Goal: Complete Application Form: Complete application form

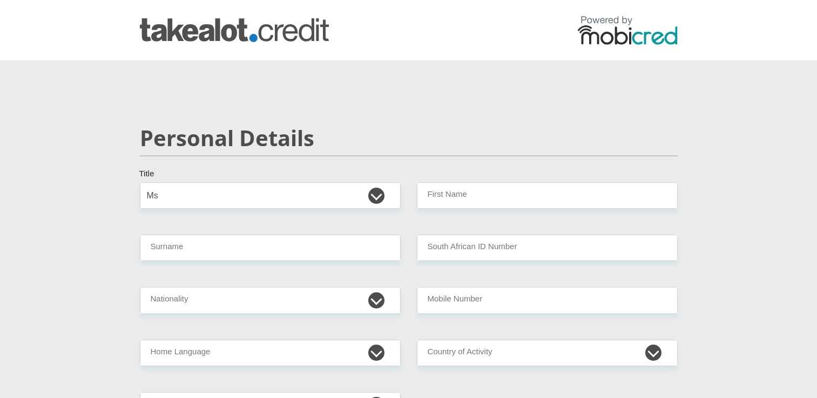
select select "Ms"
type input "Maninjwa"
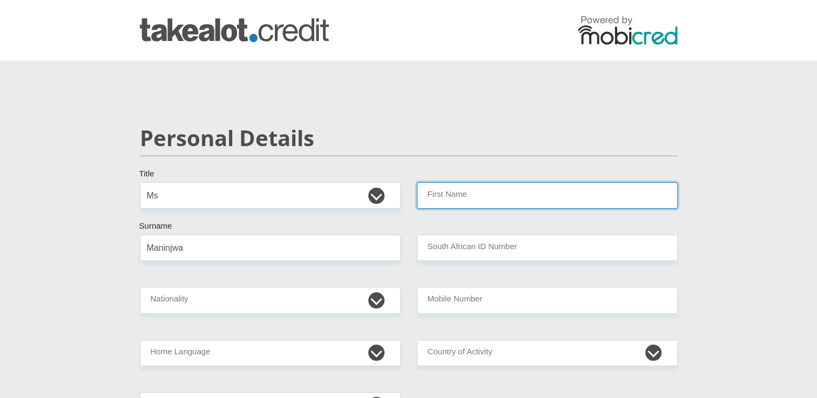
click at [441, 199] on input "First Name" at bounding box center [547, 195] width 261 height 26
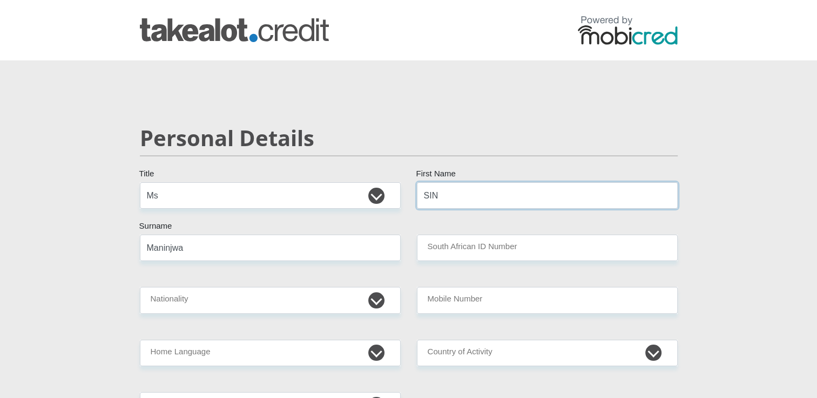
type input "Sinovuyo"
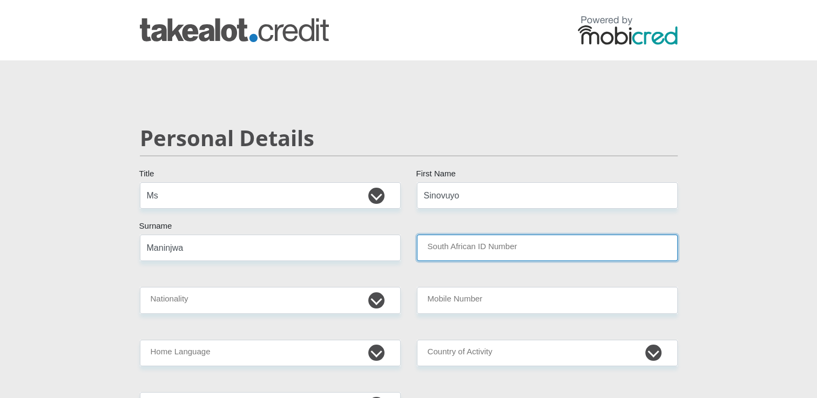
click at [474, 247] on input "South African ID Number" at bounding box center [547, 248] width 261 height 26
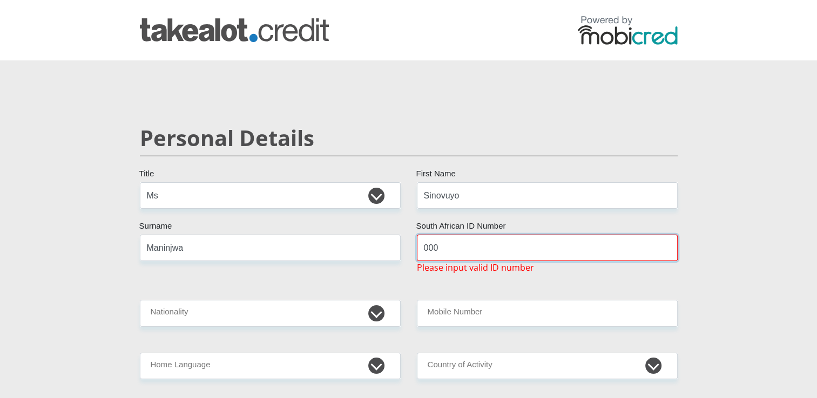
type input "0008010934084"
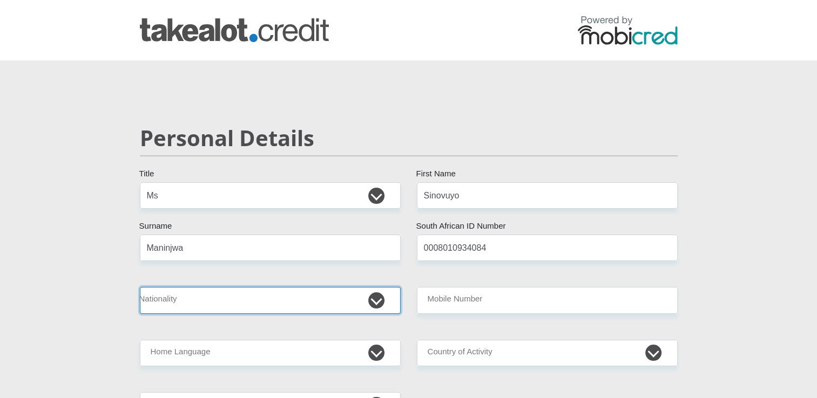
click at [376, 299] on select "South Africa Afghanistan Aland Islands Albania Algeria America Samoa American V…" at bounding box center [270, 300] width 261 height 26
select select "ZAF"
click at [140, 287] on select "South Africa Afghanistan Aland Islands Albania Algeria America Samoa American V…" at bounding box center [270, 300] width 261 height 26
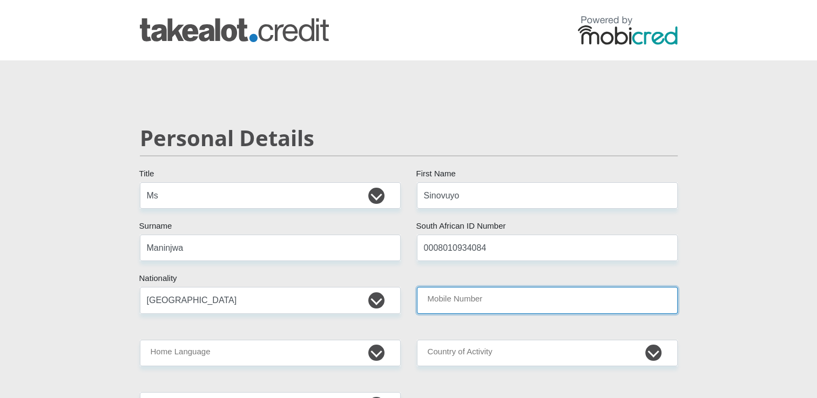
click at [482, 306] on input "Mobile Number" at bounding box center [547, 300] width 261 height 26
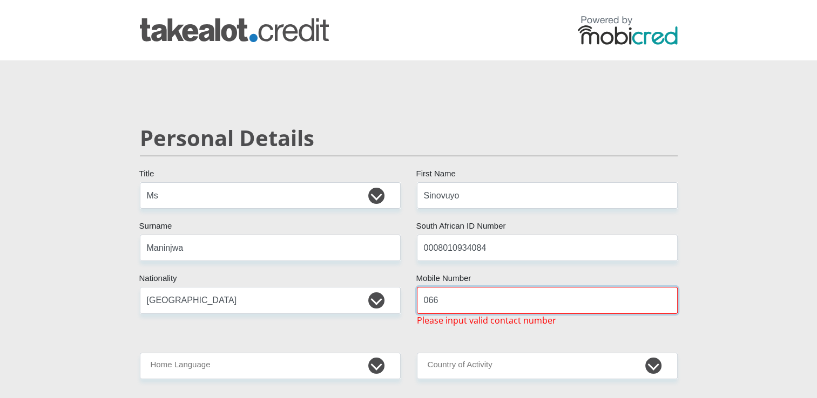
type input "0660637612"
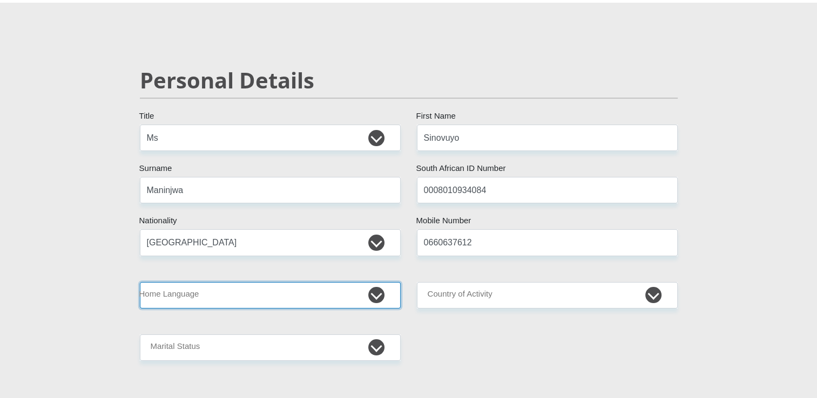
scroll to position [89, 0]
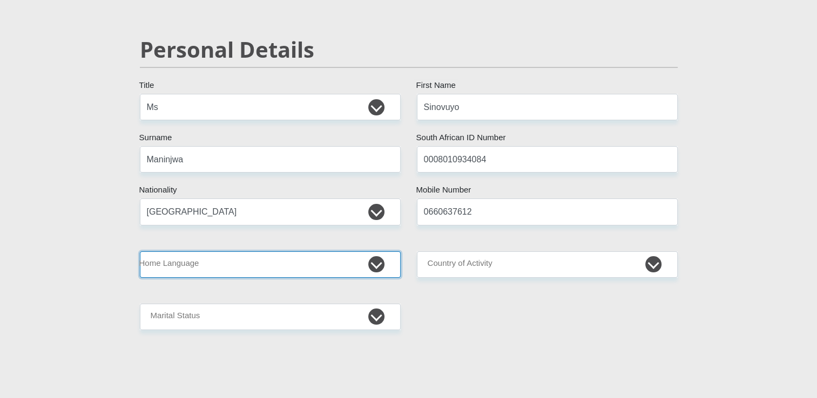
click at [376, 259] on select "Afrikaans English Sepedi South Ndebele Southern Sotho Swati Tsonga Tswana Venda…" at bounding box center [270, 265] width 261 height 26
select select "zul"
click at [140, 252] on select "Afrikaans English Sepedi South Ndebele Southern Sotho Swati Tsonga Tswana Venda…" at bounding box center [270, 265] width 261 height 26
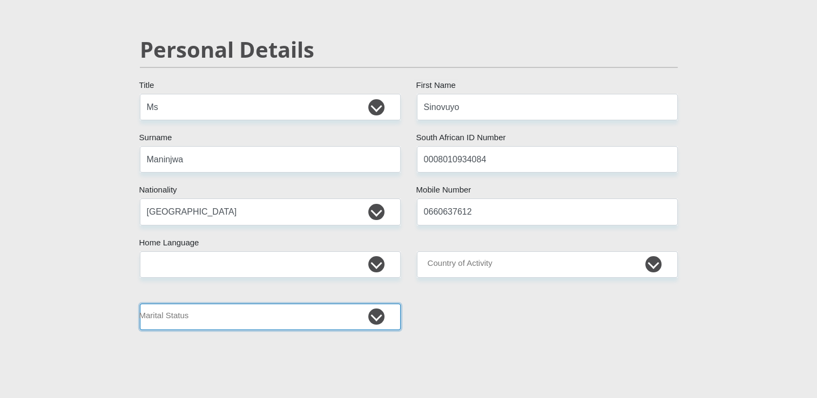
click at [372, 316] on select "Married ANC Single Divorced Widowed Married COP or Customary Law" at bounding box center [270, 317] width 261 height 26
select select "2"
click at [140, 304] on select "Married ANC Single Divorced Widowed Married COP or Customary Law" at bounding box center [270, 317] width 261 height 26
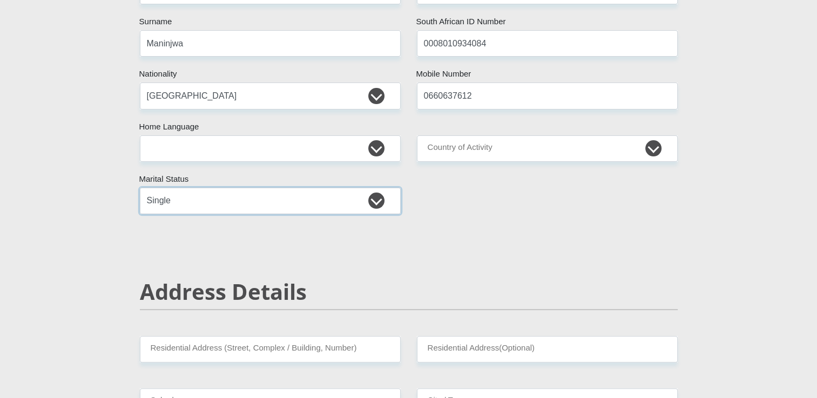
scroll to position [208, 0]
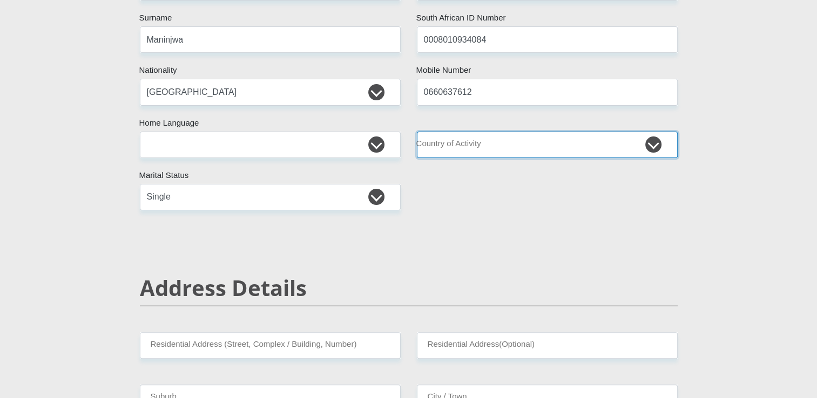
click at [466, 147] on select "South Africa Afghanistan Aland Islands Albania Algeria America Samoa American V…" at bounding box center [547, 145] width 261 height 26
select select "ZAF"
click at [417, 132] on select "South Africa Afghanistan Aland Islands Albania Algeria America Samoa American V…" at bounding box center [547, 145] width 261 height 26
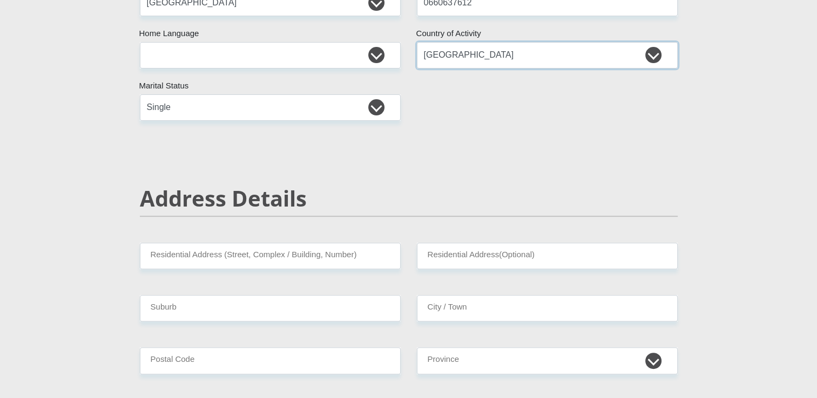
scroll to position [402, 0]
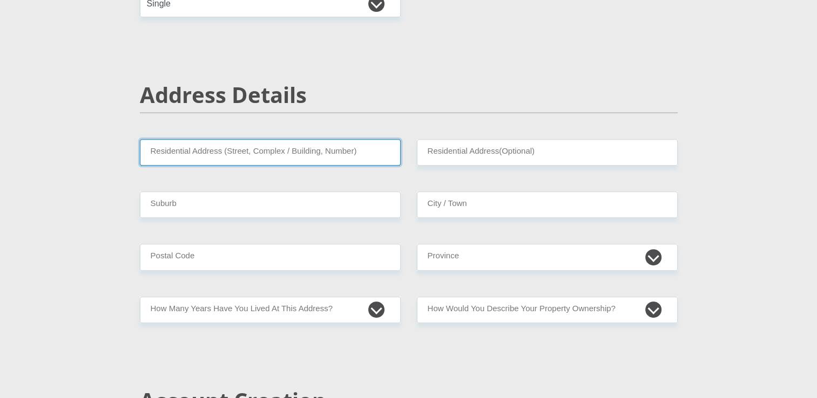
click at [338, 139] on input "Residential Address (Street, Complex / Building, Number)" at bounding box center [270, 152] width 261 height 26
type input "59257 Gandi Hlekani Street"
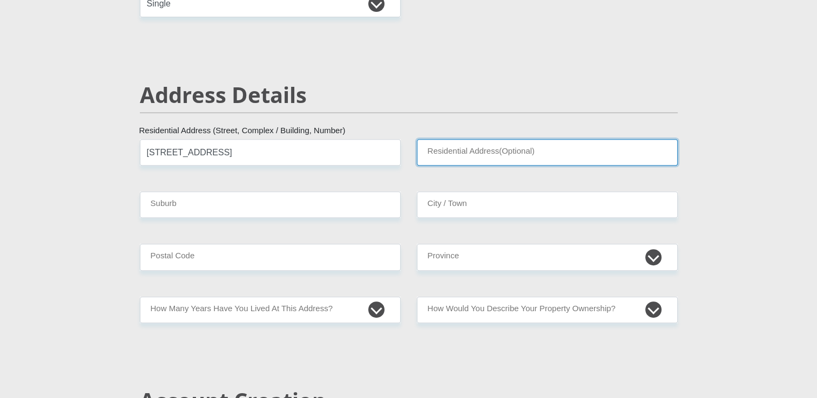
type input "Kuyasa"
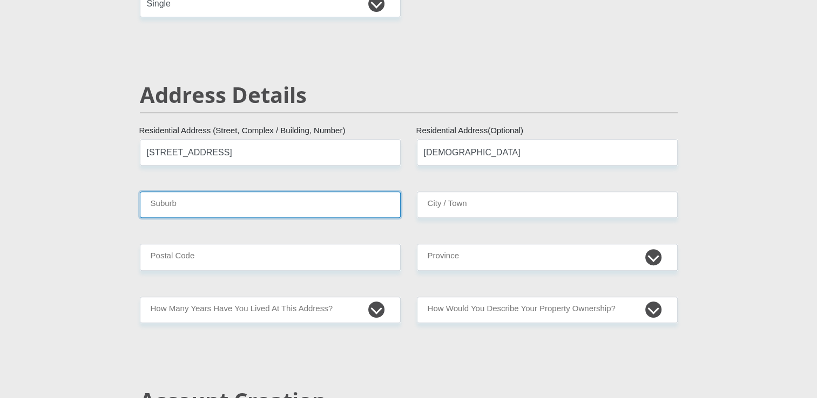
type input "KUYASA"
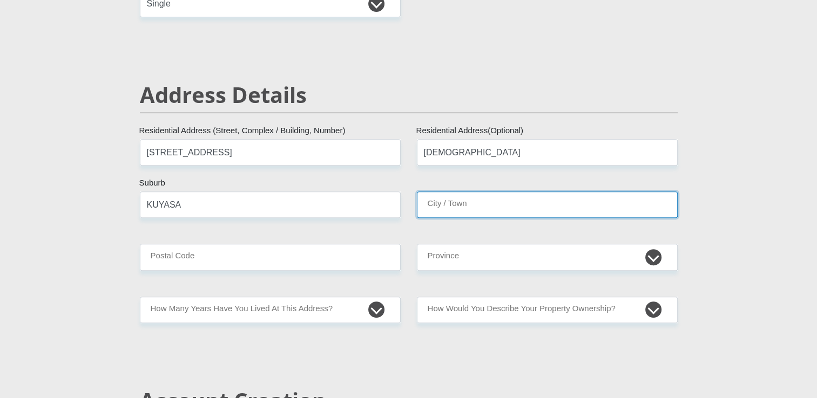
type input "KUYASA"
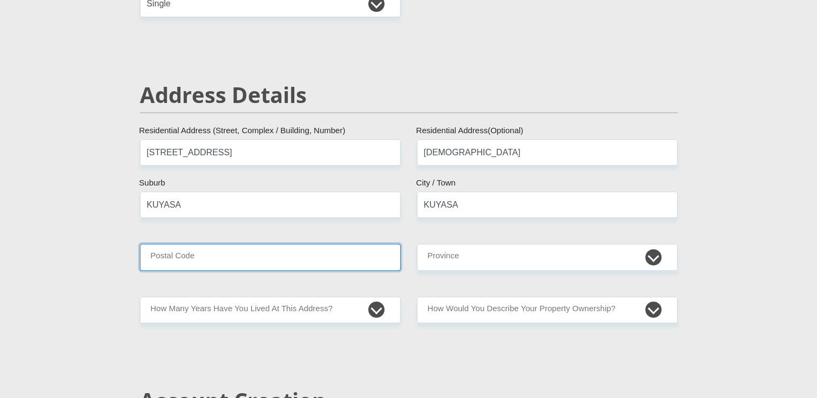
type input "7784"
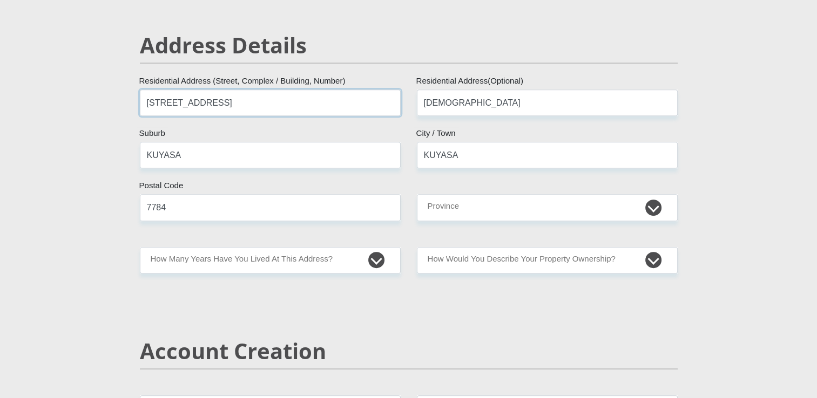
scroll to position [471, 0]
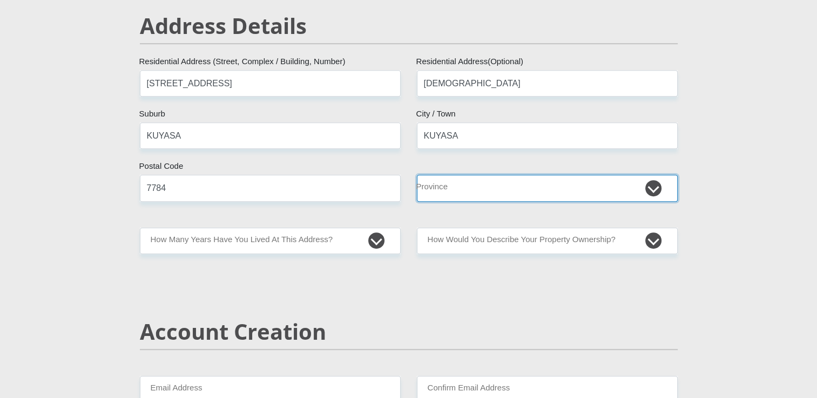
click at [482, 192] on select "Eastern Cape Free State Gauteng KwaZulu-Natal Limpopo Mpumalanga Northern Cape …" at bounding box center [547, 188] width 261 height 26
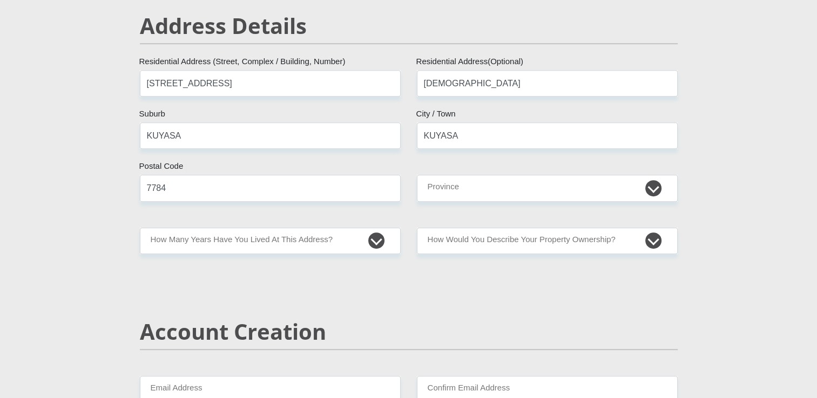
click at [450, 360] on div "Account Creation" at bounding box center [409, 347] width 554 height 57
click at [341, 238] on select "less than 1 year 1-3 years 3-5 years 5+ years" at bounding box center [270, 241] width 261 height 26
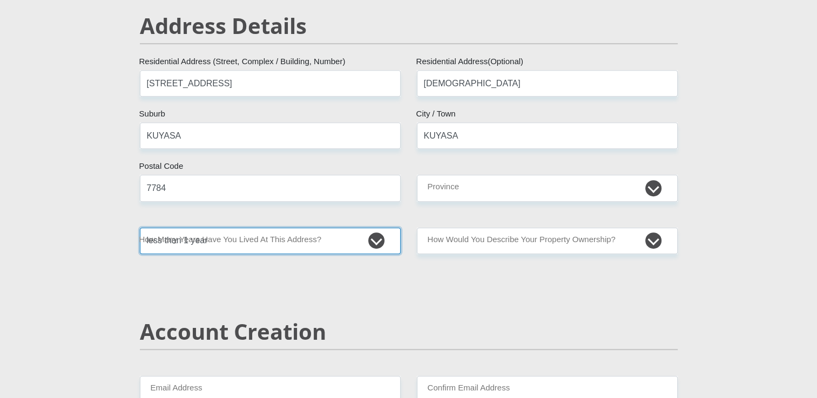
click at [140, 228] on select "less than 1 year 1-3 years 3-5 years 5+ years" at bounding box center [270, 241] width 261 height 26
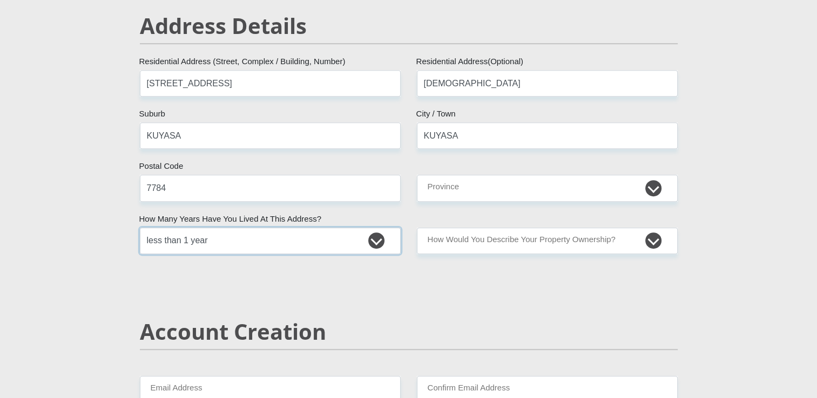
click at [350, 233] on select "less than 1 year 1-3 years 3-5 years 5+ years" at bounding box center [270, 241] width 261 height 26
select select "2"
click at [140, 228] on select "less than 1 year 1-3 years 3-5 years 5+ years" at bounding box center [270, 241] width 261 height 26
click at [479, 238] on select "Owned Rented Family Owned Company Dwelling" at bounding box center [547, 241] width 261 height 26
select select "parents"
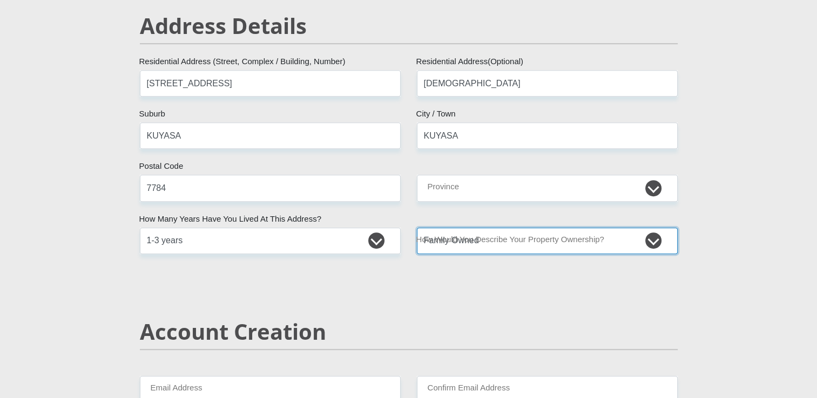
click at [417, 228] on select "Owned Rented Family Owned Company Dwelling" at bounding box center [547, 241] width 261 height 26
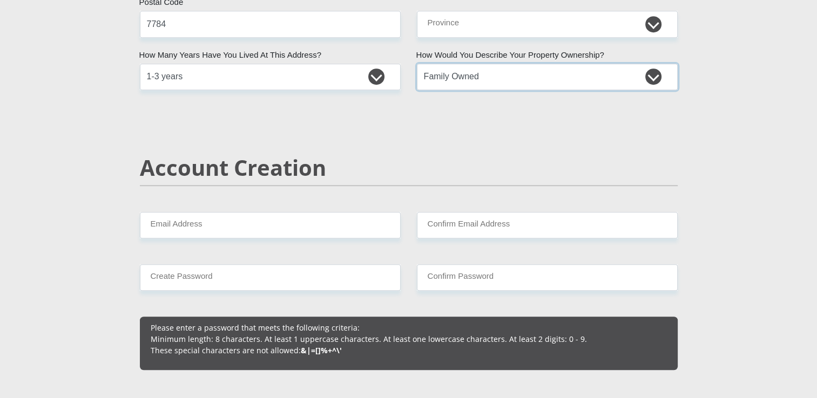
scroll to position [672, 0]
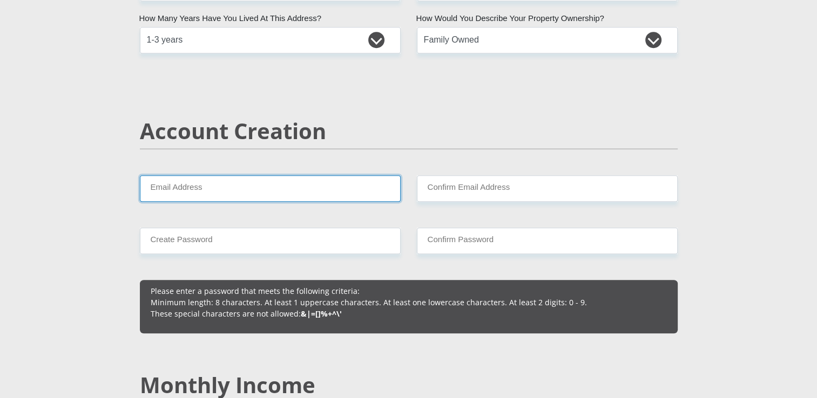
click at [353, 195] on input "Email Address" at bounding box center [270, 188] width 261 height 26
type input "maninjwa123@gmail.com"
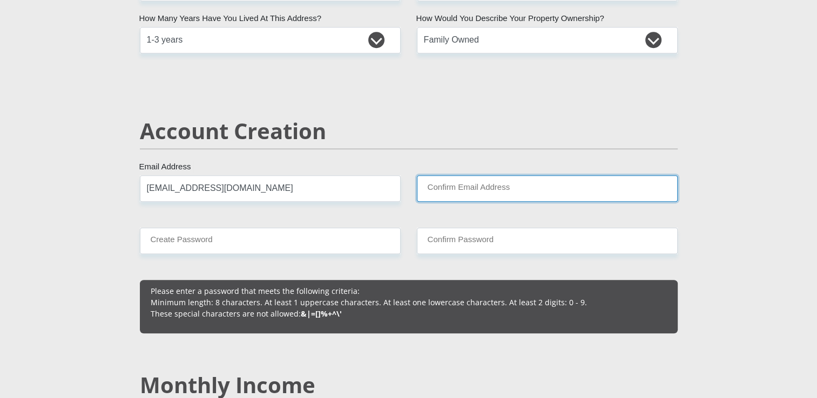
type input "maninjwa123@gmail.com"
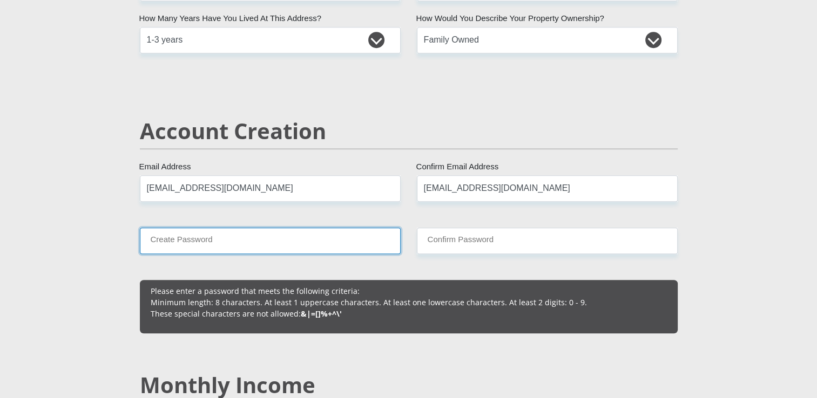
click at [354, 245] on input "Create Password" at bounding box center [270, 241] width 261 height 26
type input "Kungentando19@"
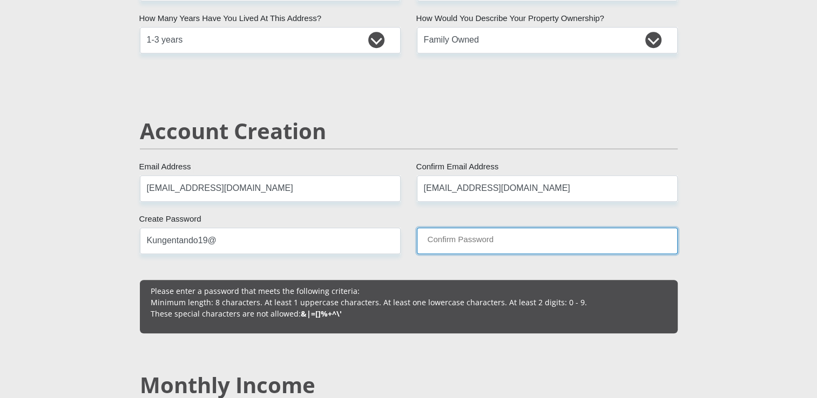
click at [561, 233] on input "Confirm Password" at bounding box center [547, 241] width 261 height 26
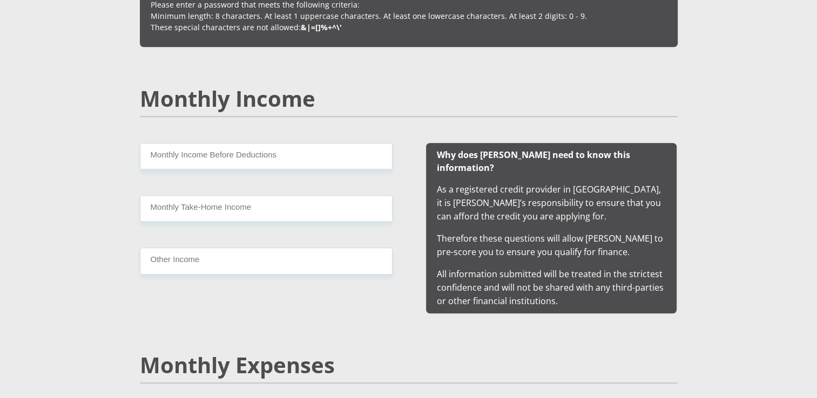
scroll to position [959, 0]
type input "Kungentando19@"
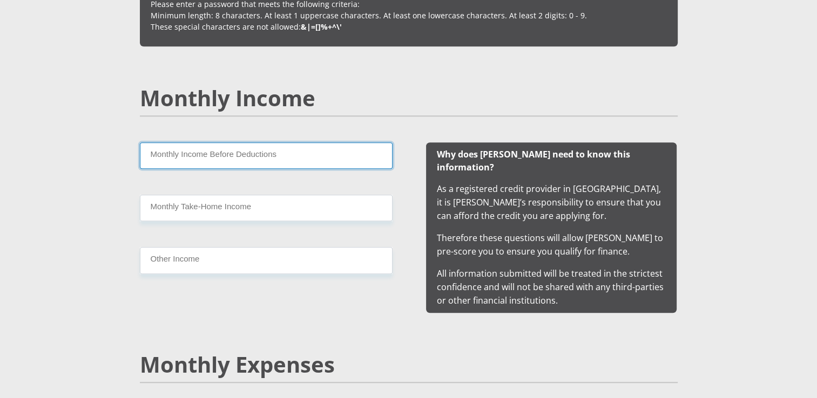
click at [304, 166] on input "Monthly Income Before Deductions" at bounding box center [266, 156] width 253 height 26
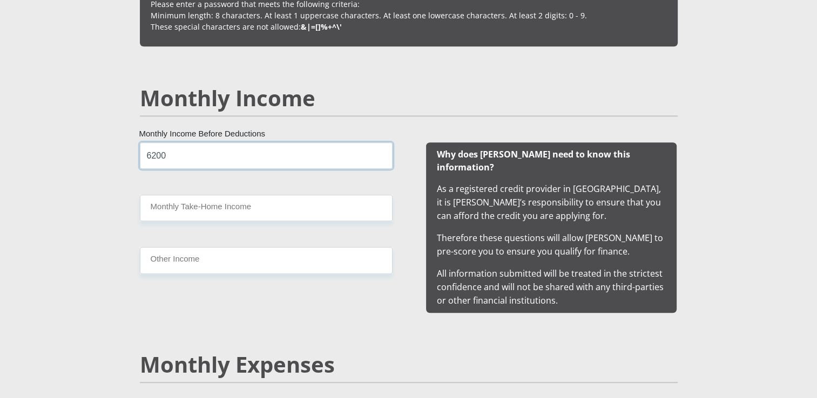
type input "6200"
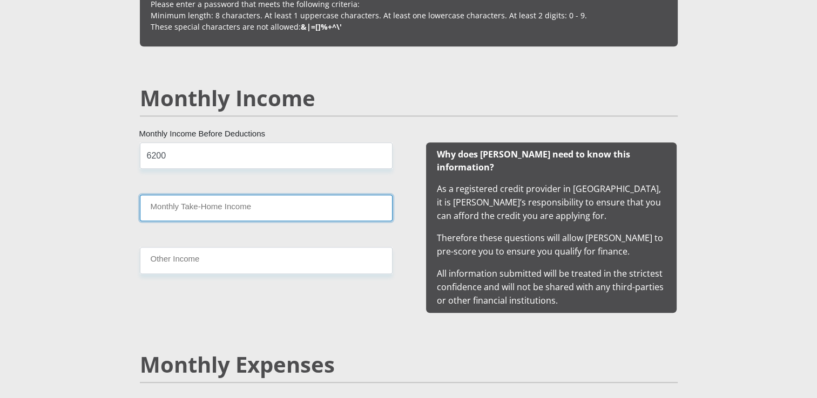
click at [283, 211] on input "Monthly Take-Home Income" at bounding box center [266, 208] width 253 height 26
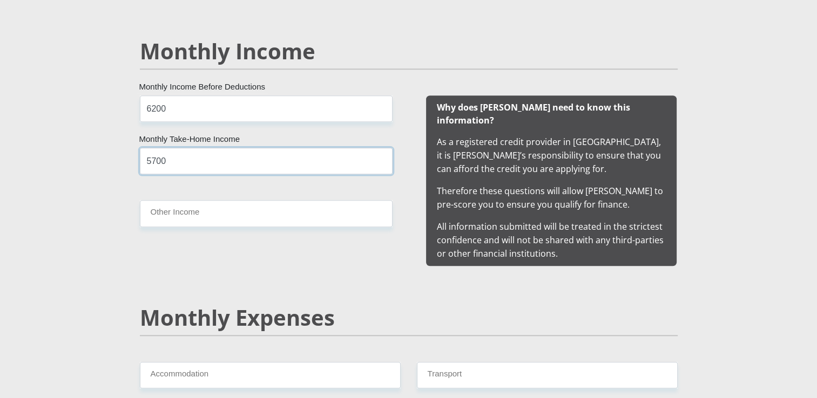
type input "5700"
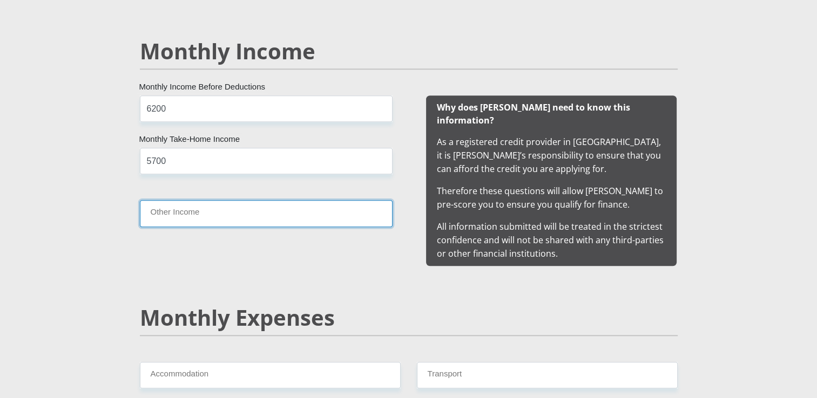
click at [283, 211] on input "Other Income" at bounding box center [266, 213] width 253 height 26
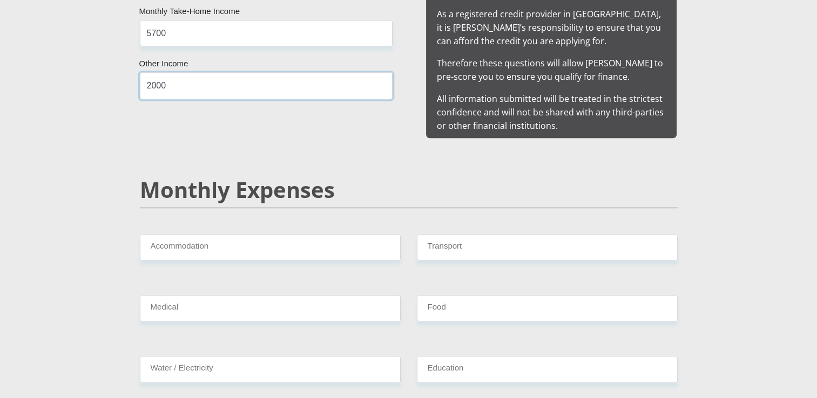
scroll to position [1150, 0]
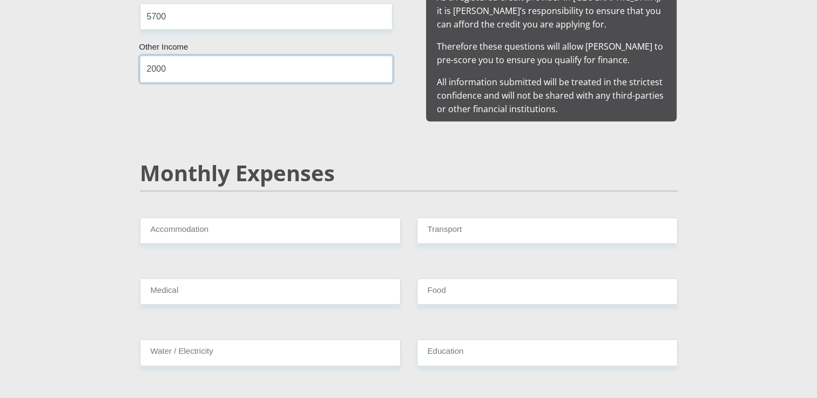
type input "2000"
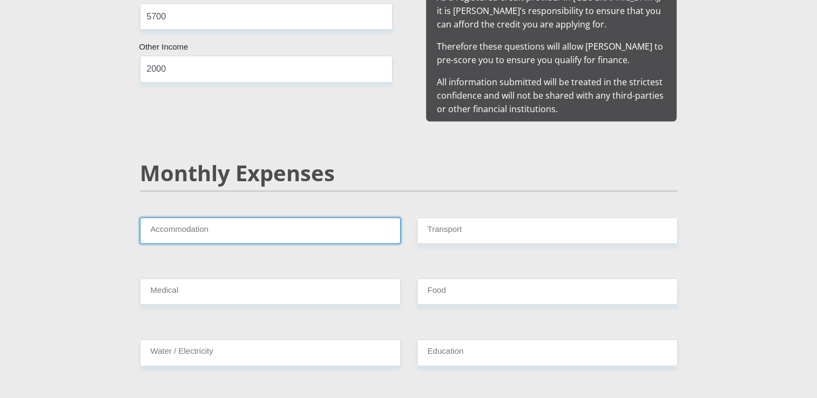
click at [283, 218] on input "Accommodation" at bounding box center [270, 231] width 261 height 26
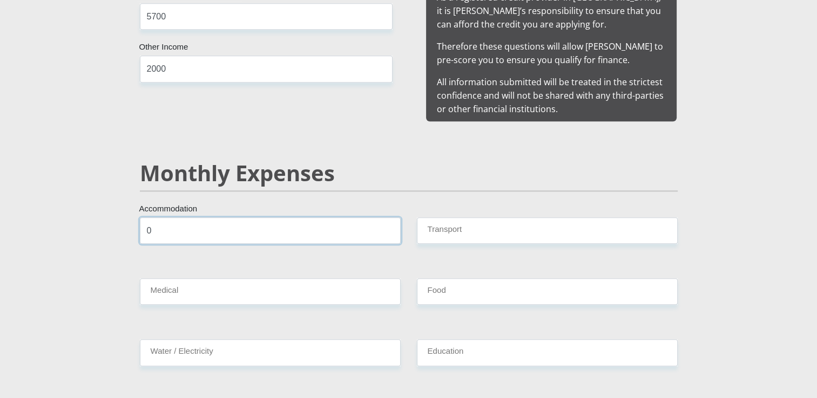
type input "0"
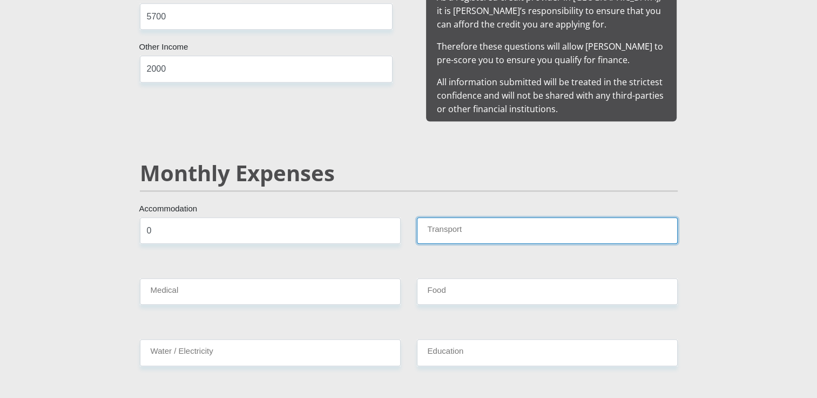
click at [450, 223] on input "Transport" at bounding box center [547, 231] width 261 height 26
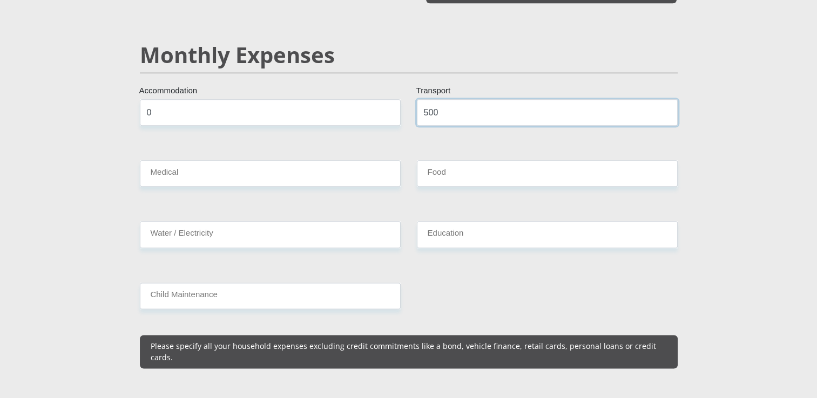
scroll to position [1269, 0]
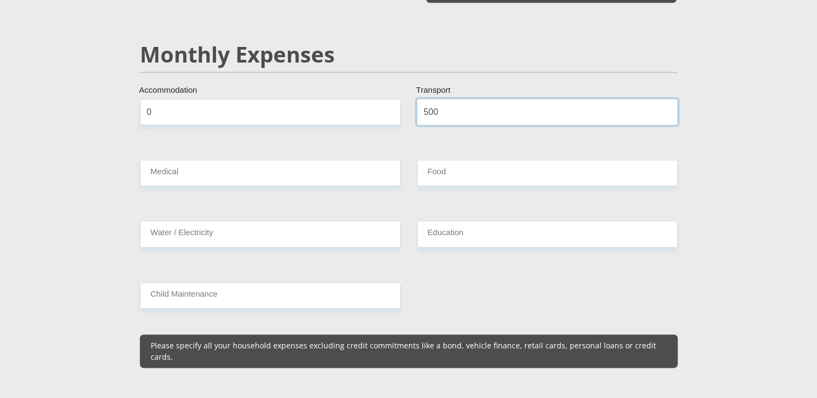
type input "500"
click at [482, 164] on input "Food" at bounding box center [547, 173] width 261 height 26
type input "700"
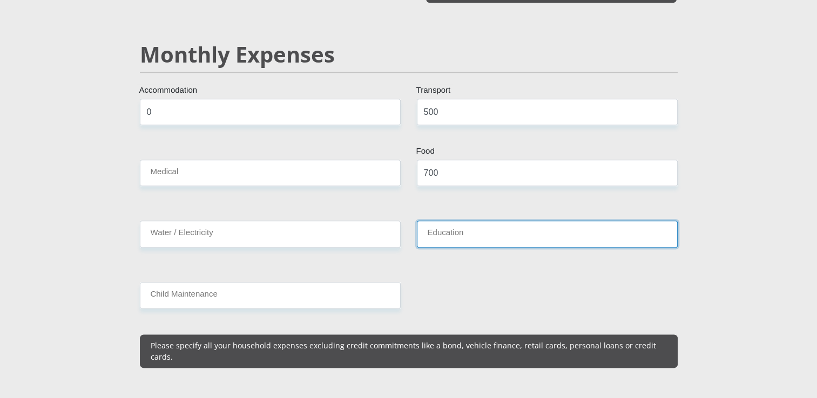
click at [463, 221] on input "Education" at bounding box center [547, 234] width 261 height 26
type input "0"
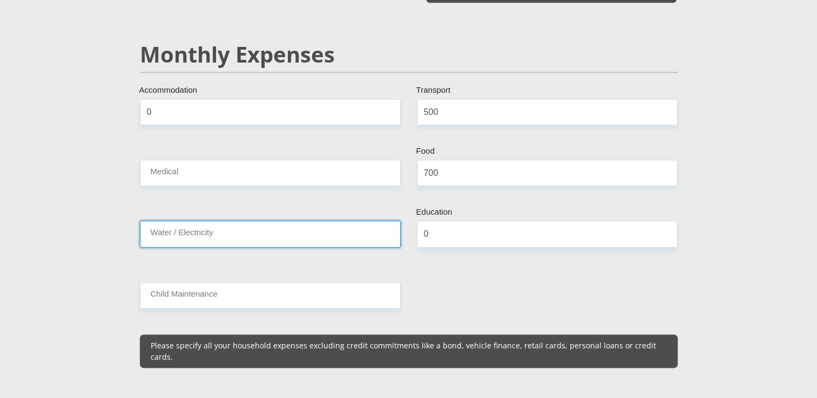
click at [326, 221] on input "Water / Electricity" at bounding box center [270, 234] width 261 height 26
type input "50"
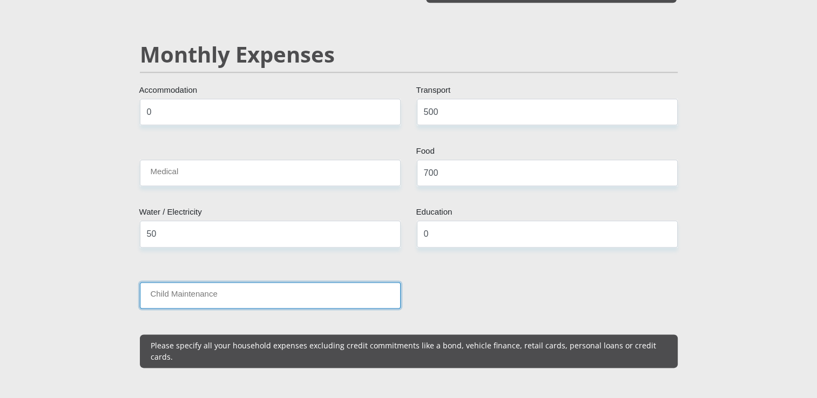
click at [307, 283] on input "Child Maintenance" at bounding box center [270, 295] width 261 height 26
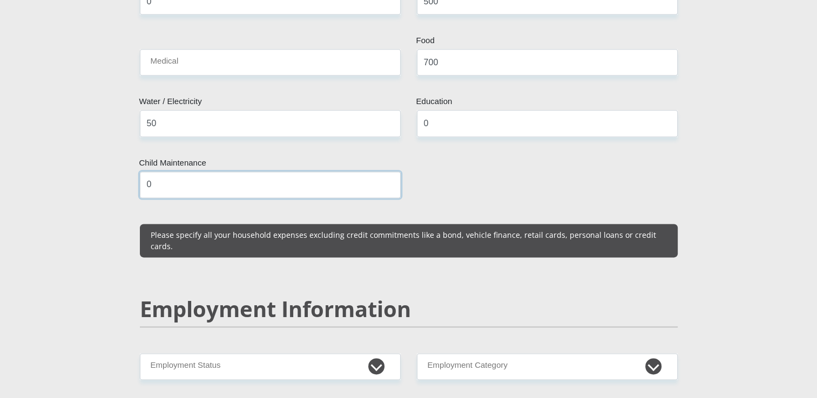
scroll to position [1522, 0]
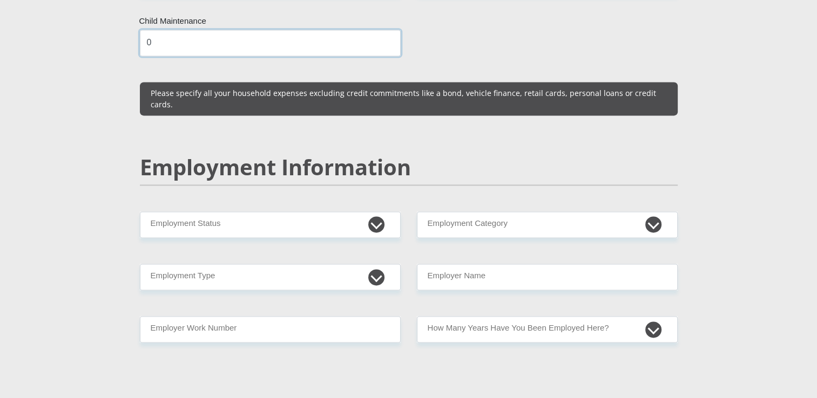
type input "0"
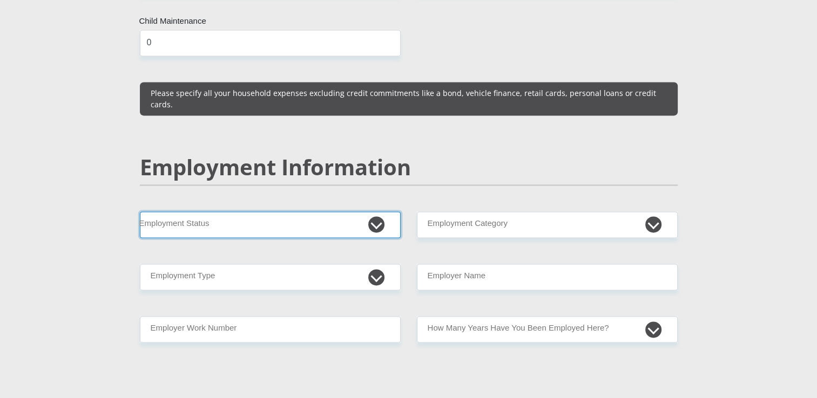
click at [381, 212] on select "Permanent/Full-time Part-time/Casual Contract Worker Self-Employed Housewife Re…" at bounding box center [270, 225] width 261 height 26
select select "1"
click at [140, 212] on select "Permanent/Full-time Part-time/Casual Contract Worker Self-Employed Housewife Re…" at bounding box center [270, 225] width 261 height 26
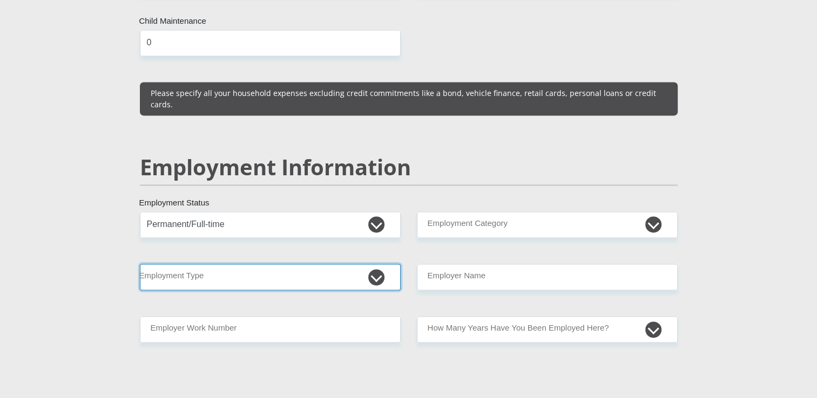
click at [313, 264] on select "College/Lecturer Craft Seller Creative Driver Executive Farmer Forces - Non Com…" at bounding box center [270, 277] width 261 height 26
select select "Sales"
click at [140, 264] on select "College/Lecturer Craft Seller Creative Driver Executive Farmer Forces - Non Com…" at bounding box center [270, 277] width 261 height 26
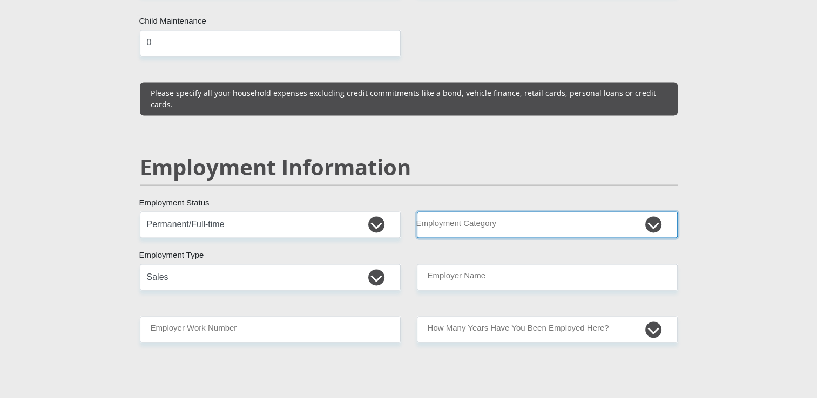
click at [457, 212] on select "AGRICULTURE ALCOHOL & TOBACCO CONSTRUCTION MATERIALS METALLURGY EQUIPMENT FOR R…" at bounding box center [547, 225] width 261 height 26
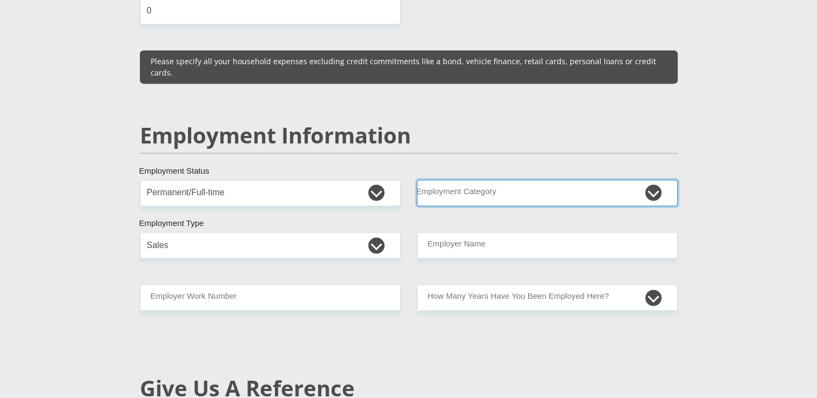
scroll to position [1554, 0]
click at [482, 180] on select "AGRICULTURE ALCOHOL & TOBACCO CONSTRUCTION MATERIALS METALLURGY EQUIPMENT FOR R…" at bounding box center [547, 193] width 261 height 26
select select "17"
click at [417, 180] on select "AGRICULTURE ALCOHOL & TOBACCO CONSTRUCTION MATERIALS METALLURGY EQUIPMENT FOR R…" at bounding box center [547, 193] width 261 height 26
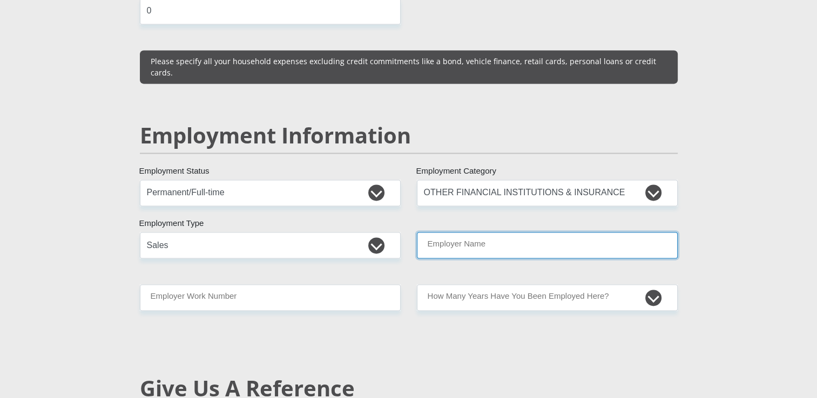
click at [506, 232] on input "Employer Name" at bounding box center [547, 245] width 261 height 26
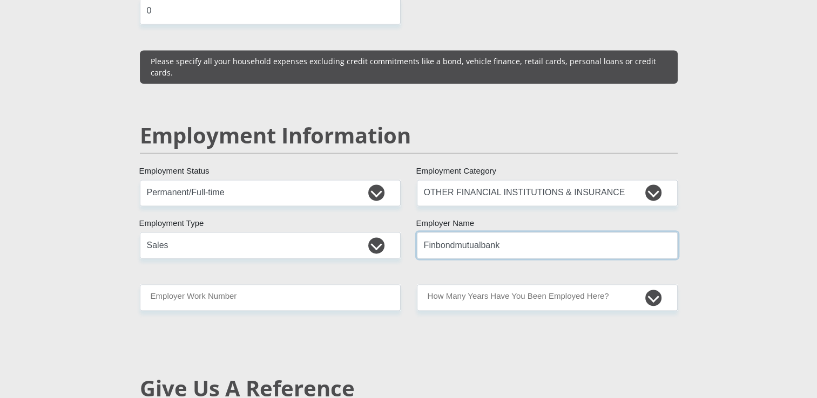
type input "Finbondmutualbank"
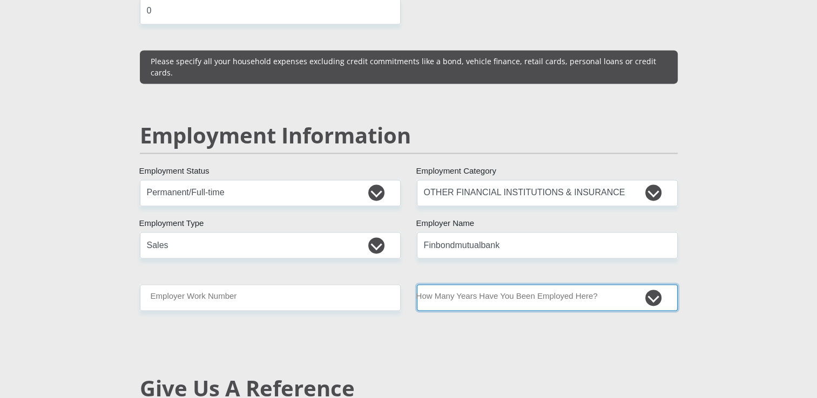
click at [492, 284] on select "less than 1 year 1-3 years 3-5 years 5+ years" at bounding box center [547, 297] width 261 height 26
select select "6"
click at [417, 284] on select "less than 1 year 1-3 years 3-5 years 5+ years" at bounding box center [547, 297] width 261 height 26
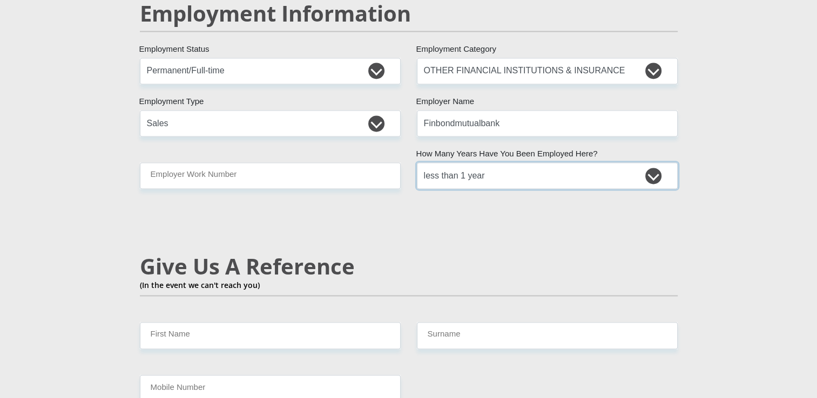
scroll to position [1677, 0]
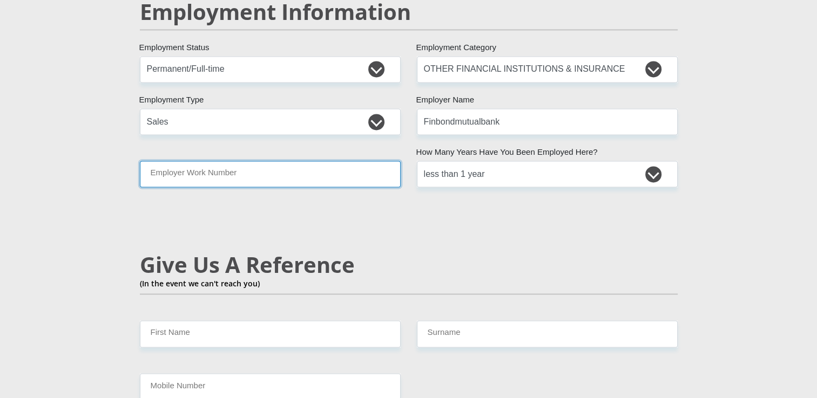
click at [385, 161] on input "Employer Work Number" at bounding box center [270, 174] width 261 height 26
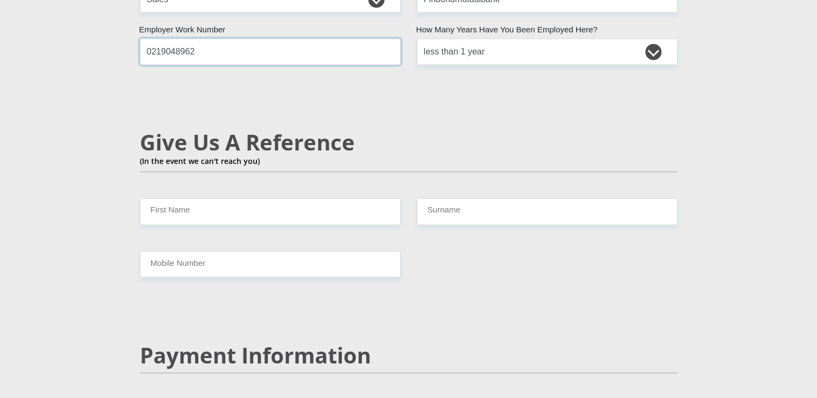
scroll to position [1800, 0]
type input "0219048962"
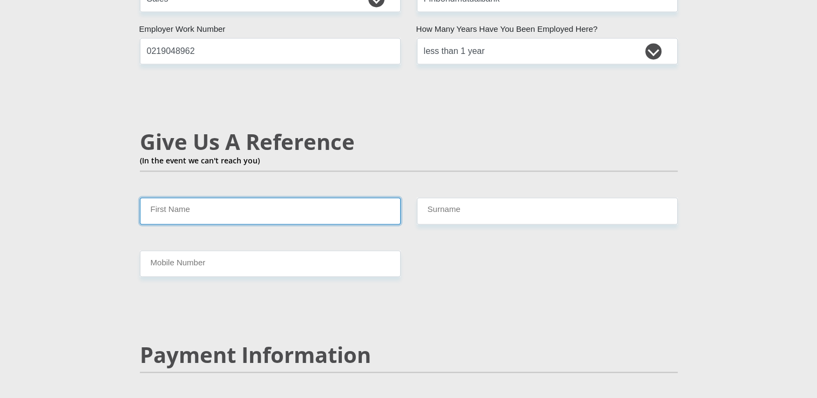
click at [354, 198] on input "First Name" at bounding box center [270, 211] width 261 height 26
type input "Vuyokazi"
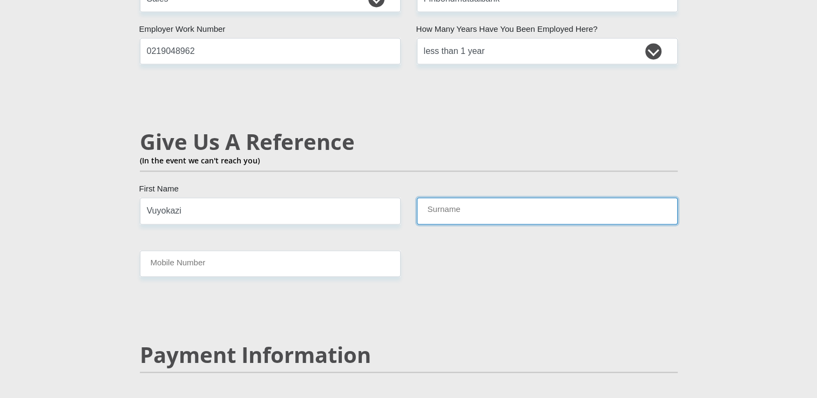
type input "Maninjwa"
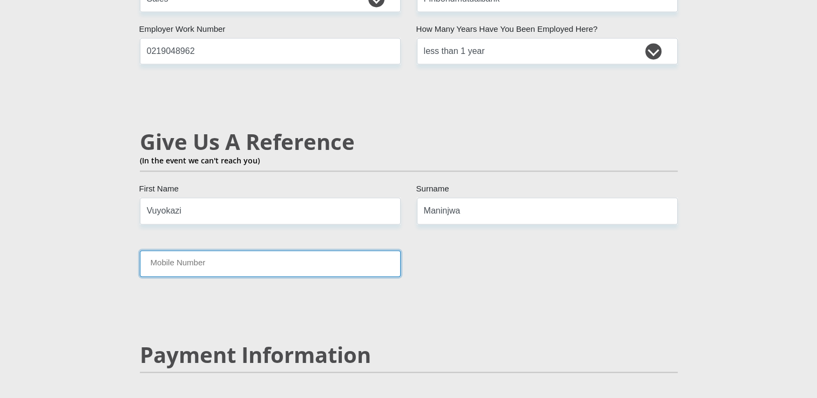
click at [283, 250] on input "Mobile Number" at bounding box center [270, 263] width 261 height 26
type input "0763876008"
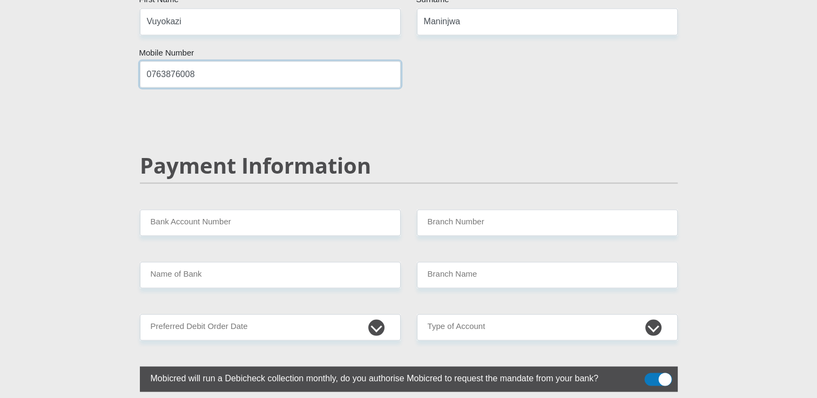
scroll to position [1995, 0]
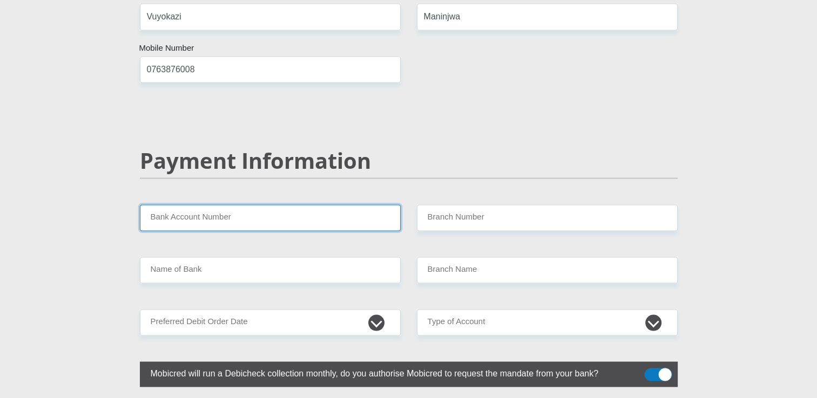
click at [271, 205] on input "Bank Account Number" at bounding box center [270, 218] width 261 height 26
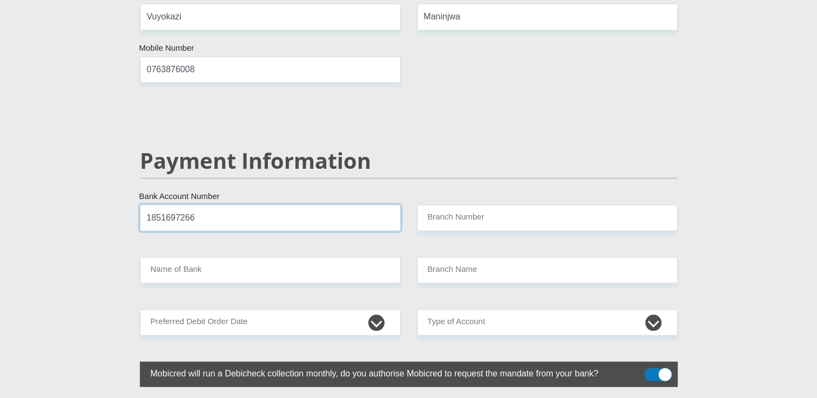
type input "1851697266"
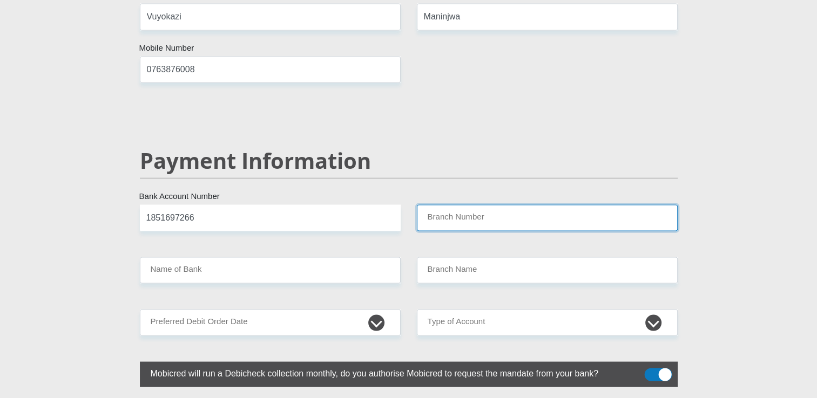
click at [451, 205] on input "Branch Number" at bounding box center [547, 218] width 261 height 26
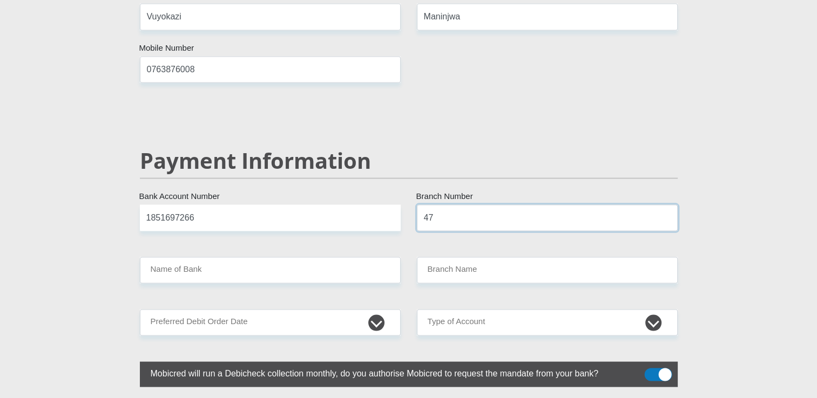
type input "4"
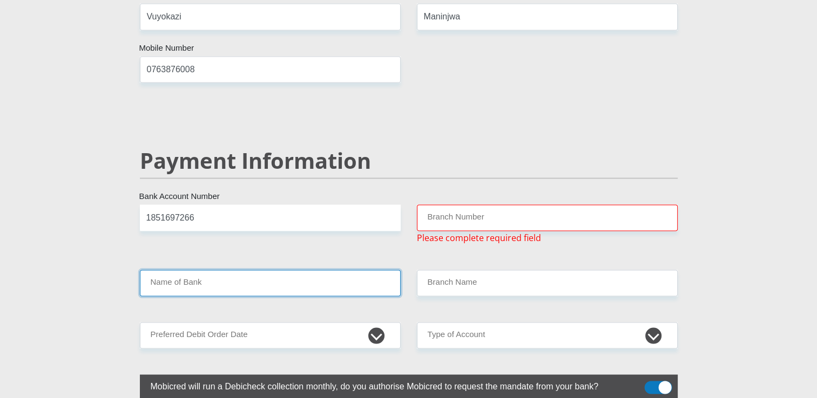
click at [332, 270] on input "Name of Bank" at bounding box center [270, 283] width 261 height 26
click at [328, 270] on input "Name of Bank" at bounding box center [270, 283] width 261 height 26
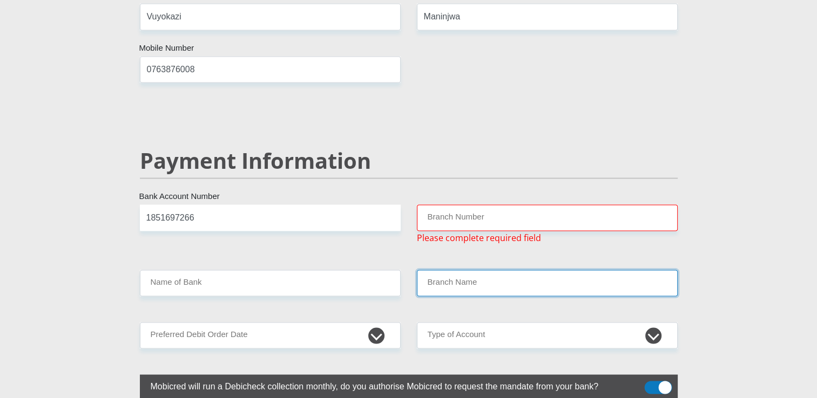
click at [438, 270] on input "Branch Name" at bounding box center [547, 283] width 261 height 26
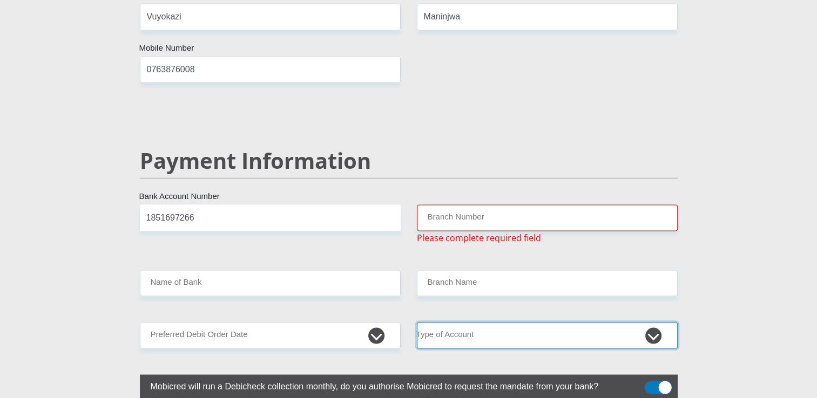
click at [460, 322] on select "Cheque Savings" at bounding box center [547, 335] width 261 height 26
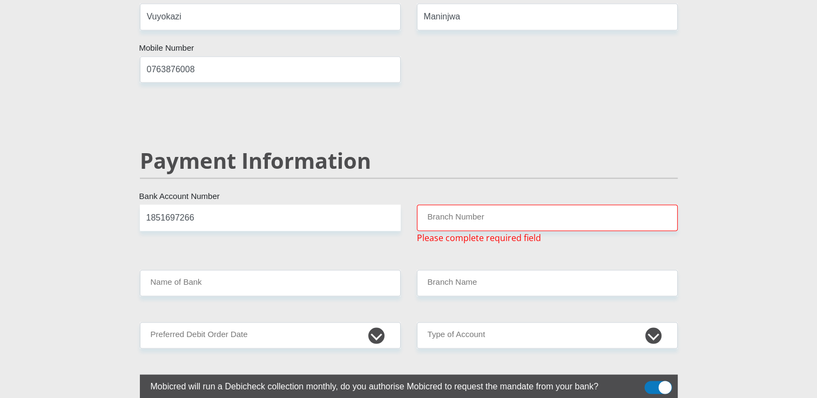
click at [446, 375] on label at bounding box center [409, 387] width 538 height 25
click at [650, 384] on input "checkbox" at bounding box center [650, 384] width 0 height 0
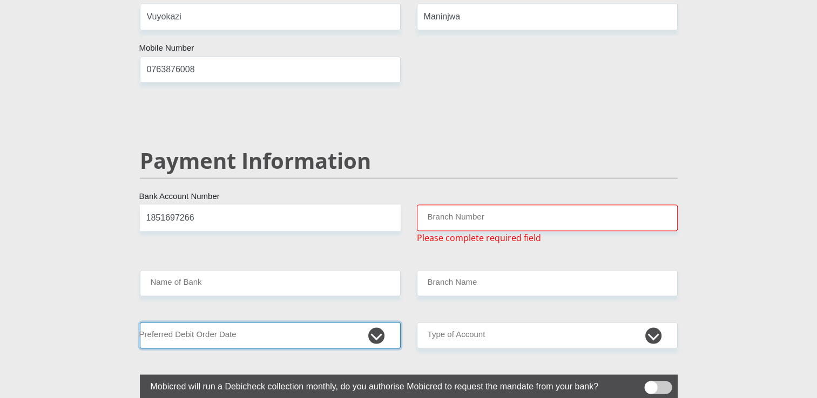
click at [375, 322] on select "1st 2nd 3rd 4th 5th 7th 18th 19th 20th 21st 22nd 23rd 24th 25th 26th 27th 28th …" at bounding box center [270, 335] width 261 height 26
select select "25"
click at [140, 322] on select "1st 2nd 3rd 4th 5th 7th 18th 19th 20th 21st 22nd 23rd 24th 25th 26th 27th 28th …" at bounding box center [270, 335] width 261 height 26
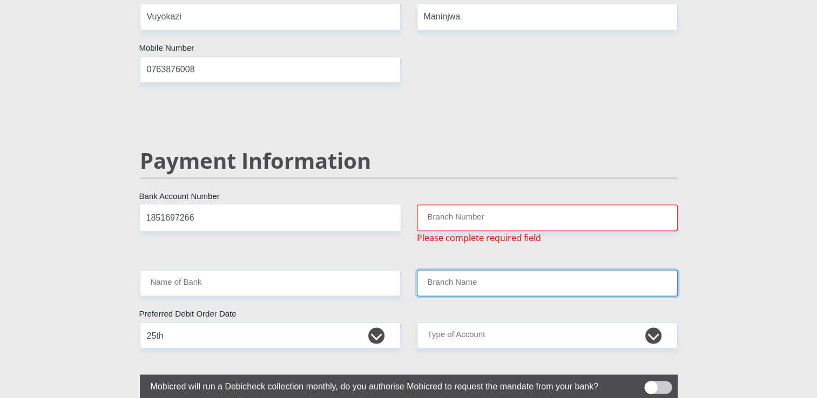
click at [489, 270] on input "Branch Name" at bounding box center [547, 283] width 261 height 26
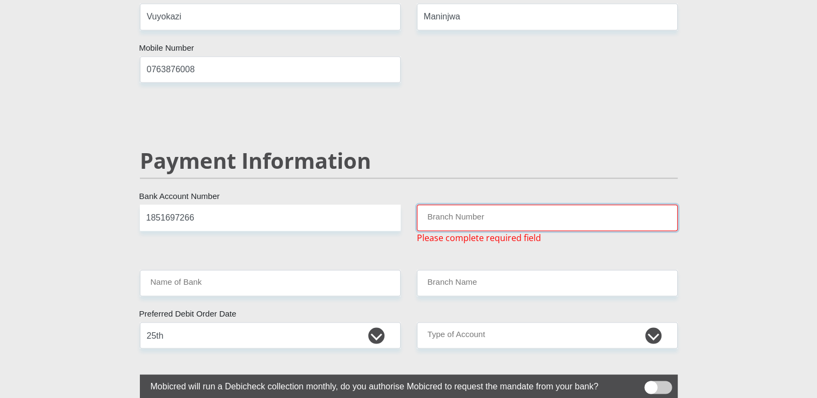
click at [459, 205] on input "Branch Number" at bounding box center [547, 218] width 261 height 26
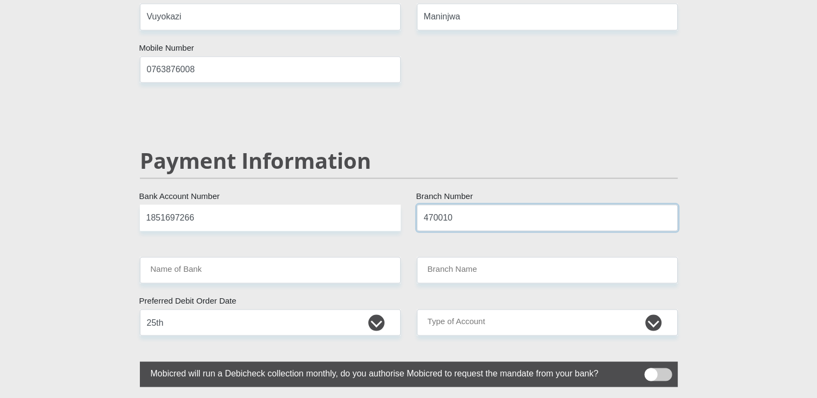
type input "470010"
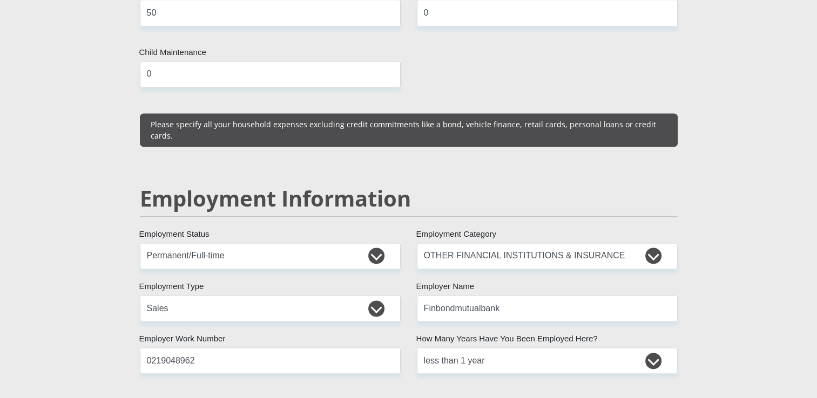
type input "CAPITEC BANK LIMITED"
type input "CAPITEC BANK CPC"
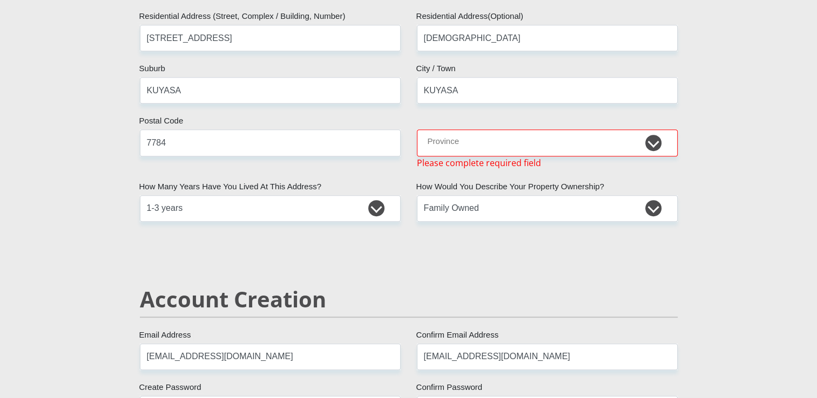
scroll to position [510, 0]
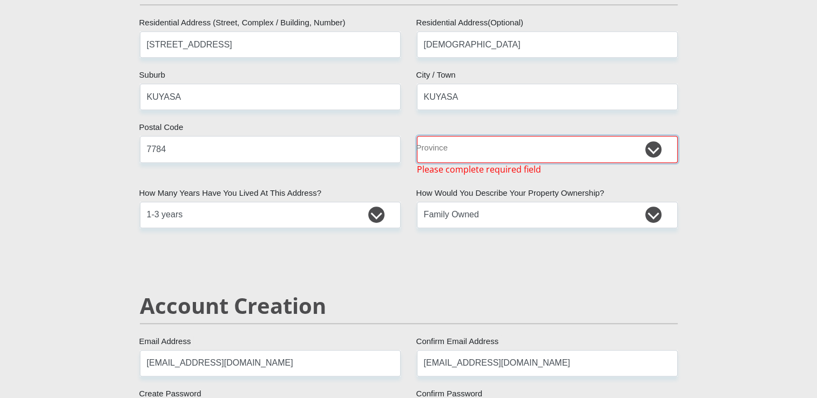
click at [491, 148] on select "Eastern Cape Free State Gauteng KwaZulu-Natal Limpopo Mpumalanga Northern Cape …" at bounding box center [547, 149] width 261 height 26
select select "Western Cape"
click at [417, 136] on select "Eastern Cape Free State Gauteng KwaZulu-Natal Limpopo Mpumalanga Northern Cape …" at bounding box center [547, 149] width 261 height 26
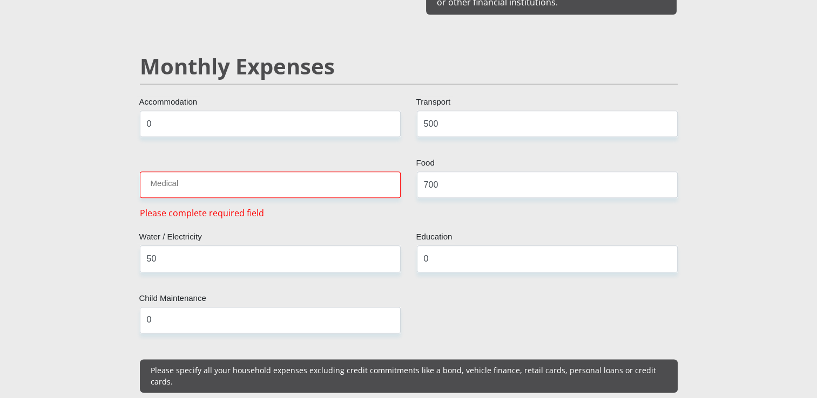
scroll to position [1259, 0]
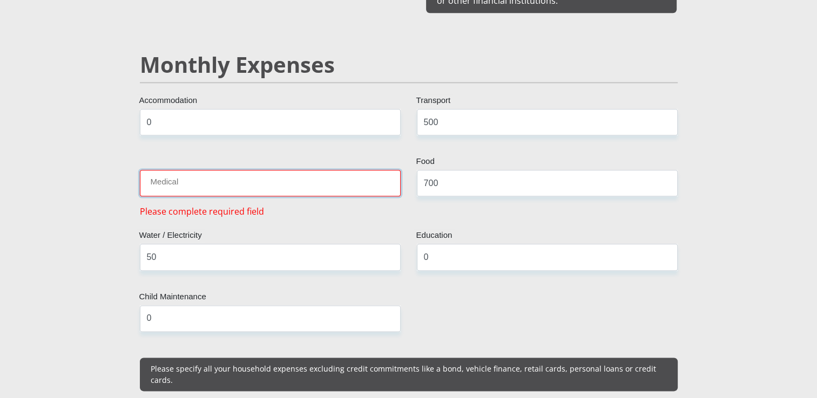
click at [267, 173] on input "Medical" at bounding box center [270, 183] width 261 height 26
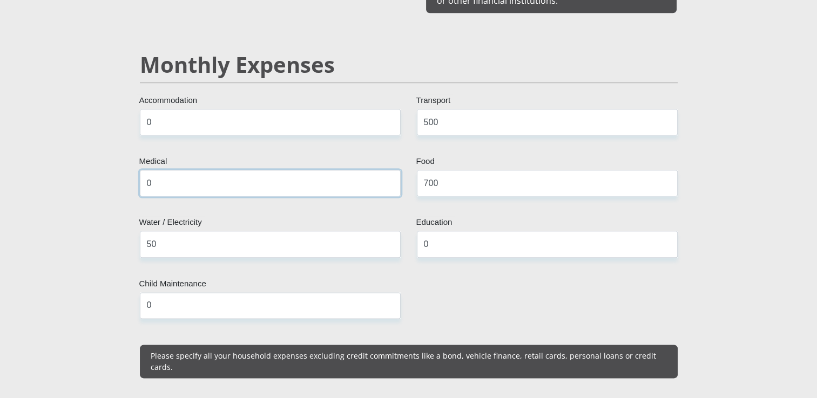
type input "0"
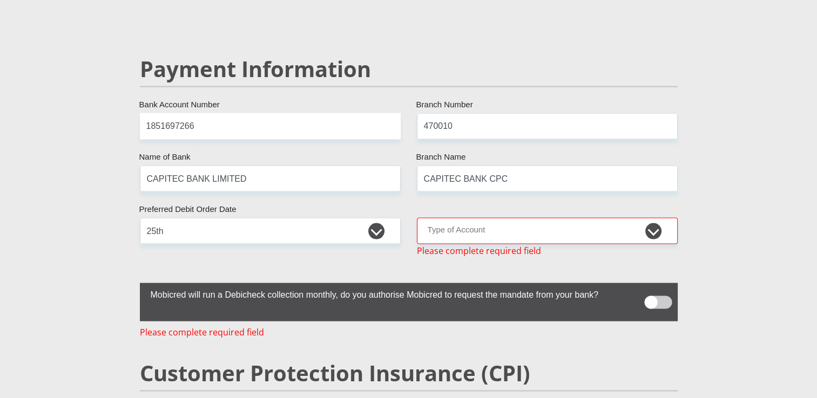
scroll to position [2086, 0]
click at [444, 218] on select "Cheque Savings" at bounding box center [547, 231] width 261 height 26
click at [446, 283] on label "Mobicred will run a Debicheck collection monthly, do you authorise Mobicred to …" at bounding box center [382, 293] width 484 height 21
click at [484, 218] on select "Cheque Savings" at bounding box center [547, 231] width 261 height 26
select select "SAV"
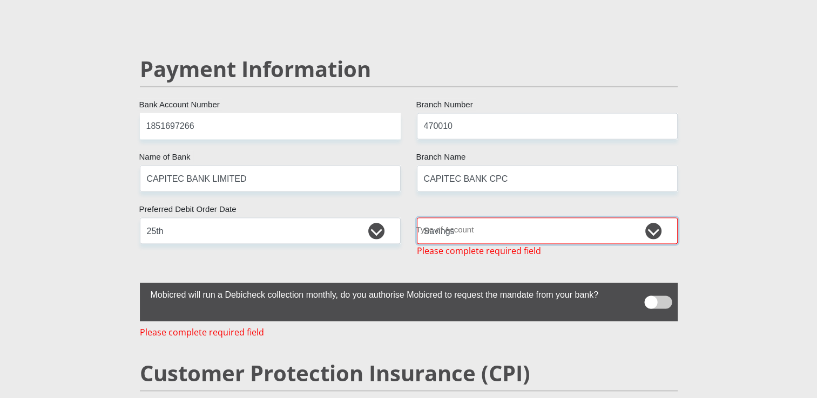
click at [417, 218] on select "Cheque Savings" at bounding box center [547, 231] width 261 height 26
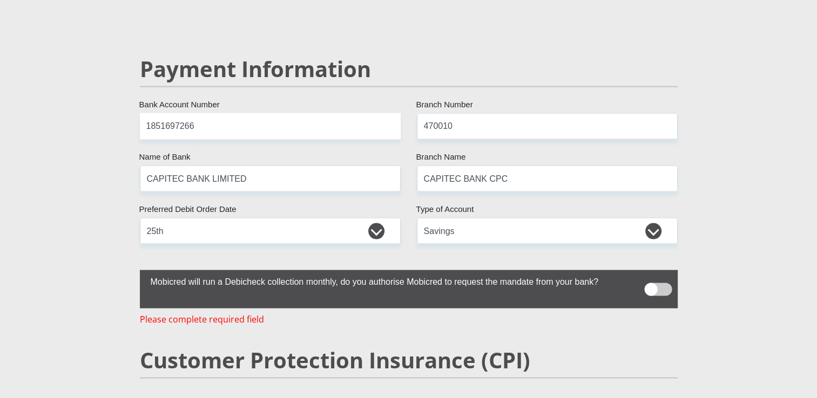
click at [658, 283] on span at bounding box center [658, 289] width 28 height 13
click at [650, 280] on input "checkbox" at bounding box center [650, 280] width 0 height 0
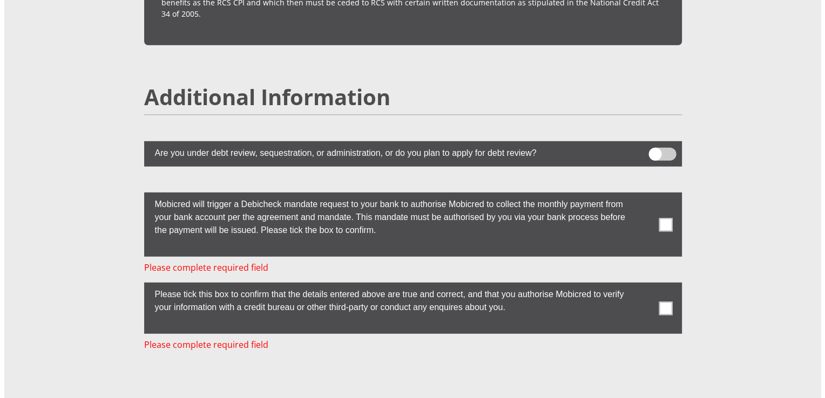
scroll to position [2890, 0]
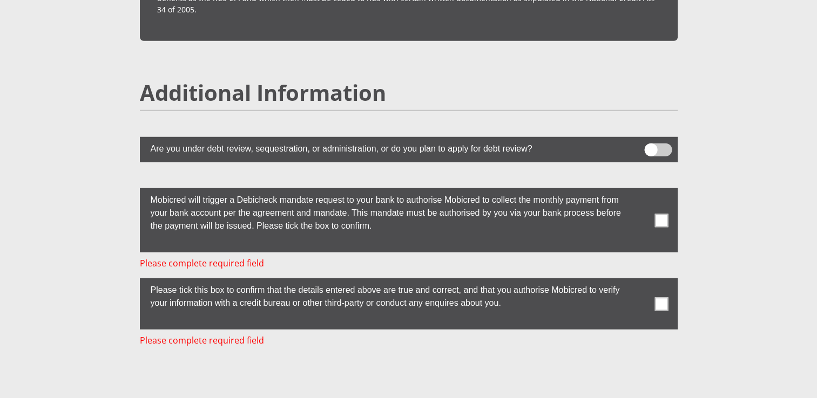
click at [657, 214] on span at bounding box center [660, 220] width 13 height 13
click at [640, 191] on input "checkbox" at bounding box center [640, 191] width 0 height 0
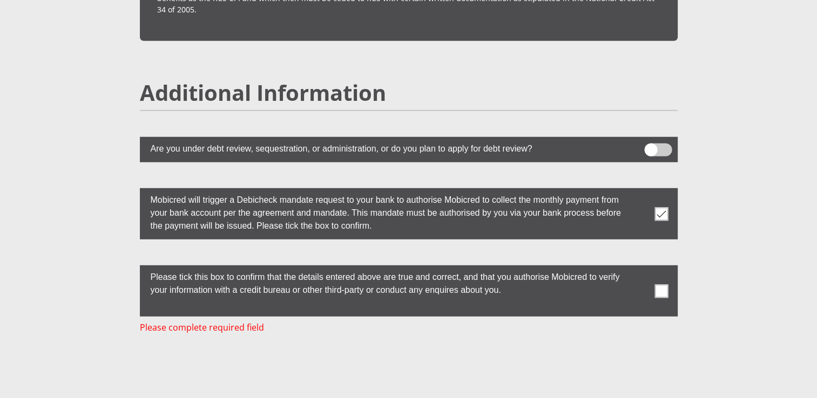
click at [656, 144] on span at bounding box center [658, 150] width 28 height 13
click at [650, 146] on input "checkbox" at bounding box center [650, 146] width 0 height 0
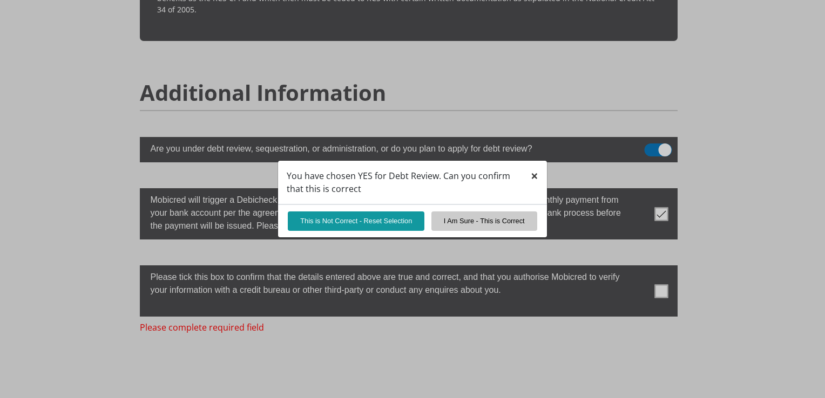
click at [540, 176] on button "×" at bounding box center [534, 176] width 25 height 31
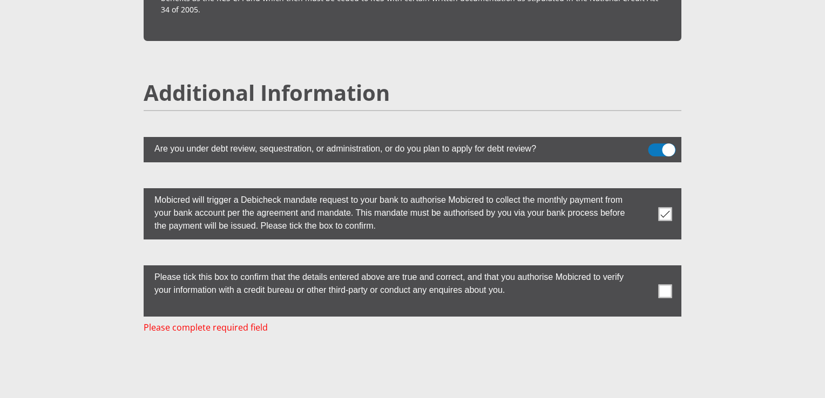
click at [660, 144] on span at bounding box center [662, 150] width 28 height 13
click at [654, 146] on input "checkbox" at bounding box center [654, 146] width 0 height 0
click at [661, 266] on label at bounding box center [413, 291] width 538 height 51
click at [643, 268] on input "checkbox" at bounding box center [643, 268] width 0 height 0
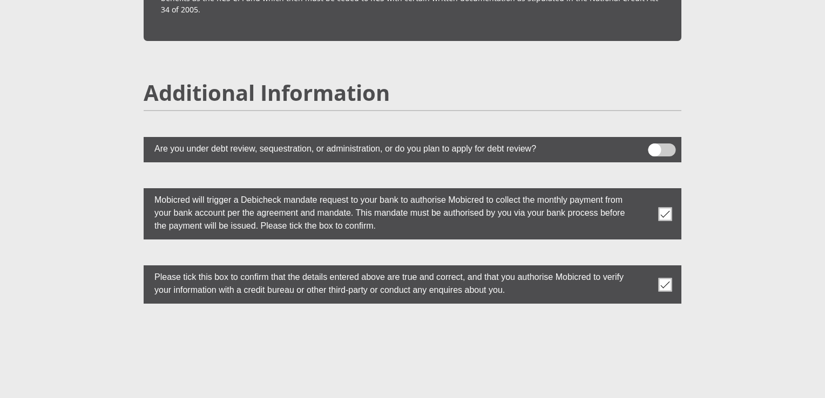
click at [573, 80] on h2 "Additional Information" at bounding box center [413, 93] width 538 height 26
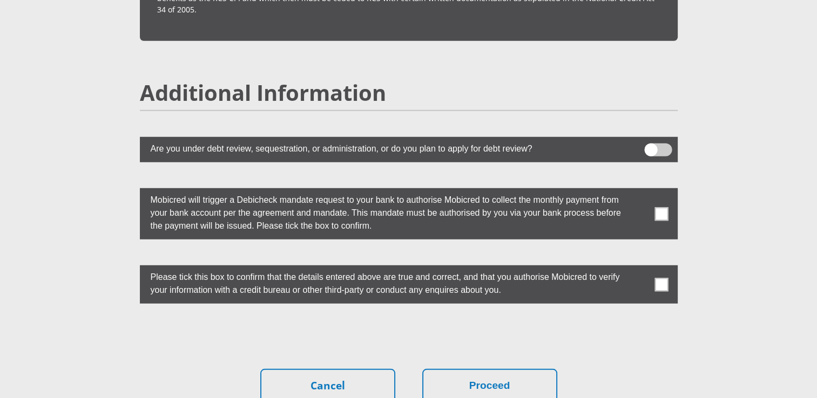
scroll to position [2890, 0]
click at [658, 207] on span at bounding box center [660, 213] width 13 height 13
click at [640, 191] on input "checkbox" at bounding box center [640, 191] width 0 height 0
click at [661, 278] on span at bounding box center [660, 284] width 13 height 13
click at [640, 268] on input "checkbox" at bounding box center [640, 268] width 0 height 0
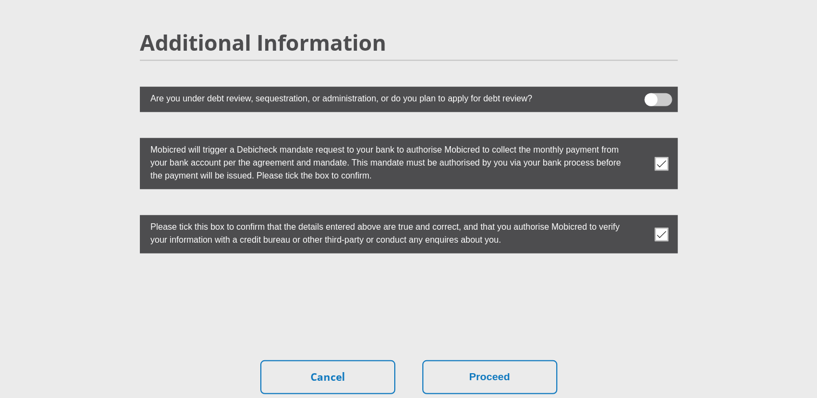
scroll to position [2943, 0]
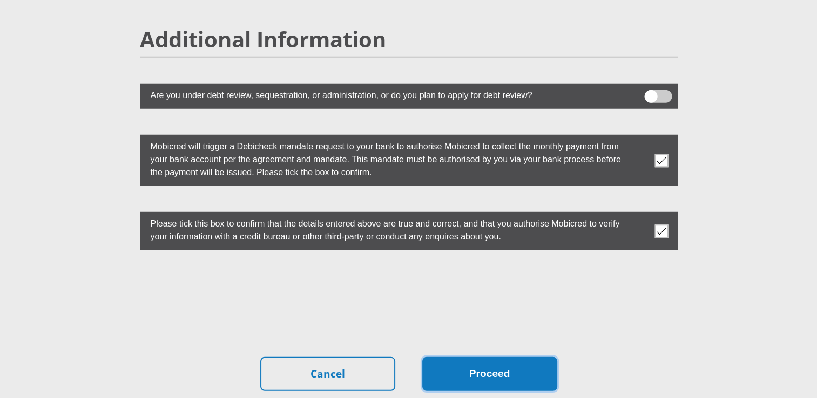
click at [515, 357] on button "Proceed" at bounding box center [489, 374] width 135 height 34
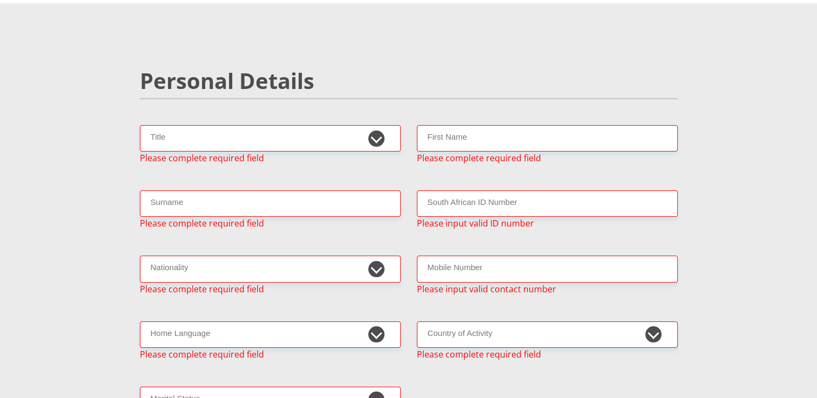
scroll to position [46, 0]
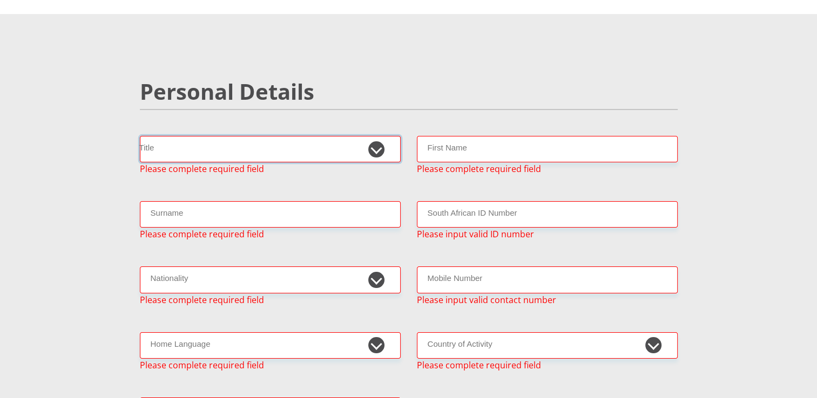
click at [309, 143] on select "Mr Ms Mrs Dr Other" at bounding box center [270, 149] width 261 height 26
select select "Ms"
click at [140, 136] on select "Mr Ms Mrs Dr Other" at bounding box center [270, 149] width 261 height 26
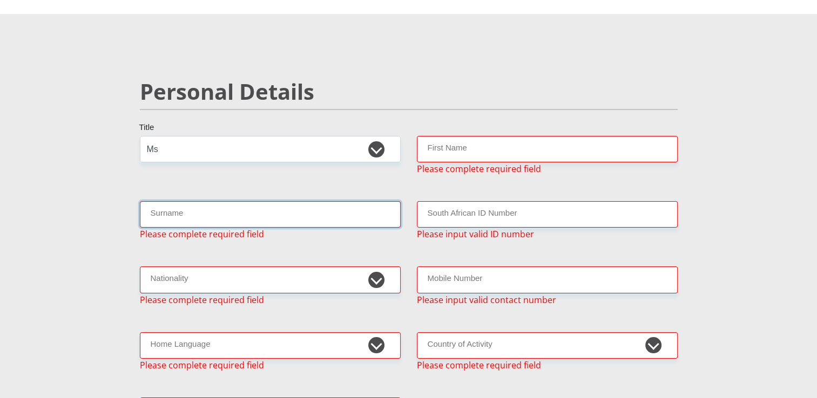
click at [241, 208] on input "Surname" at bounding box center [270, 214] width 261 height 26
type input "Maninjwa"
type input "Sinovuyo"
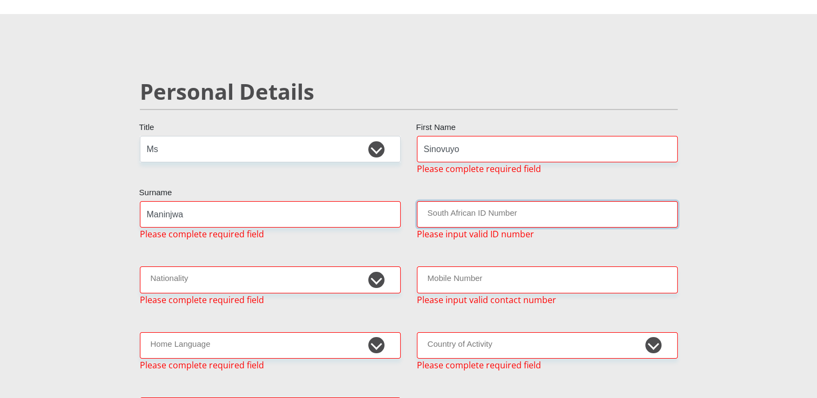
type input "0008010934084"
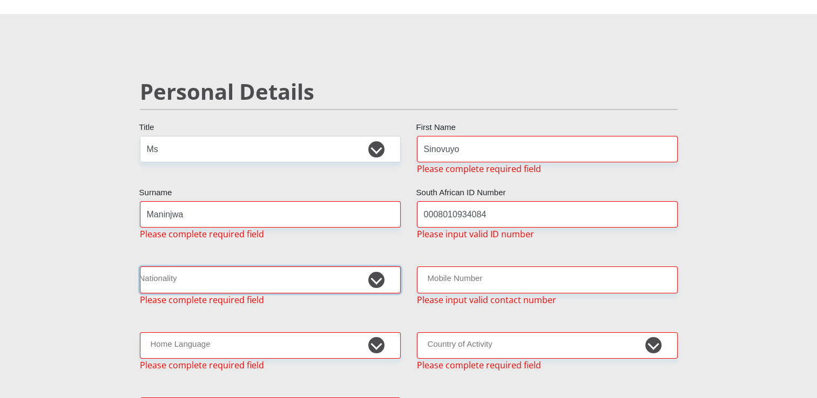
select select "ZAF"
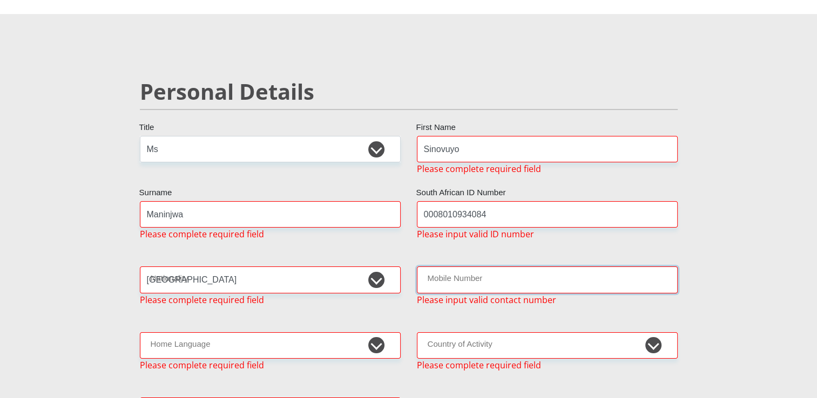
type input "0660637612"
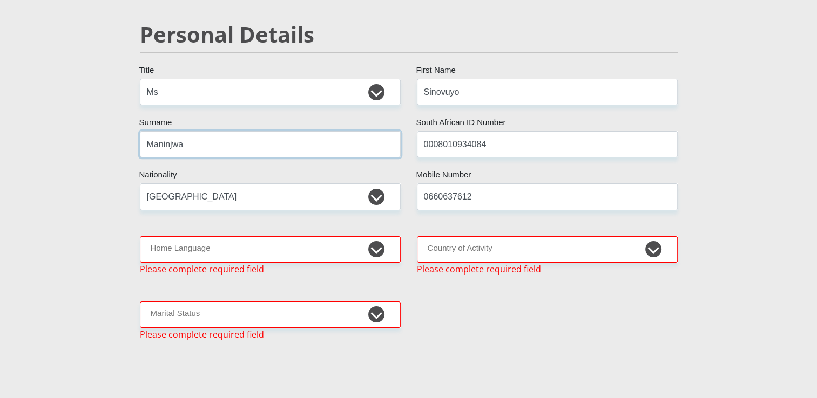
scroll to position [105, 0]
click at [248, 252] on select "Afrikaans English Sepedi South Ndebele Southern Sotho Swati Tsonga Tswana Venda…" at bounding box center [270, 248] width 261 height 26
select select "xho"
click at [140, 235] on select "Afrikaans English Sepedi South Ndebele Southern Sotho Swati Tsonga Tswana Venda…" at bounding box center [270, 248] width 261 height 26
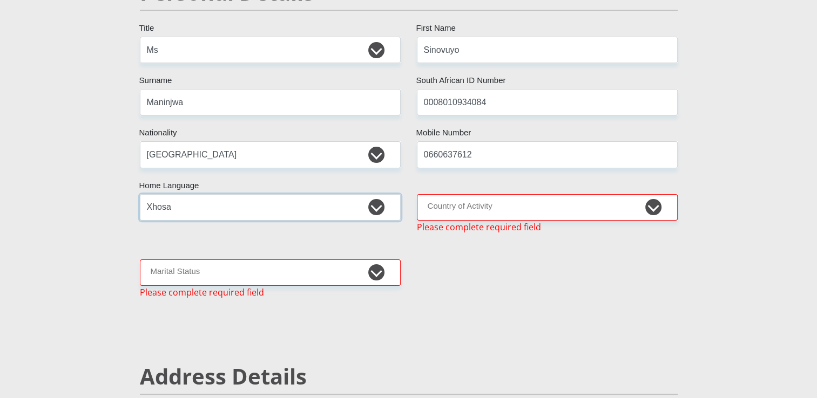
scroll to position [152, 0]
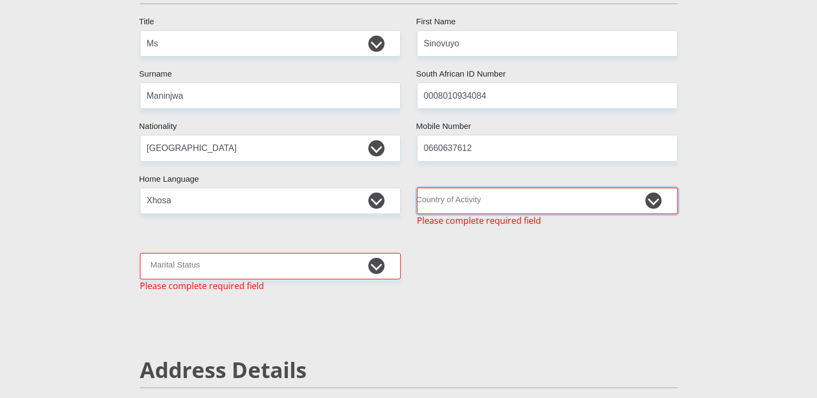
click at [480, 198] on select "South Africa Afghanistan Aland Islands Albania Algeria America Samoa American V…" at bounding box center [547, 201] width 261 height 26
select select "ZAF"
click at [417, 188] on select "South Africa Afghanistan Aland Islands Albania Algeria America Samoa American V…" at bounding box center [547, 201] width 261 height 26
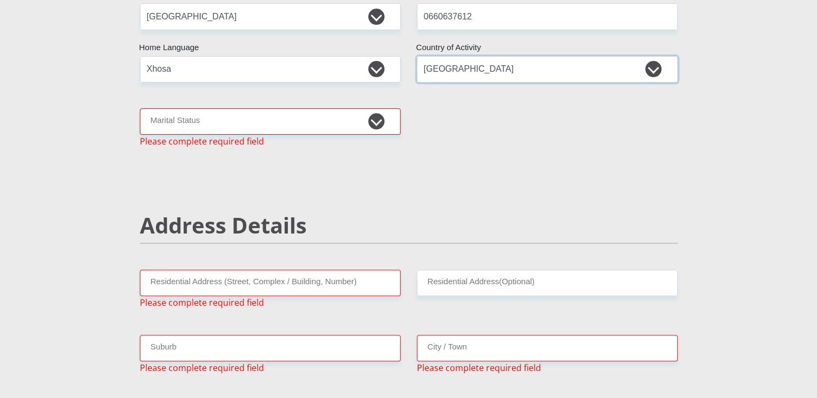
scroll to position [284, 0]
click at [280, 124] on select "Married ANC Single Divorced Widowed Married COP or Customary Law" at bounding box center [270, 121] width 261 height 26
select select "2"
click at [140, 108] on select "Married ANC Single Divorced Widowed Married COP or Customary Law" at bounding box center [270, 121] width 261 height 26
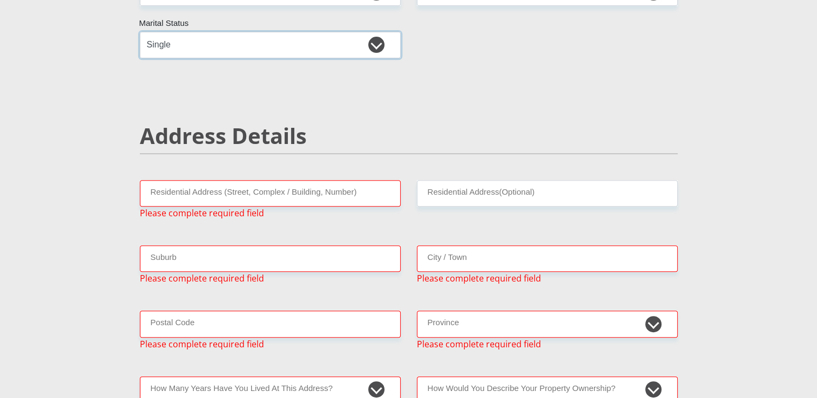
scroll to position [365, 0]
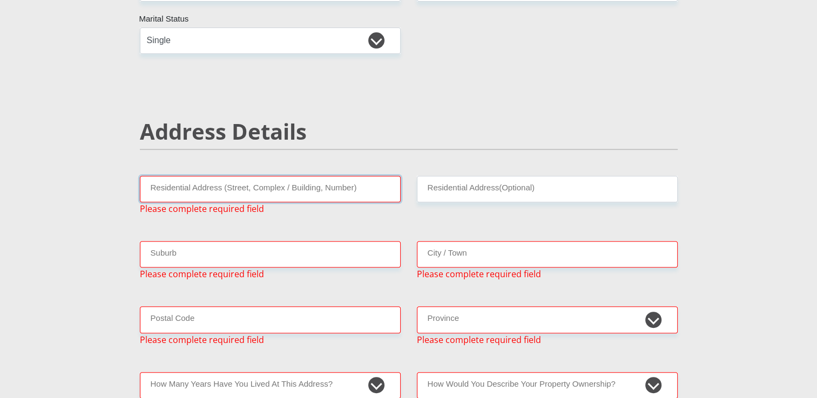
click at [254, 198] on input "Residential Address (Street, Complex / Building, Number)" at bounding box center [270, 189] width 261 height 26
type input "59257 Gandi Hlekani Street"
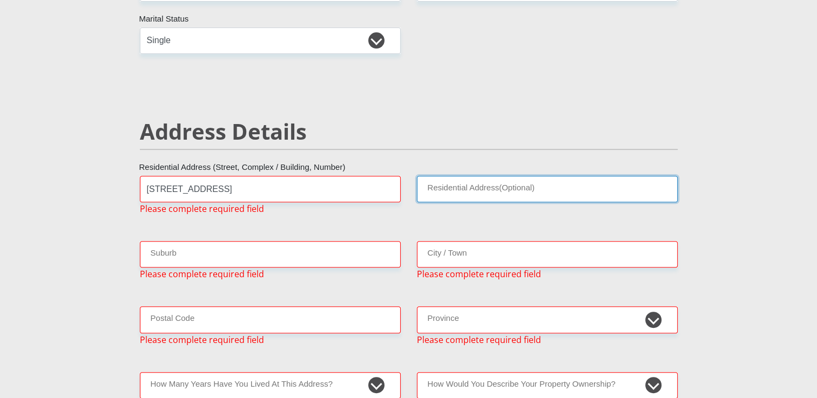
type input "Kuyasa"
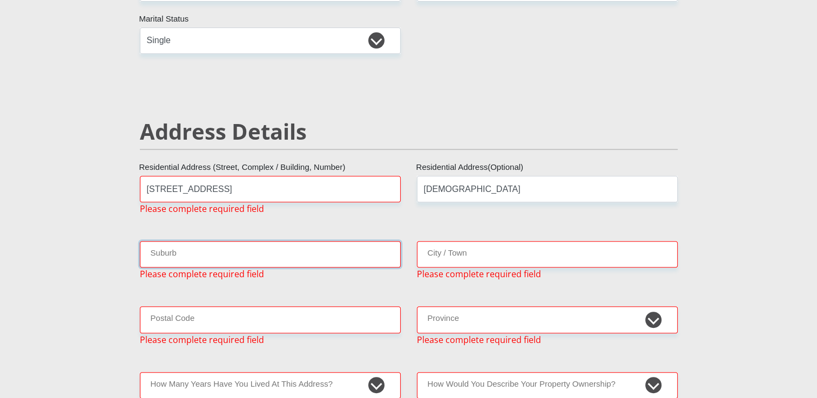
type input "KUYASA"
type input "7784"
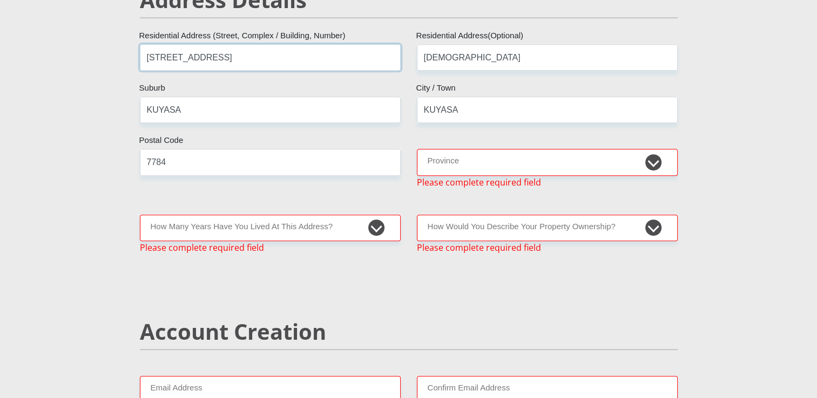
scroll to position [497, 0]
click at [477, 159] on select "Eastern Cape Free State Gauteng KwaZulu-Natal Limpopo Mpumalanga Northern Cape …" at bounding box center [547, 162] width 261 height 26
select select "Western Cape"
click at [417, 149] on select "Eastern Cape Free State Gauteng KwaZulu-Natal Limpopo Mpumalanga Northern Cape …" at bounding box center [547, 162] width 261 height 26
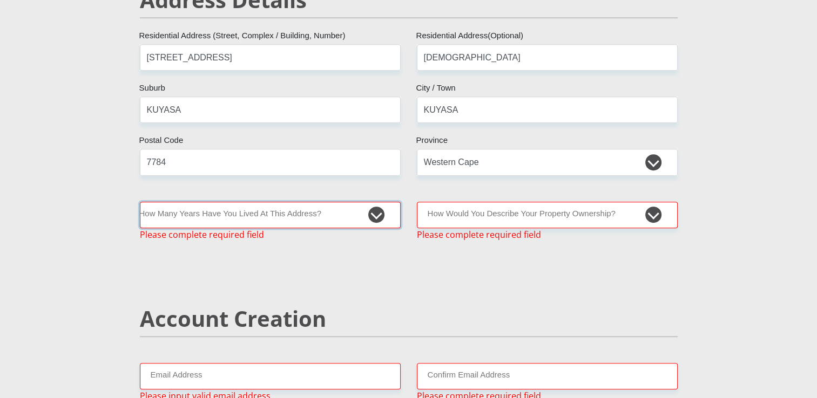
click at [367, 211] on select "less than 1 year 1-3 years 3-5 years 5+ years" at bounding box center [270, 215] width 261 height 26
click at [140, 202] on select "less than 1 year 1-3 years 3-5 years 5+ years" at bounding box center [270, 215] width 261 height 26
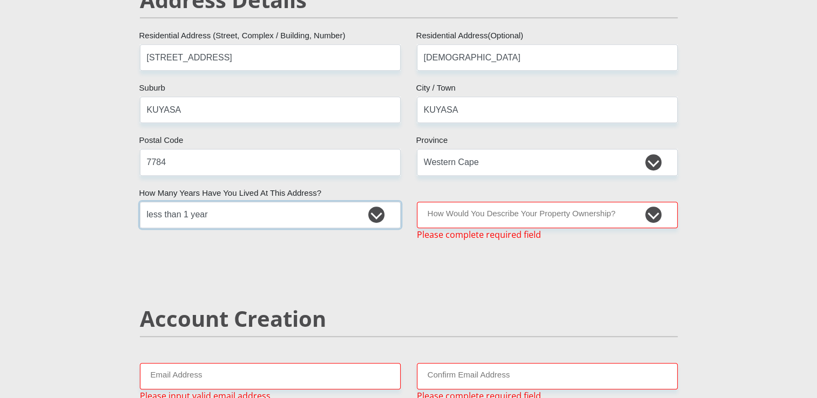
click at [348, 217] on select "less than 1 year 1-3 years 3-5 years 5+ years" at bounding box center [270, 215] width 261 height 26
select select "2"
click at [140, 202] on select "less than 1 year 1-3 years 3-5 years 5+ years" at bounding box center [270, 215] width 261 height 26
click at [457, 218] on select "Owned Rented Family Owned Company Dwelling" at bounding box center [547, 215] width 261 height 26
select select "parents"
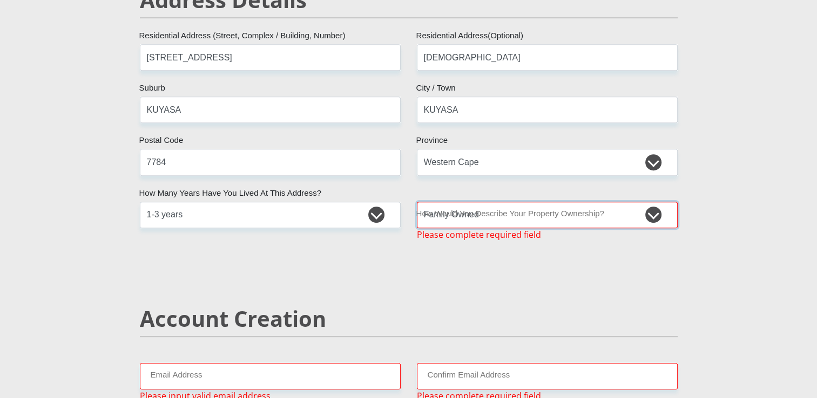
click at [417, 202] on select "Owned Rented Family Owned Company Dwelling" at bounding box center [547, 215] width 261 height 26
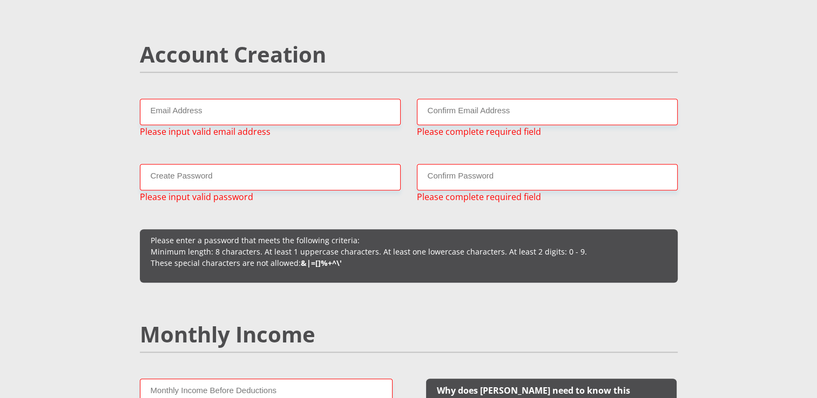
scroll to position [750, 0]
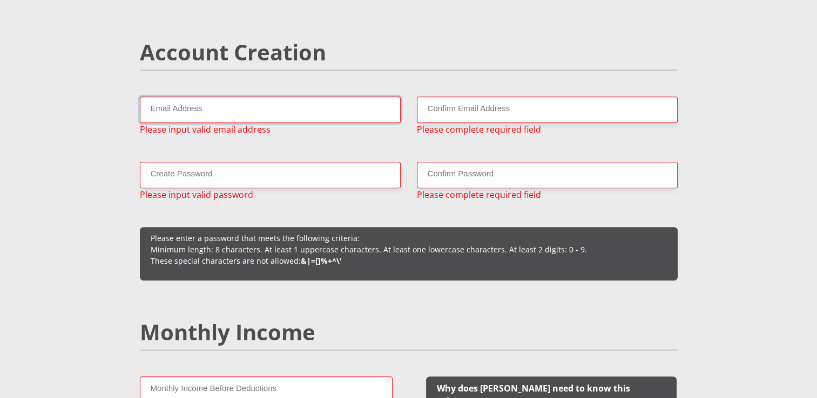
click at [339, 112] on input "Email Address" at bounding box center [270, 110] width 261 height 26
type input "maninjwa123@gmail.com"
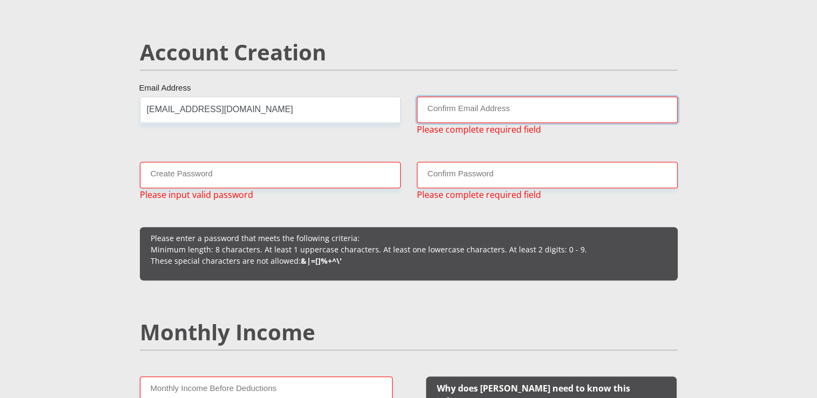
type input "maninjwa123@gmail.com"
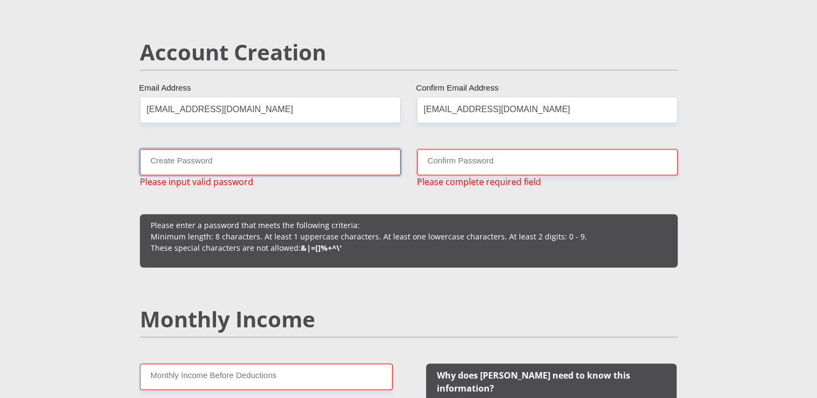
click at [340, 154] on input "Create Password" at bounding box center [270, 162] width 261 height 26
type input "Kungentando19@"
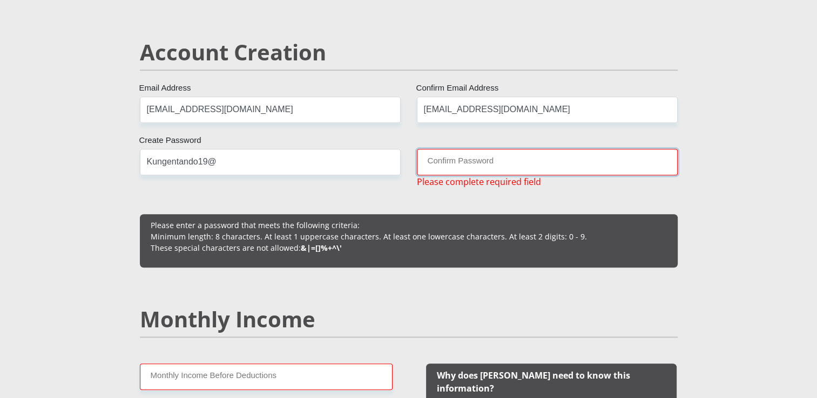
click at [445, 158] on input "Confirm Password" at bounding box center [547, 162] width 261 height 26
type input "Kungentando19@"
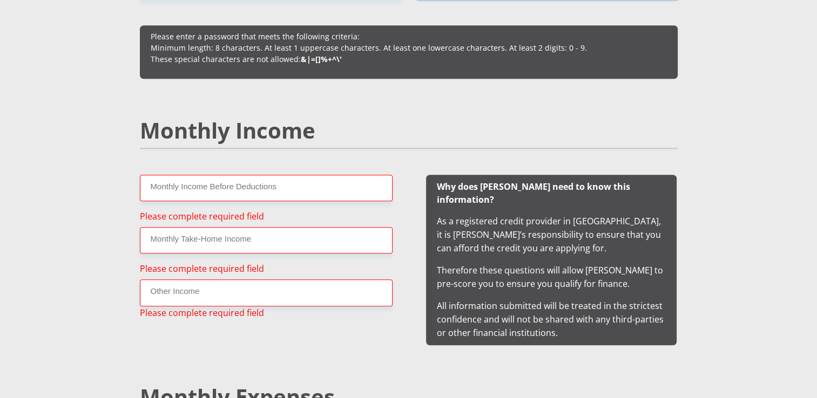
scroll to position [928, 0]
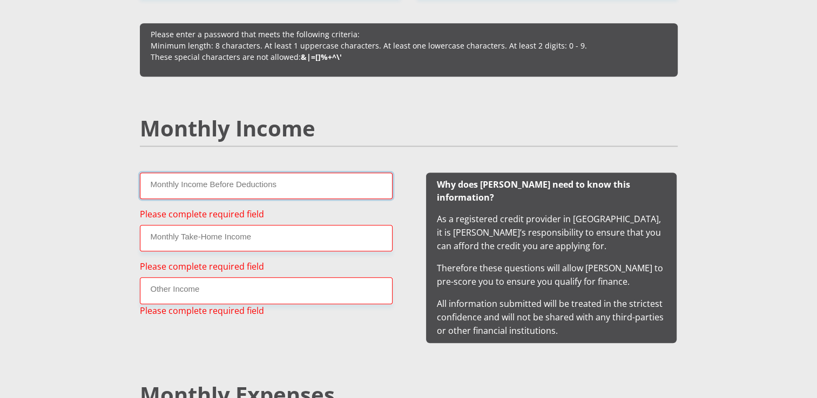
click at [360, 193] on input "Monthly Income Before Deductions" at bounding box center [266, 186] width 253 height 26
type input "6200"
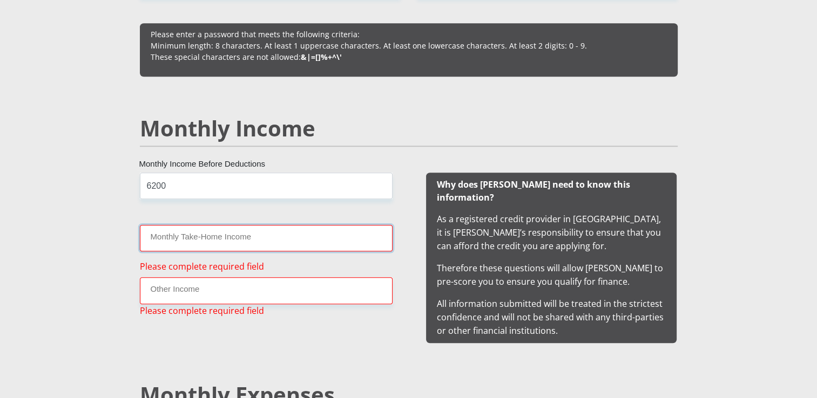
click at [250, 243] on input "Monthly Take-Home Income" at bounding box center [266, 238] width 253 height 26
type input "5700"
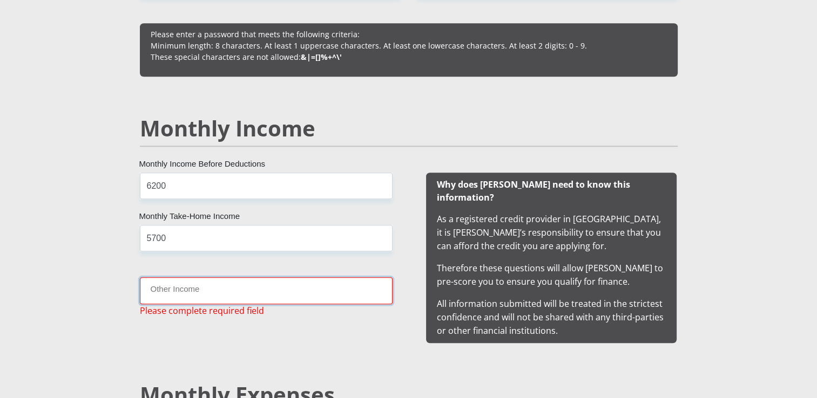
click at [217, 294] on input "Other Income" at bounding box center [266, 290] width 253 height 26
type input "2000"
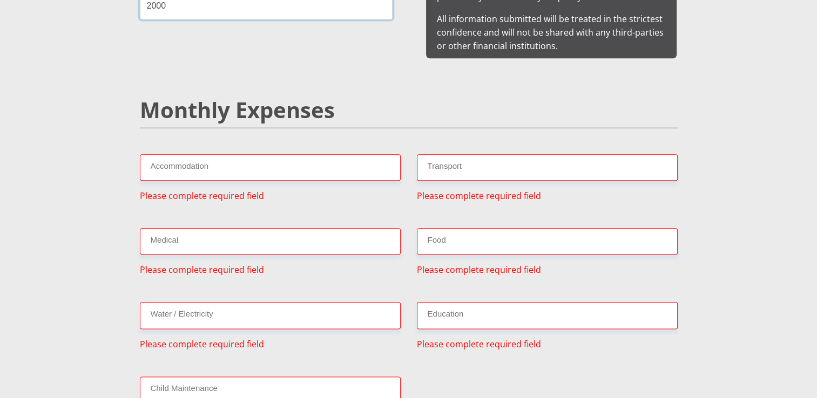
scroll to position [1218, 0]
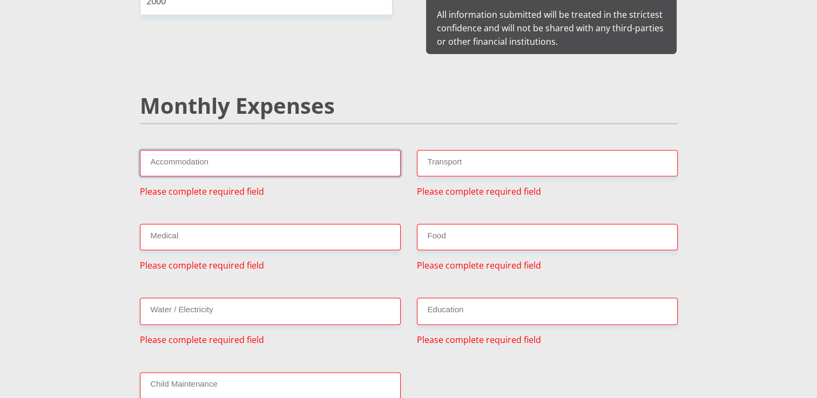
click at [278, 154] on input "Accommodation" at bounding box center [270, 163] width 261 height 26
type input "0"
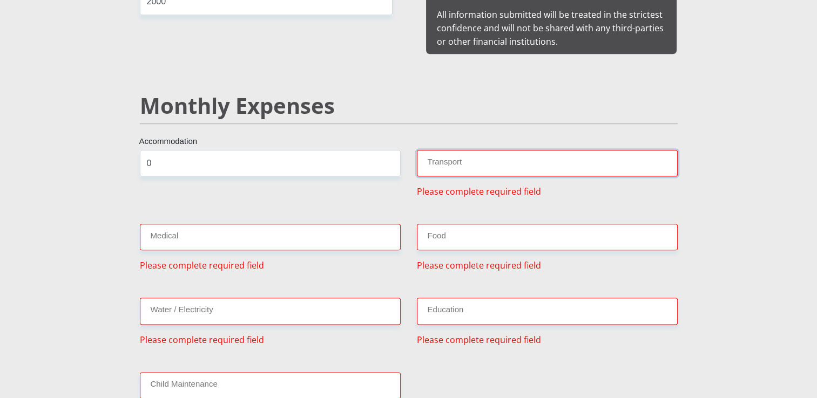
click at [477, 150] on input "Transport" at bounding box center [547, 163] width 261 height 26
type input "500"
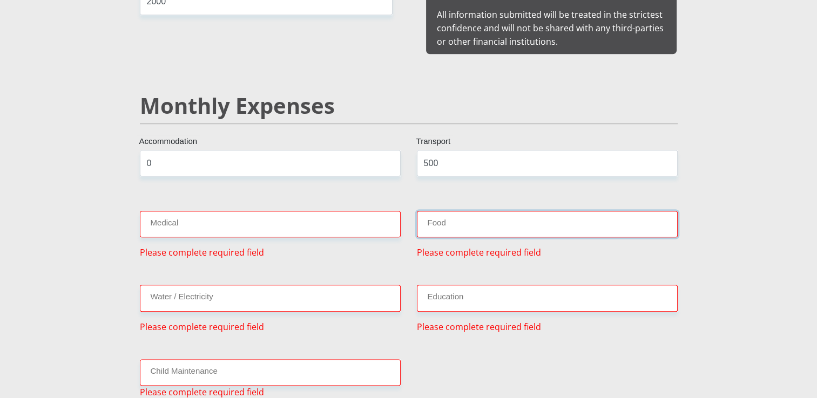
click at [432, 211] on input "Food" at bounding box center [547, 224] width 261 height 26
type input "700"
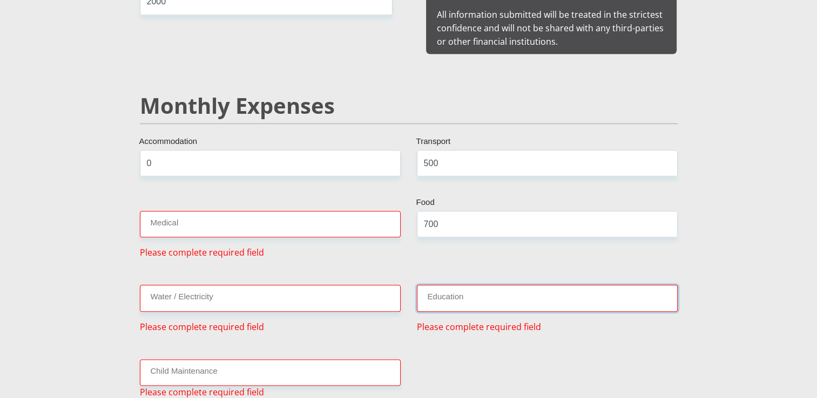
click at [434, 288] on input "Education" at bounding box center [547, 298] width 261 height 26
click at [363, 214] on input "Medical" at bounding box center [270, 224] width 261 height 26
click at [350, 211] on input "Medical" at bounding box center [270, 224] width 261 height 26
click at [343, 211] on input "Medical" at bounding box center [270, 224] width 261 height 26
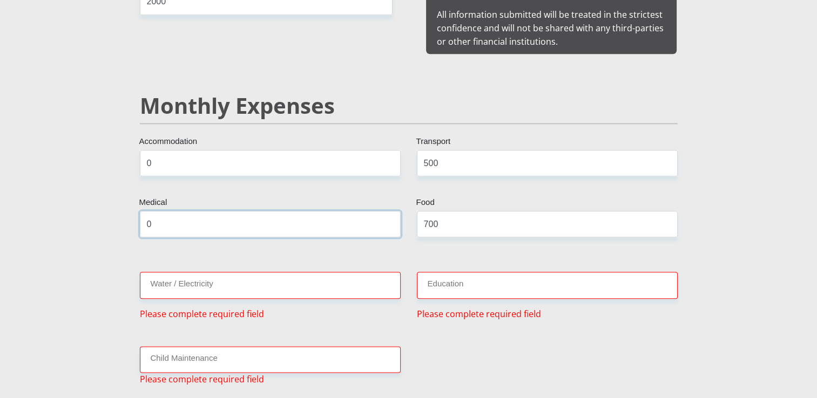
type input "0"
click at [270, 272] on input "Water / Electricity" at bounding box center [270, 285] width 261 height 26
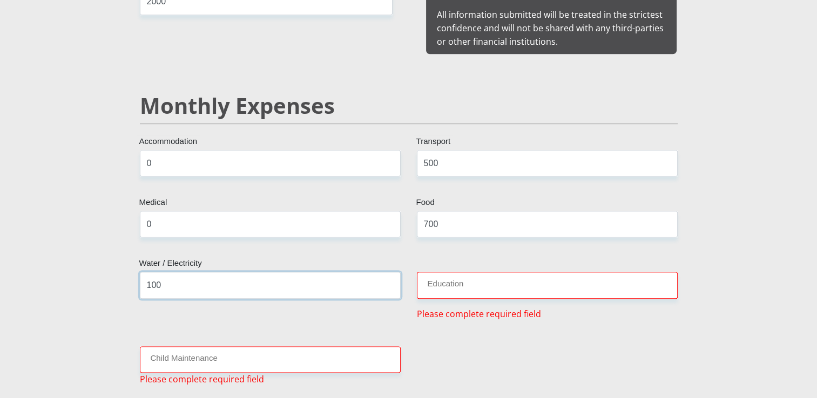
type input "100"
click at [455, 272] on input "Education" at bounding box center [547, 285] width 261 height 26
type input "0"
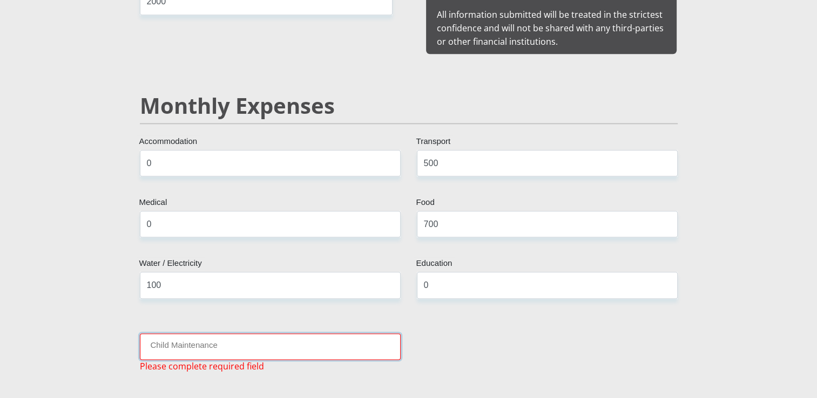
click at [342, 334] on input "Child Maintenance" at bounding box center [270, 347] width 261 height 26
type input "0"
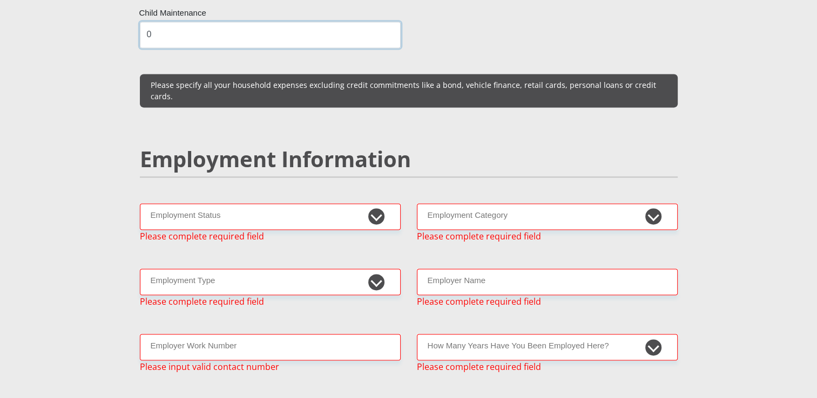
scroll to position [1531, 0]
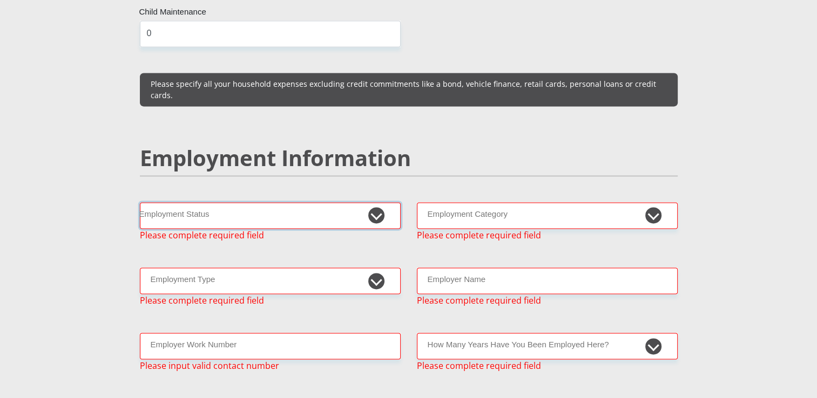
click at [321, 202] on select "Permanent/Full-time Part-time/Casual Contract Worker Self-Employed Housewife Re…" at bounding box center [270, 215] width 261 height 26
select select "1"
click at [140, 202] on select "Permanent/Full-time Part-time/Casual Contract Worker Self-Employed Housewife Re…" at bounding box center [270, 215] width 261 height 26
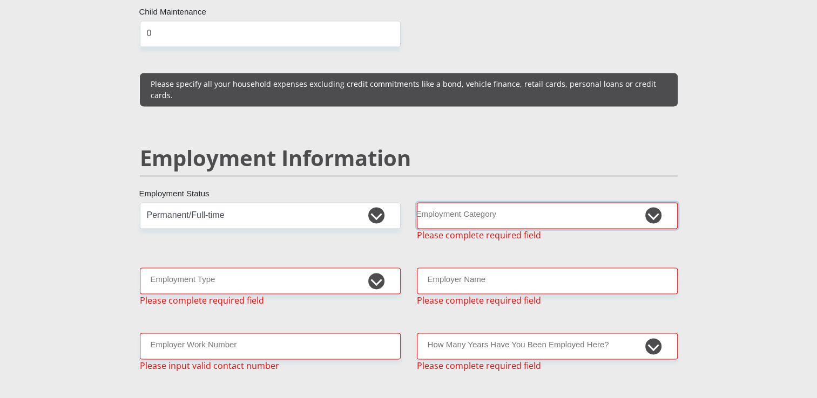
click at [464, 202] on select "AGRICULTURE ALCOHOL & TOBACCO CONSTRUCTION MATERIALS METALLURGY EQUIPMENT FOR R…" at bounding box center [547, 215] width 261 height 26
select select "17"
click at [417, 202] on select "AGRICULTURE ALCOHOL & TOBACCO CONSTRUCTION MATERIALS METALLURGY EQUIPMENT FOR R…" at bounding box center [547, 215] width 261 height 26
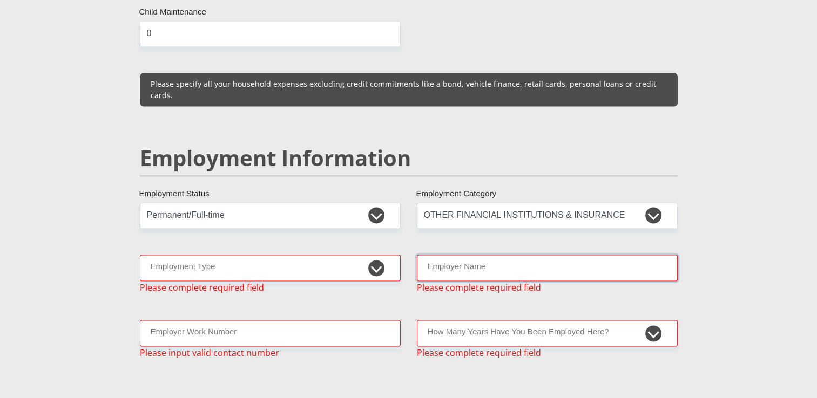
click at [482, 255] on input "Employer Name" at bounding box center [547, 268] width 261 height 26
click at [341, 255] on select "College/Lecturer Craft Seller Creative Driver Executive Farmer Forces - Non Com…" at bounding box center [270, 268] width 261 height 26
select select "Sales"
click at [140, 255] on select "College/Lecturer Craft Seller Creative Driver Executive Farmer Forces - Non Com…" at bounding box center [270, 268] width 261 height 26
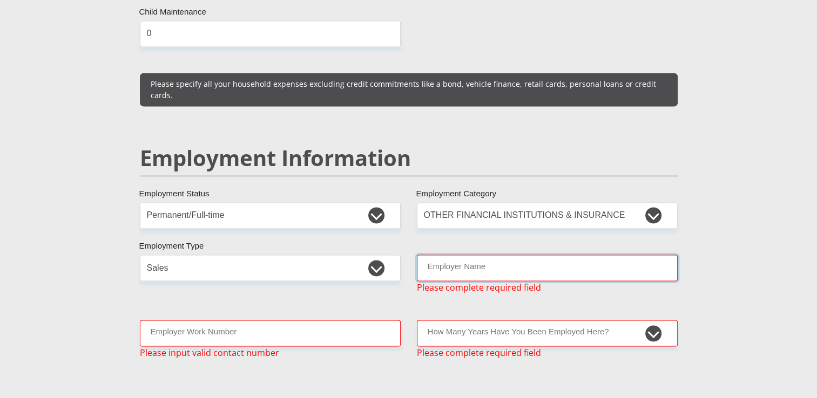
click at [428, 255] on input "Employer Name" at bounding box center [547, 268] width 261 height 26
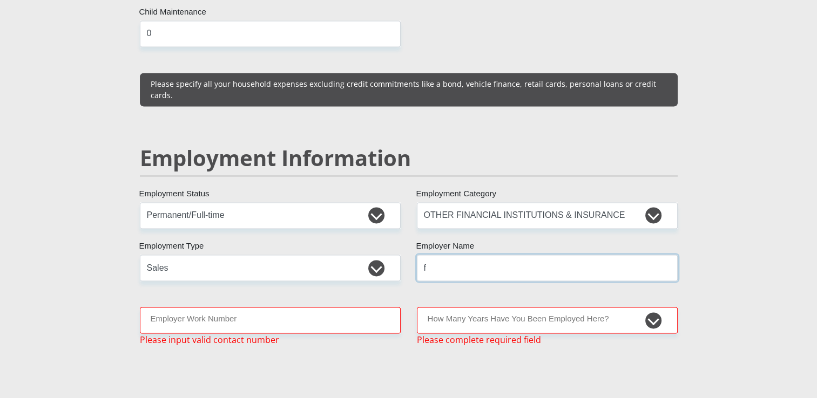
type input "Finbondmutualbank"
type input "0219048962"
type input "Vuyokazi"
type input "Maninjwa"
type input "1851697266"
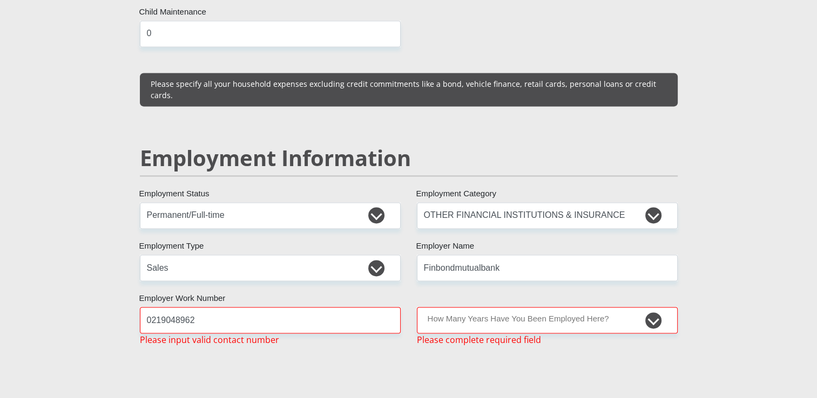
type input "470010"
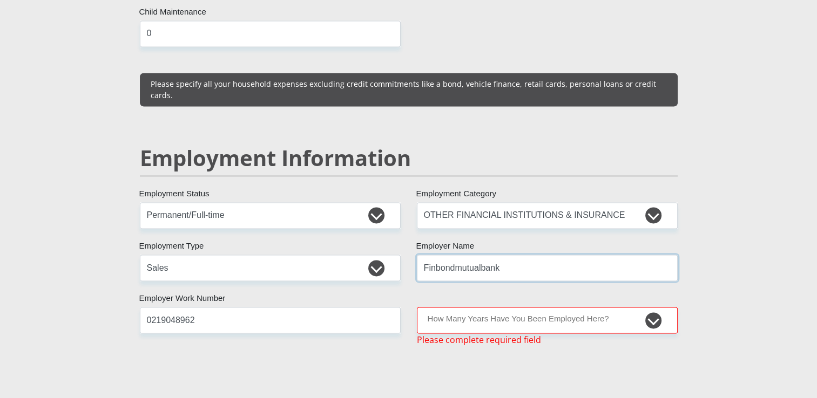
type input "CAPITEC BANK LIMITED"
type input "CAPITEC BANK CPC"
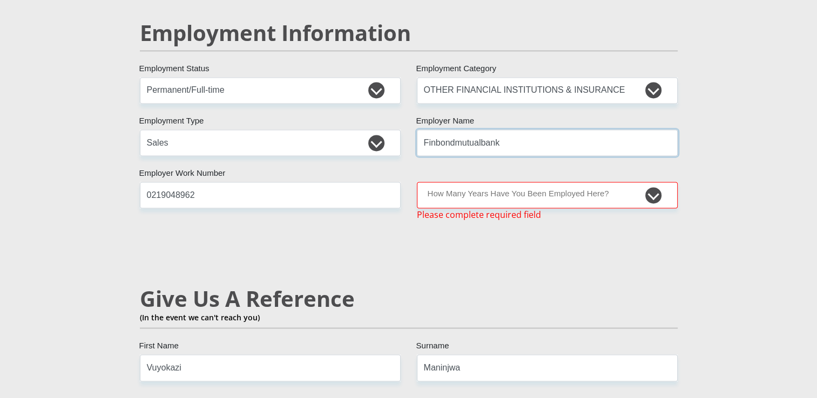
scroll to position [1658, 0]
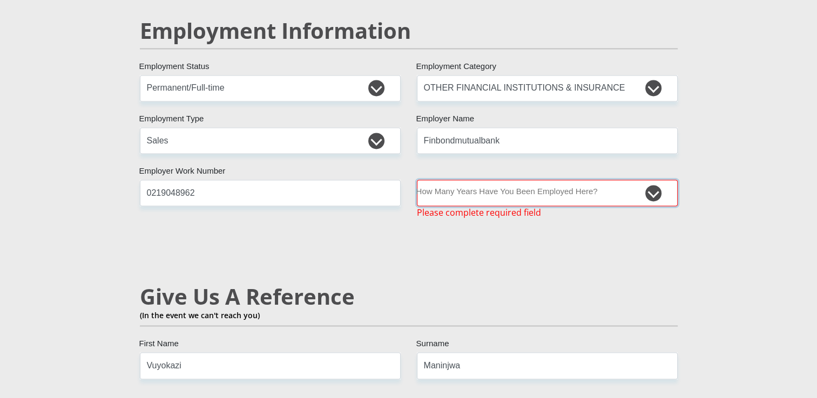
click at [573, 180] on select "less than 1 year 1-3 years 3-5 years 5+ years" at bounding box center [547, 193] width 261 height 26
select select "6"
click at [417, 180] on select "less than 1 year 1-3 years 3-5 years 5+ years" at bounding box center [547, 193] width 261 height 26
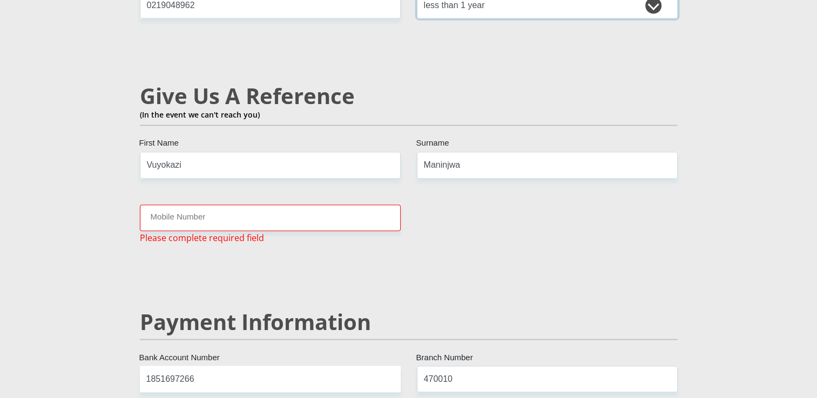
scroll to position [1847, 0]
click at [375, 204] on input "Mobile Number" at bounding box center [270, 217] width 261 height 26
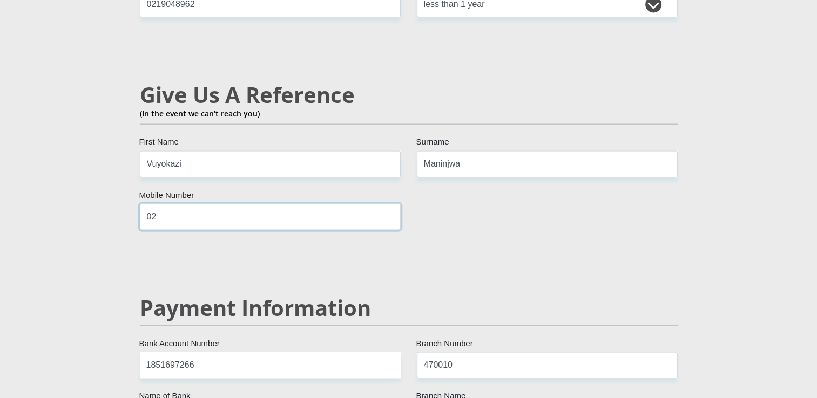
click at [317, 204] on input "02" at bounding box center [270, 217] width 261 height 26
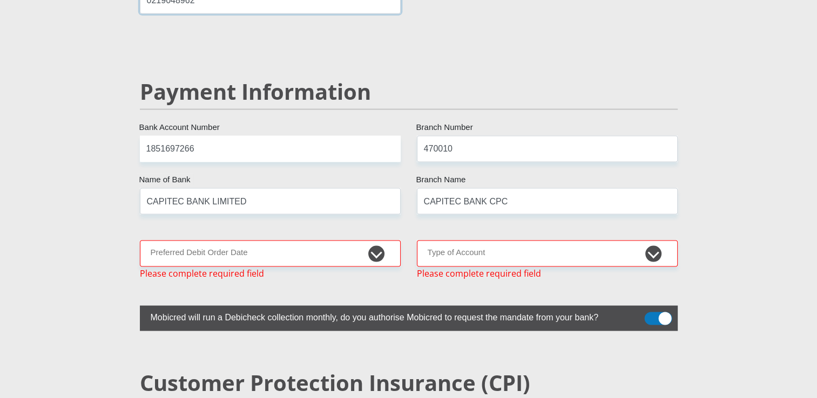
scroll to position [2064, 0]
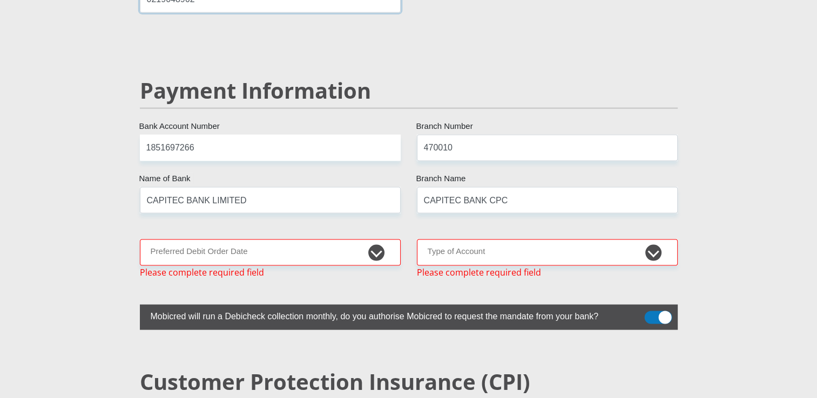
type input "0219048962"
click at [253, 240] on select "1st 2nd 3rd 4th 5th 7th 18th 19th 20th 21st 22nd 23rd 24th 25th 26th 27th 28th …" at bounding box center [270, 253] width 261 height 26
select select "25"
click at [140, 240] on select "1st 2nd 3rd 4th 5th 7th 18th 19th 20th 21st 22nd 23rd 24th 25th 26th 27th 28th …" at bounding box center [270, 253] width 261 height 26
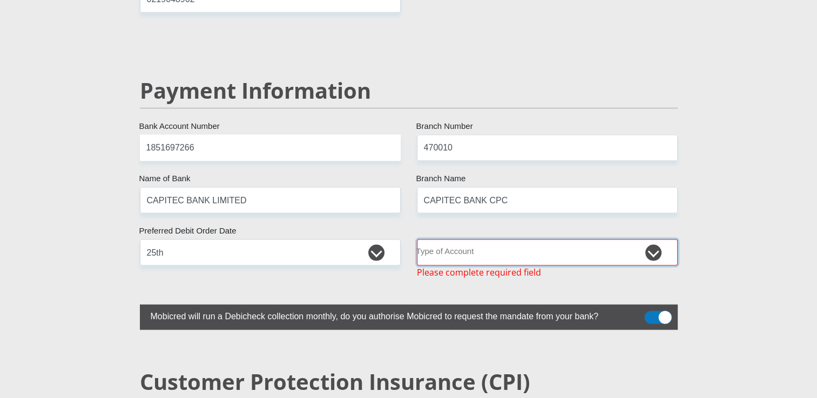
click at [455, 240] on select "Cheque Savings" at bounding box center [547, 253] width 261 height 26
select select "SAV"
click at [417, 240] on select "Cheque Savings" at bounding box center [547, 253] width 261 height 26
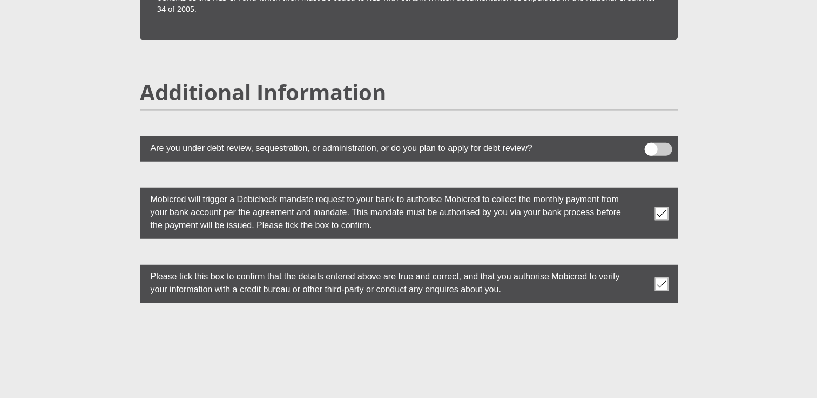
scroll to position [3006, 0]
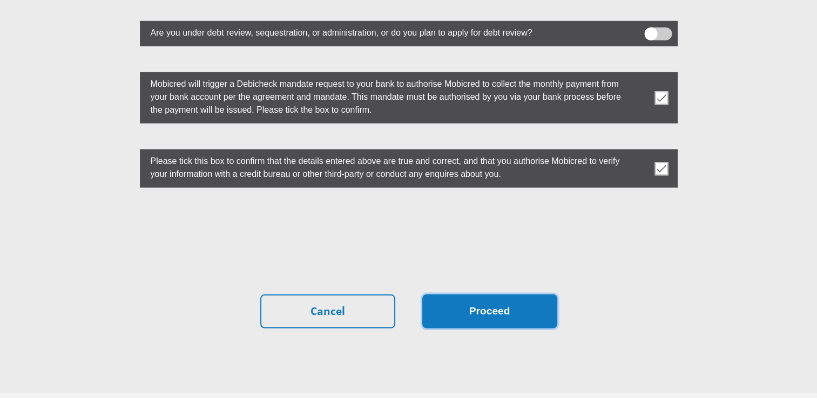
click at [501, 295] on button "Proceed" at bounding box center [489, 312] width 135 height 34
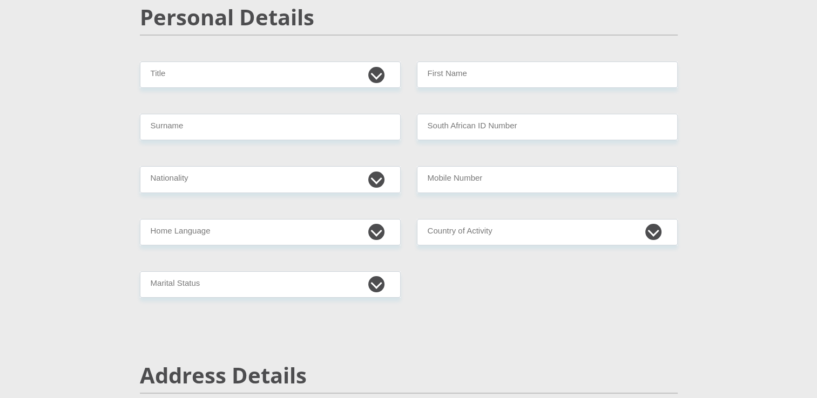
scroll to position [112, 0]
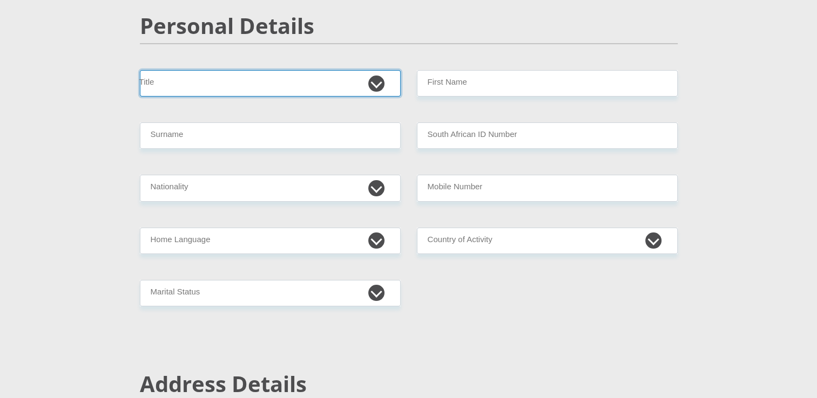
click at [344, 87] on select "Mr Ms Mrs Dr Other" at bounding box center [270, 83] width 261 height 26
select select "Ms"
click at [140, 70] on select "Mr Ms Mrs Dr Other" at bounding box center [270, 83] width 261 height 26
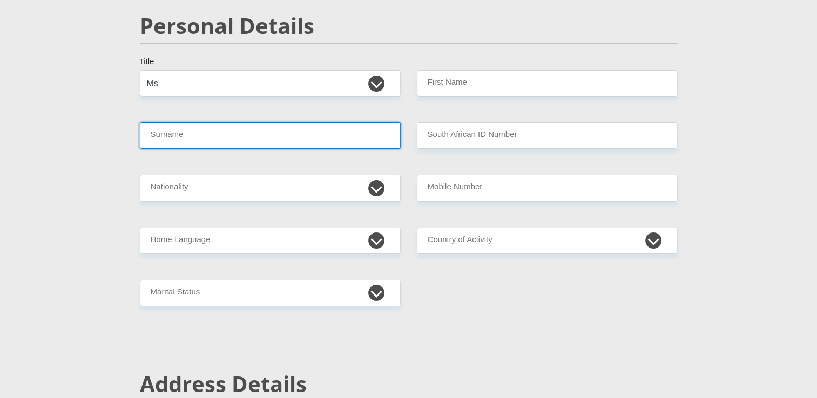
click at [358, 133] on input "Surname" at bounding box center [270, 136] width 261 height 26
type input "Maninjwa"
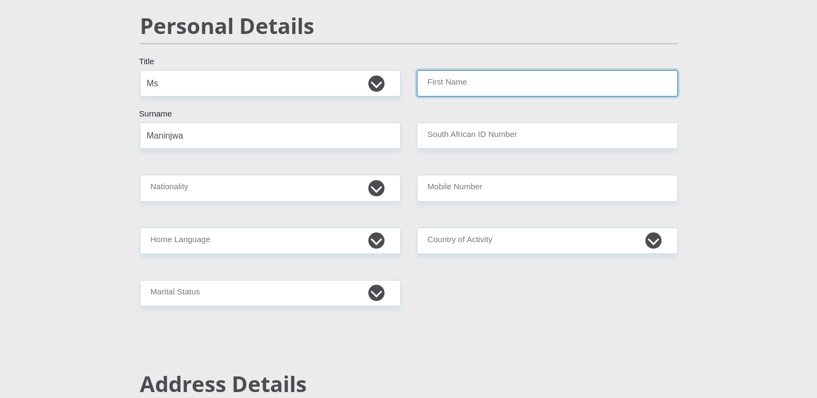
type input "Sinovuyo"
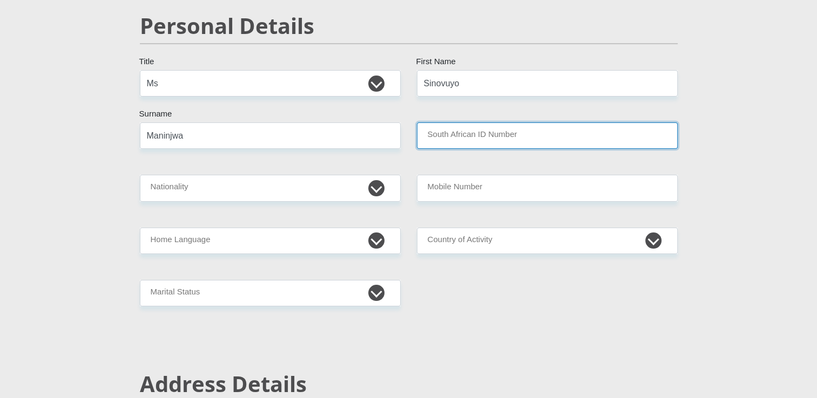
type input "0008010934084"
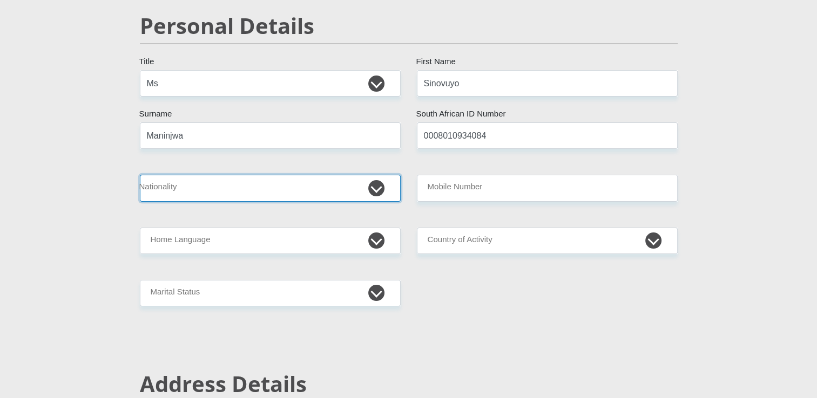
select select "ZAF"
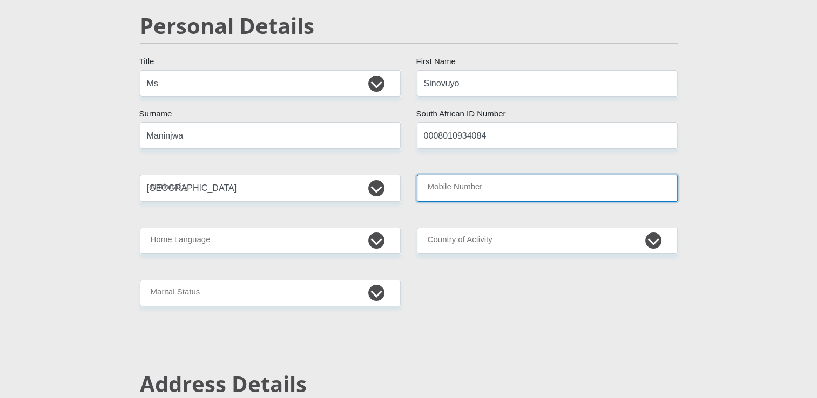
type input "0660637612"
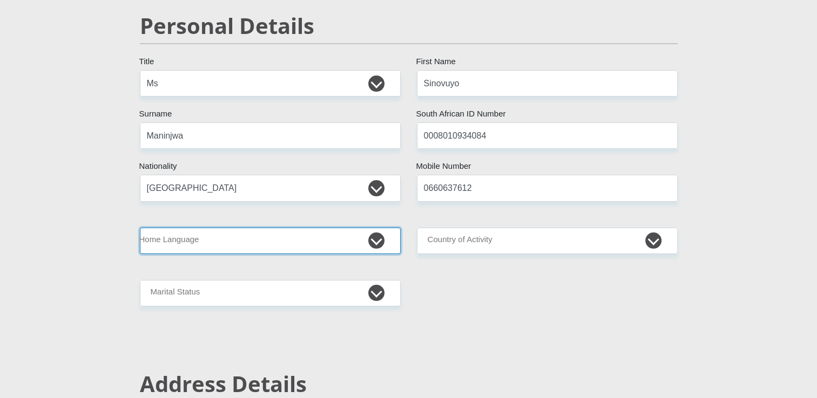
click at [300, 236] on select "Afrikaans English Sepedi South Ndebele Southern Sotho Swati Tsonga Tswana Venda…" at bounding box center [270, 241] width 261 height 26
select select "ven"
click at [140, 228] on select "Afrikaans English Sepedi South Ndebele Southern Sotho Swati Tsonga Tswana Venda…" at bounding box center [270, 241] width 261 height 26
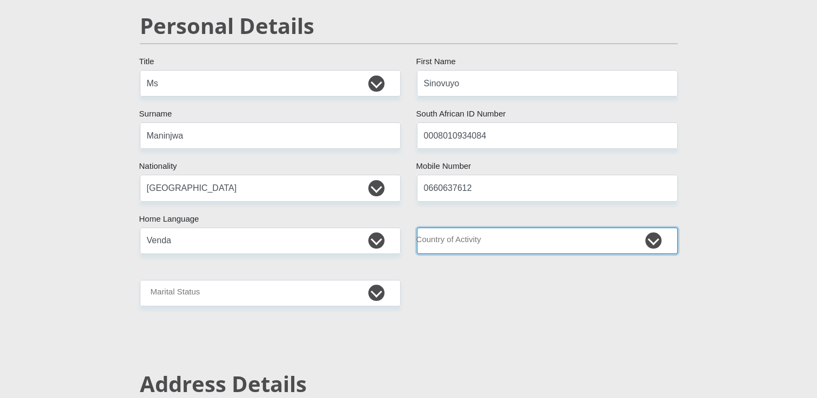
click at [434, 253] on select "South Africa Afghanistan Aland Islands Albania Algeria America Samoa American V…" at bounding box center [547, 241] width 261 height 26
select select "ZAF"
click at [417, 228] on select "South Africa Afghanistan Aland Islands Albania Algeria America Samoa American V…" at bounding box center [547, 241] width 261 height 26
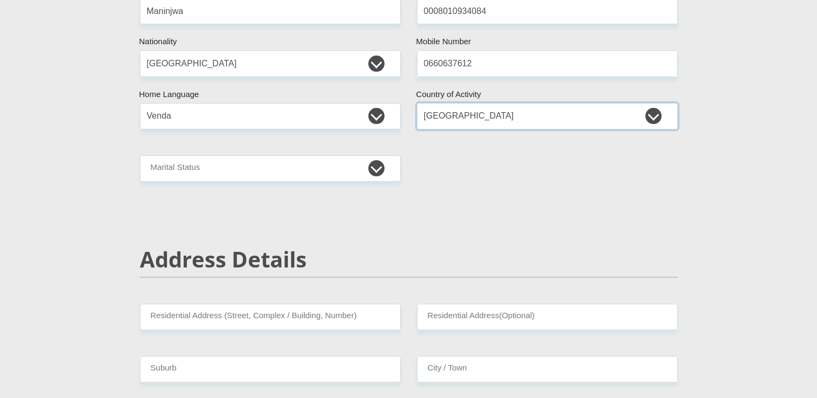
scroll to position [244, 0]
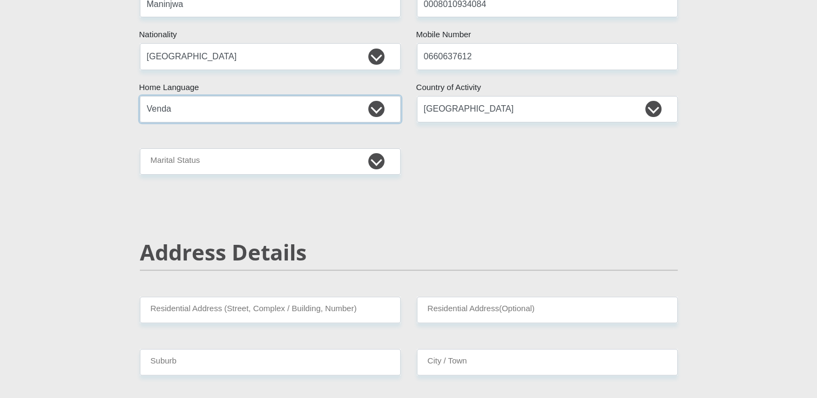
click at [326, 110] on select "Afrikaans English Sepedi South Ndebele Southern Sotho Swati Tsonga Tswana Venda…" at bounding box center [270, 109] width 261 height 26
select select "xho"
click at [140, 96] on select "Afrikaans English Sepedi South Ndebele Southern Sotho Swati Tsonga Tswana Venda…" at bounding box center [270, 109] width 261 height 26
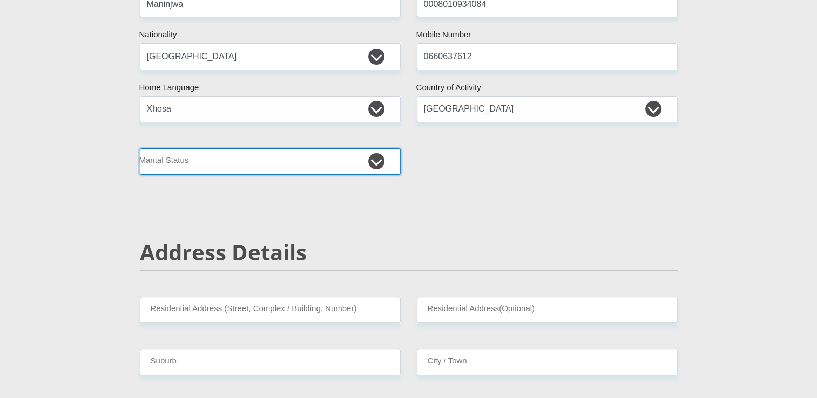
click at [339, 164] on select "Married ANC Single Divorced Widowed Married COP or Customary Law" at bounding box center [270, 161] width 261 height 26
select select "2"
click at [140, 148] on select "Married ANC Single Divorced Widowed Married COP or Customary Law" at bounding box center [270, 161] width 261 height 26
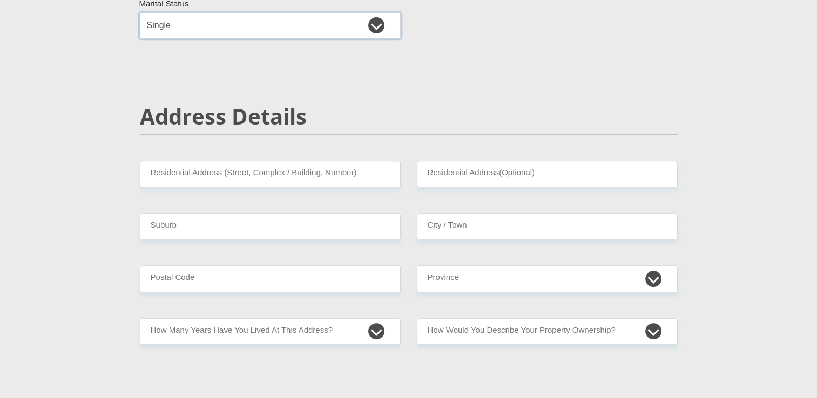
scroll to position [380, 0]
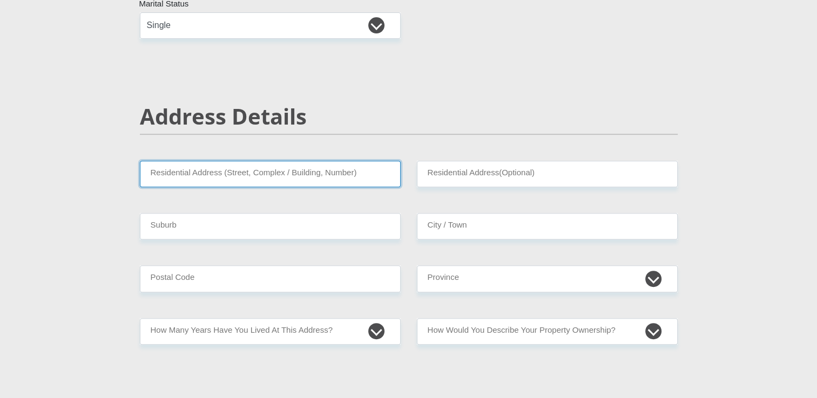
click at [309, 176] on input "Residential Address (Street, Complex / Building, Number)" at bounding box center [270, 174] width 261 height 26
type input "59257 Gandi Hlekani Street"
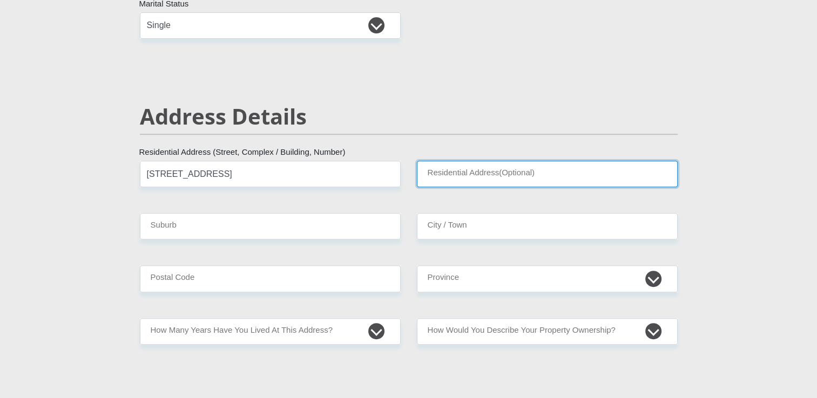
type input "Kuyasa"
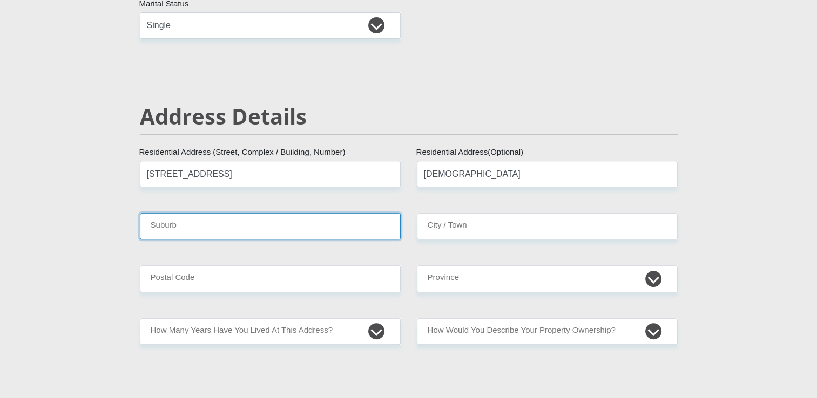
type input "KUYASA"
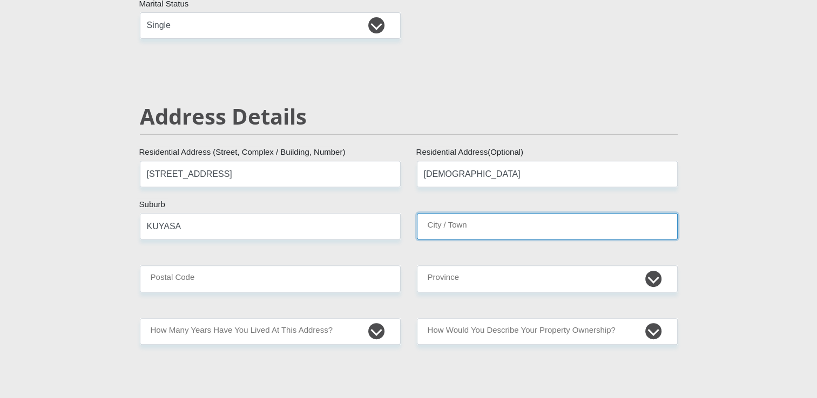
type input "KUYASA"
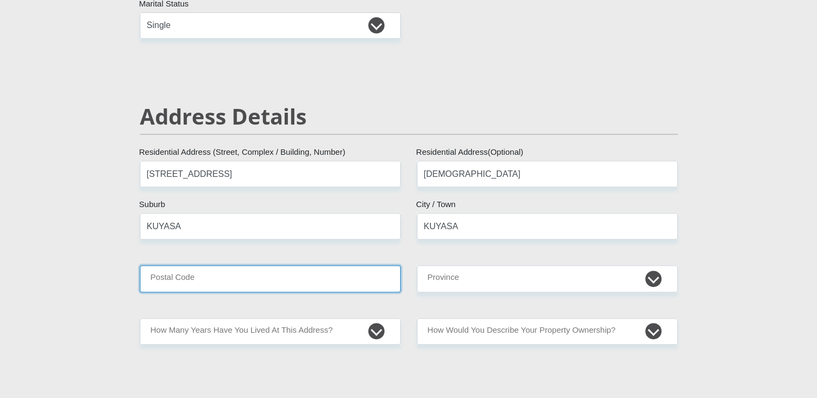
type input "7784"
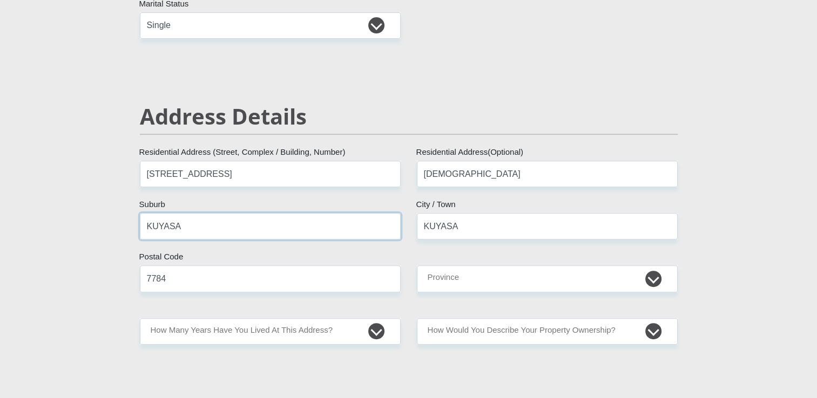
click at [278, 220] on input "KUYASA" at bounding box center [270, 226] width 261 height 26
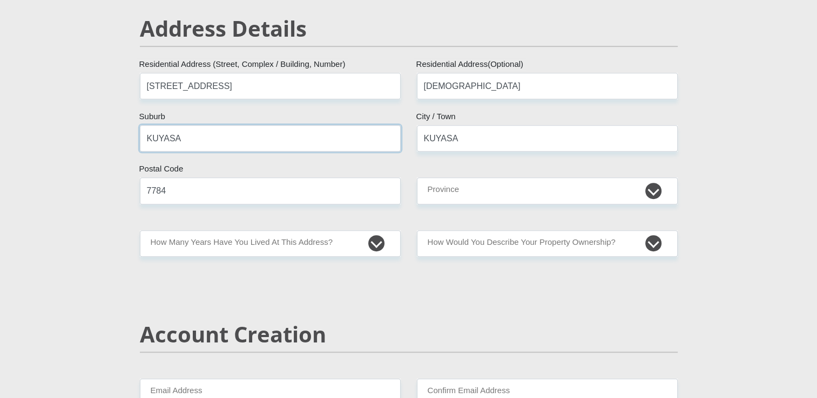
scroll to position [469, 0]
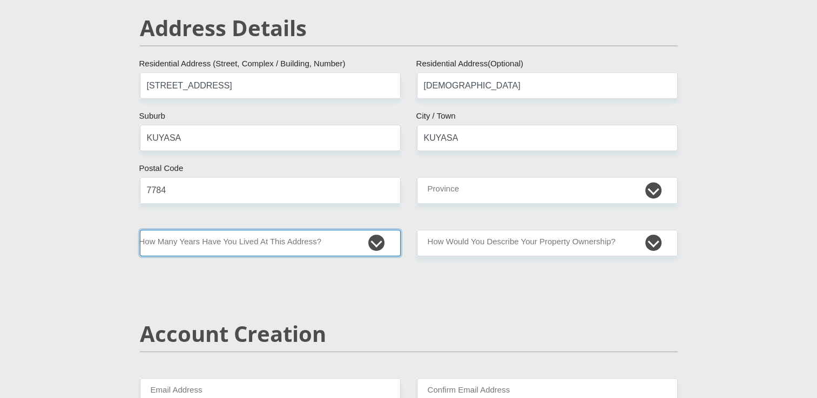
click at [307, 235] on select "less than 1 year 1-3 years 3-5 years 5+ years" at bounding box center [270, 243] width 261 height 26
select select "0"
click at [140, 230] on select "less than 1 year 1-3 years 3-5 years 5+ years" at bounding box center [270, 243] width 261 height 26
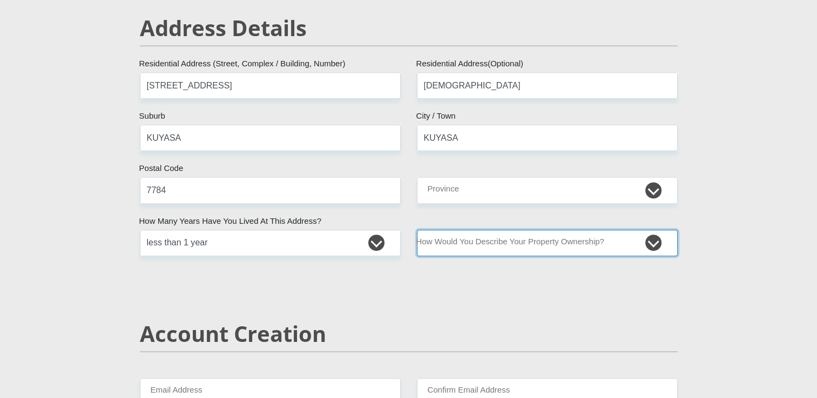
click at [452, 246] on select "Owned Rented Family Owned Company Dwelling" at bounding box center [547, 243] width 261 height 26
select select "parents"
click at [417, 230] on select "Owned Rented Family Owned Company Dwelling" at bounding box center [547, 243] width 261 height 26
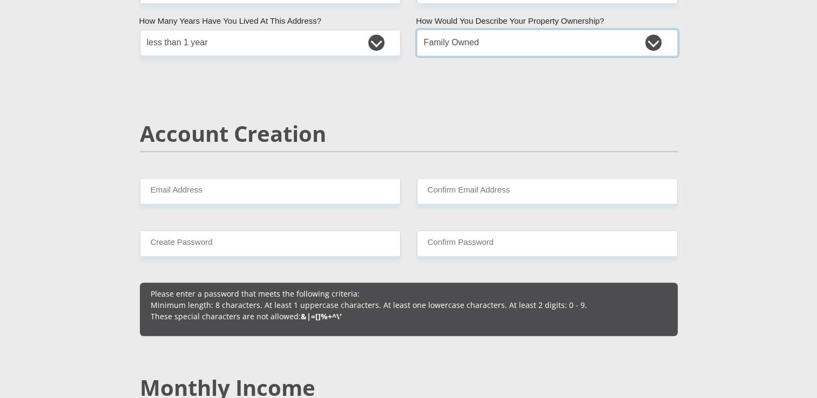
scroll to position [708, 0]
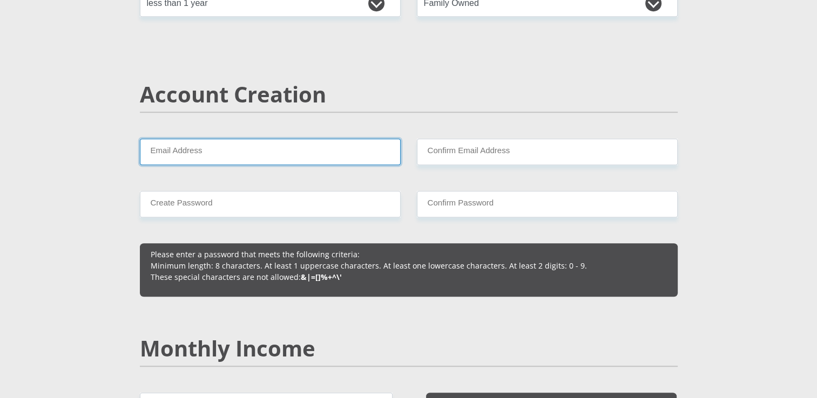
click at [365, 143] on input "Email Address" at bounding box center [270, 152] width 261 height 26
type input "maninjwa123@gmail.com"
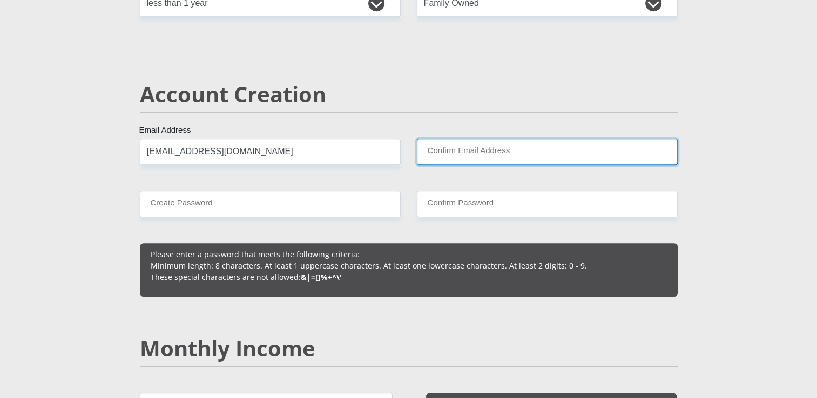
type input "maninjwa123@gmail.com"
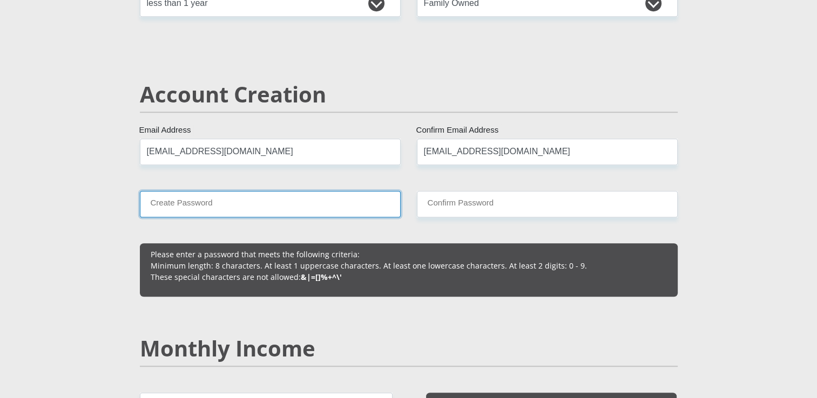
click at [327, 204] on input "Create Password" at bounding box center [270, 204] width 261 height 26
type input "Kungentando19@"
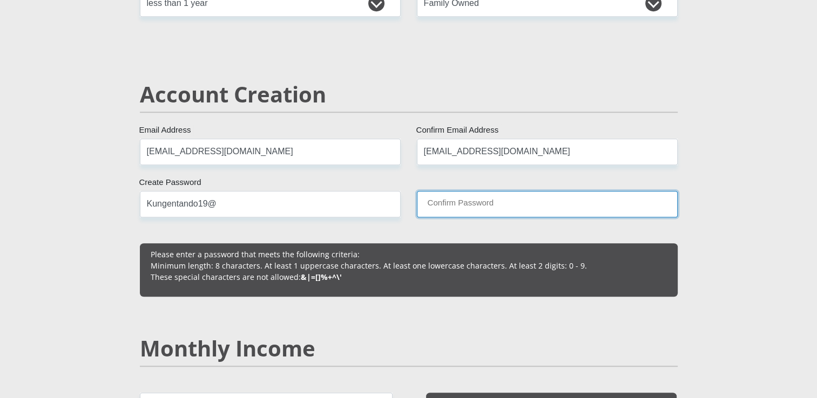
click at [436, 191] on input "Confirm Password" at bounding box center [547, 204] width 261 height 26
type input "Kungentando19@"
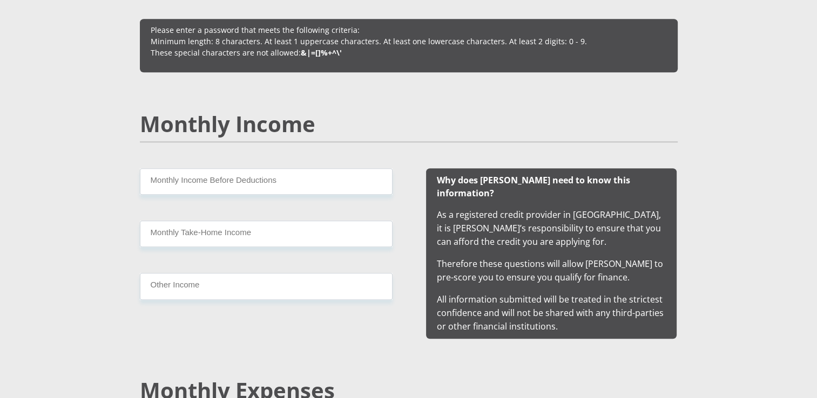
scroll to position [933, 0]
click at [331, 189] on input "Monthly Income Before Deductions" at bounding box center [266, 181] width 253 height 26
type input "6200"
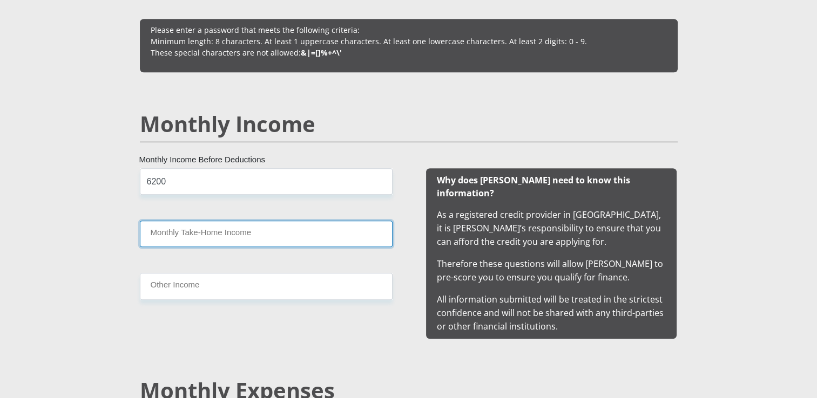
click at [270, 230] on input "Monthly Take-Home Income" at bounding box center [266, 234] width 253 height 26
type input "5700"
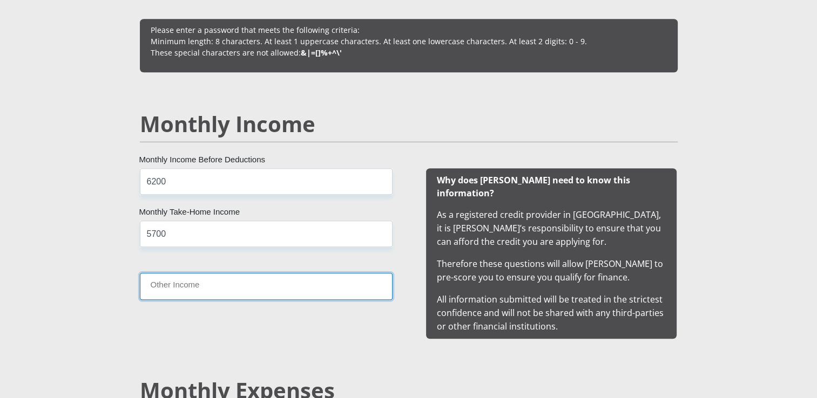
click at [211, 287] on input "Other Income" at bounding box center [266, 286] width 253 height 26
type input "2000"
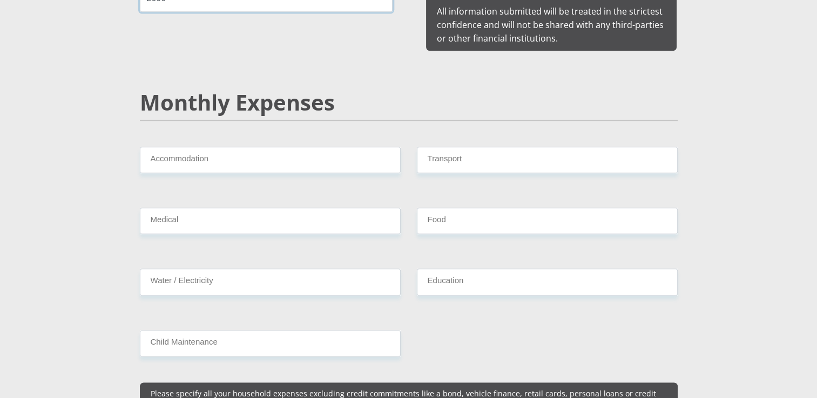
scroll to position [1222, 0]
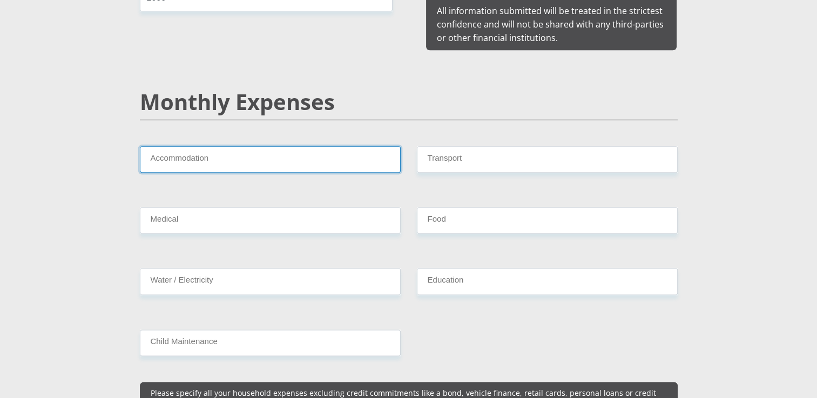
click at [260, 147] on input "Accommodation" at bounding box center [270, 159] width 261 height 26
type input "0"
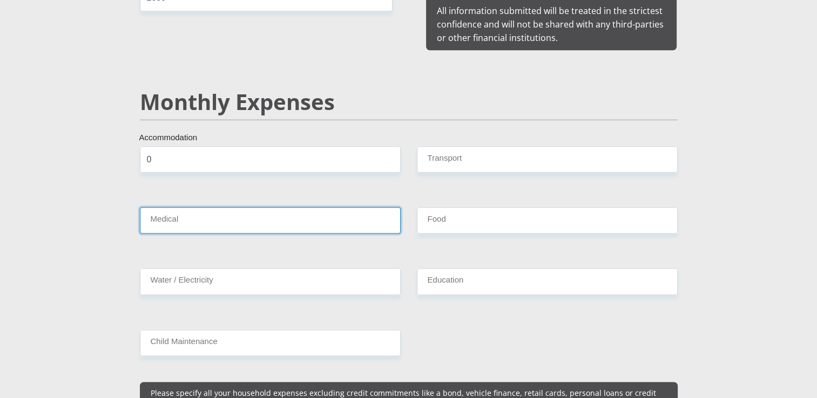
click at [228, 207] on input "Medical" at bounding box center [270, 220] width 261 height 26
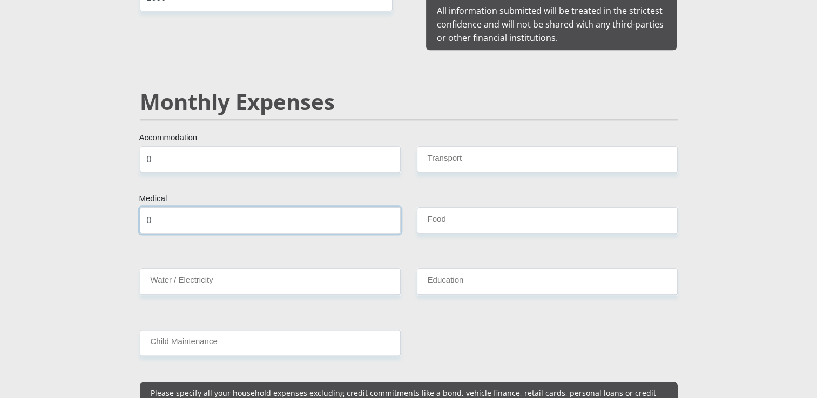
type input "0"
click at [183, 268] on input "Water / Electricity" at bounding box center [270, 281] width 261 height 26
type input "0"
type input "100"
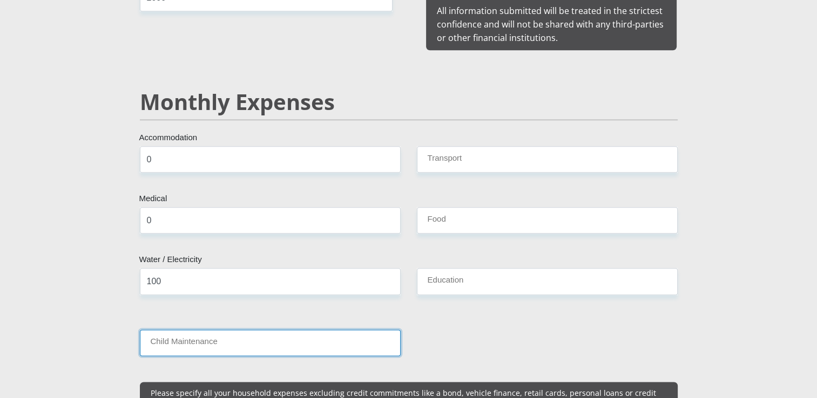
click at [212, 330] on input "Child Maintenance" at bounding box center [270, 343] width 261 height 26
type input "0"
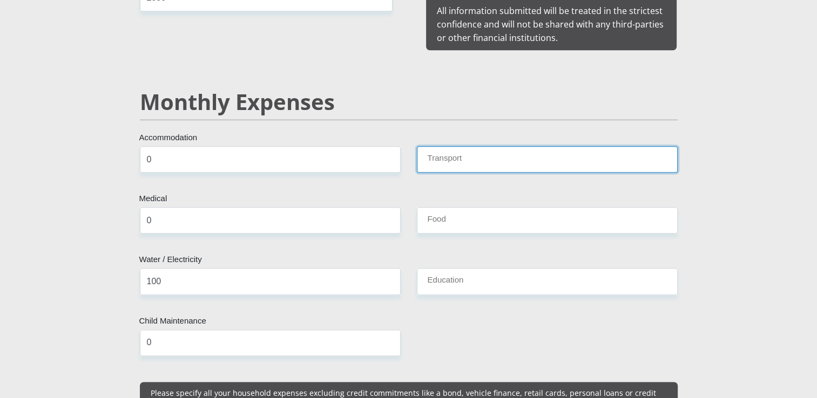
click at [552, 153] on input "Transport" at bounding box center [547, 159] width 261 height 26
type input "500"
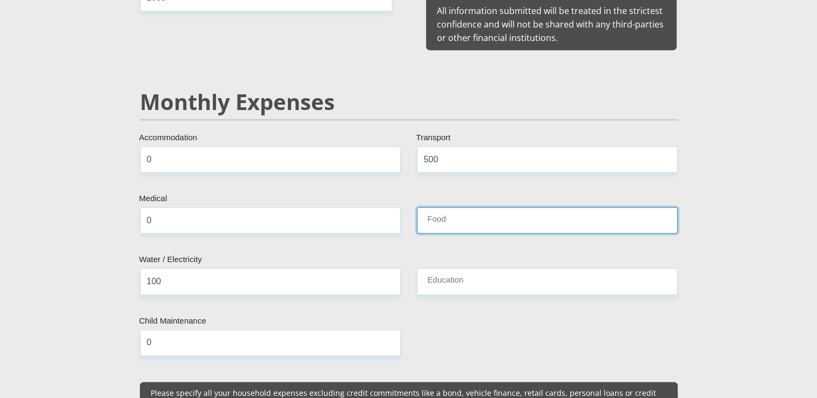
click at [513, 207] on input "Food" at bounding box center [547, 220] width 261 height 26
type input "700"
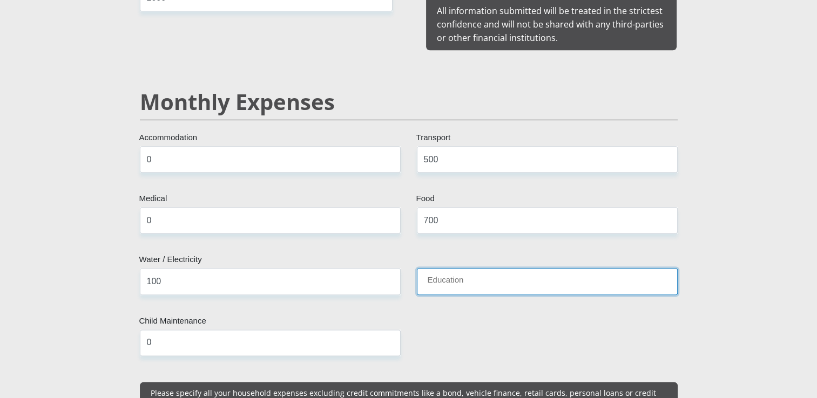
click at [469, 273] on input "Education" at bounding box center [547, 281] width 261 height 26
type input "0"
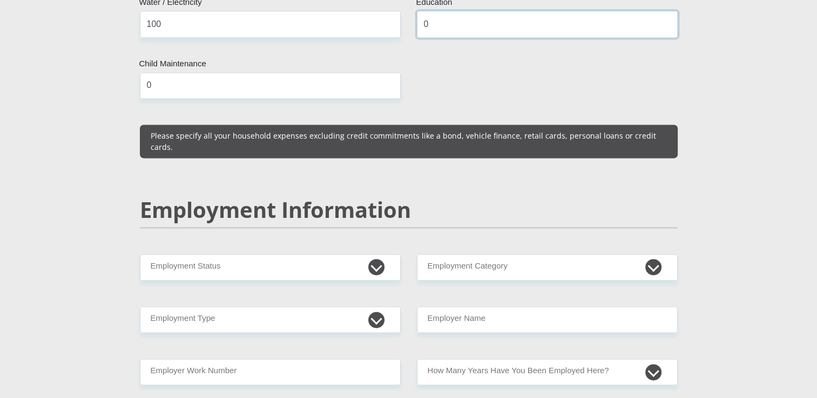
scroll to position [1480, 0]
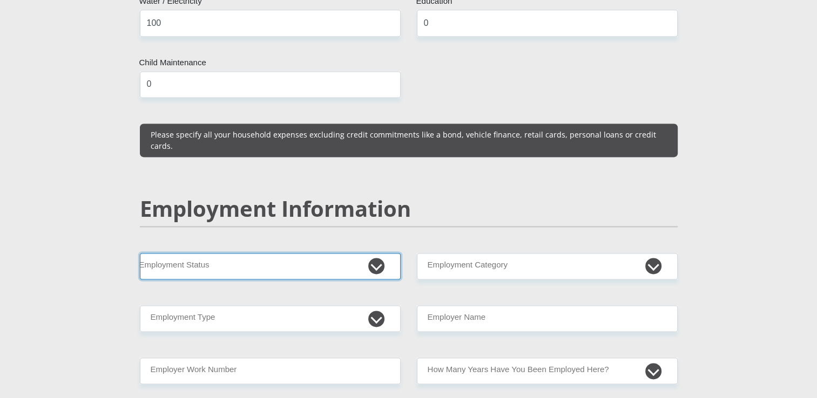
click at [353, 253] on select "Permanent/Full-time Part-time/Casual Contract Worker Self-Employed Housewife Re…" at bounding box center [270, 266] width 261 height 26
select select "1"
click at [140, 253] on select "Permanent/Full-time Part-time/Casual Contract Worker Self-Employed Housewife Re…" at bounding box center [270, 266] width 261 height 26
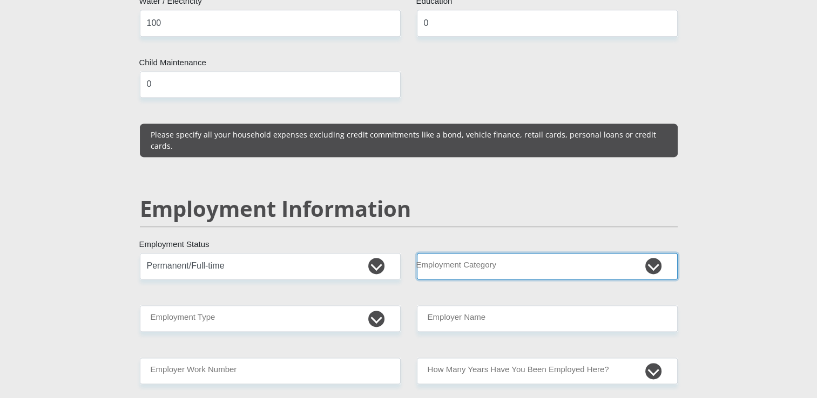
click at [490, 253] on select "AGRICULTURE ALCOHOL & TOBACCO CONSTRUCTION MATERIALS METALLURGY EQUIPMENT FOR R…" at bounding box center [547, 266] width 261 height 26
select select "17"
click at [417, 253] on select "AGRICULTURE ALCOHOL & TOBACCO CONSTRUCTION MATERIALS METALLURGY EQUIPMENT FOR R…" at bounding box center [547, 266] width 261 height 26
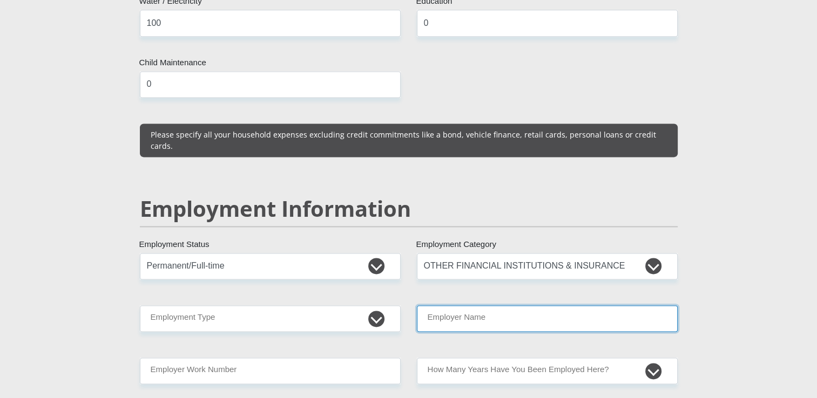
click at [496, 306] on input "Employer Name" at bounding box center [547, 319] width 261 height 26
click at [500, 306] on input "f" at bounding box center [547, 319] width 261 height 26
type input "Finbondmutualbank"
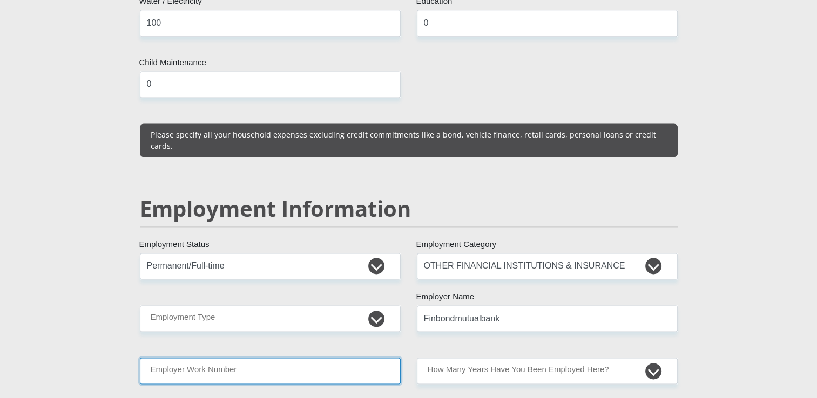
type input "0219048962"
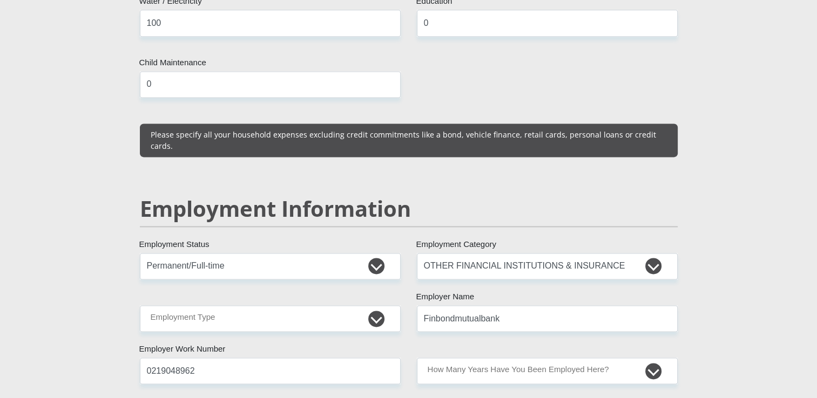
type input "Vuyokazi"
type input "Maninjwa"
type input "1851697266"
type input "470010"
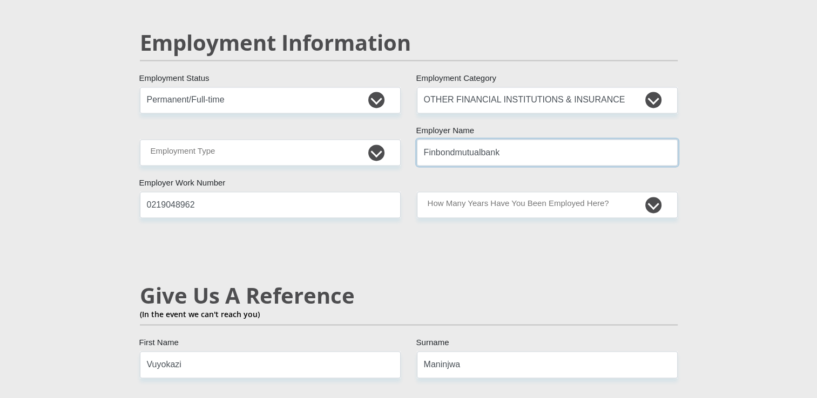
type input "CAPITEC BANK LIMITED"
type input "CAPITEC BANK CPC"
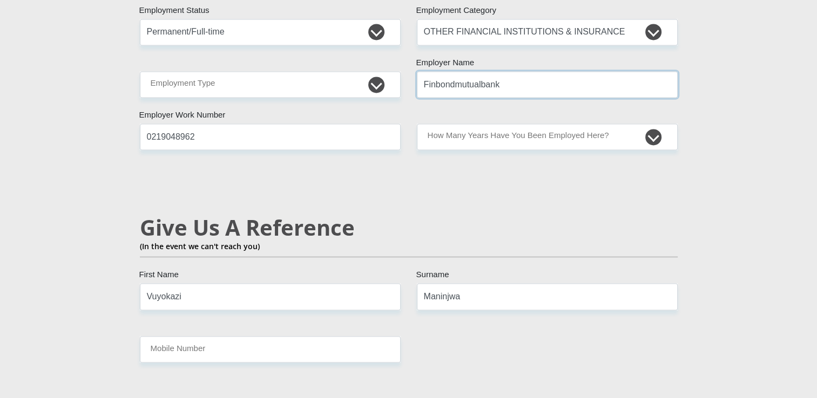
scroll to position [1717, 0]
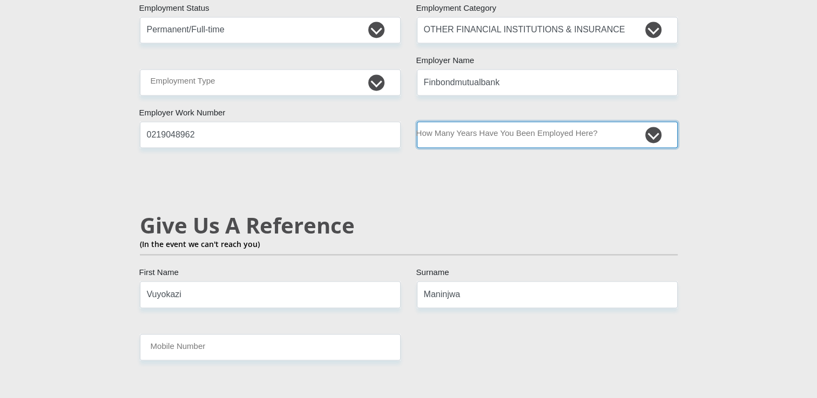
click at [570, 121] on select "less than 1 year 1-3 years 3-5 years 5+ years" at bounding box center [547, 134] width 261 height 26
select select "6"
click at [417, 121] on select "less than 1 year 1-3 years 3-5 years 5+ years" at bounding box center [547, 134] width 261 height 26
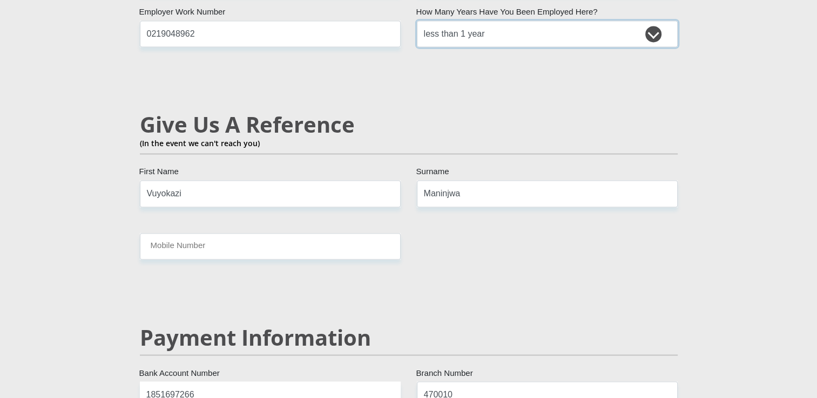
scroll to position [1818, 0]
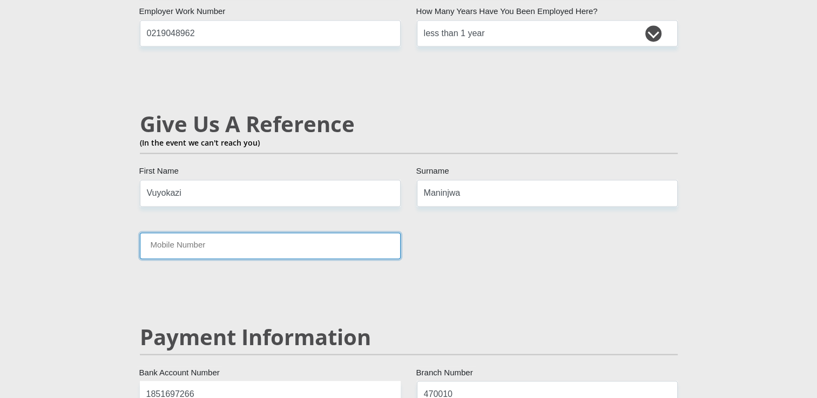
click at [318, 233] on input "Mobile Number" at bounding box center [270, 246] width 261 height 26
type input "0763876008"
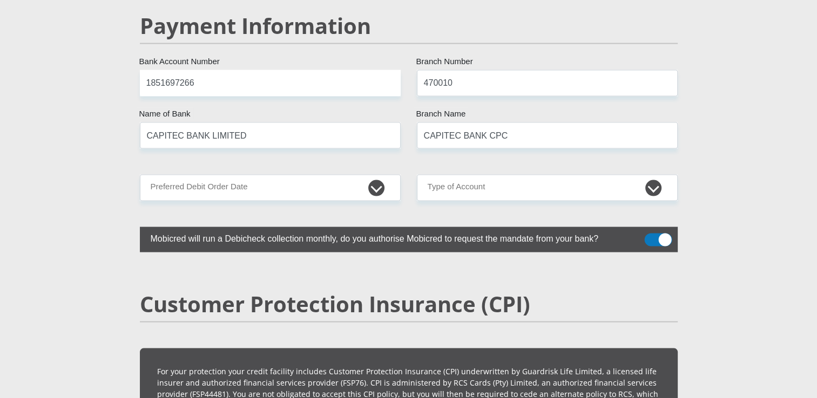
scroll to position [2130, 0]
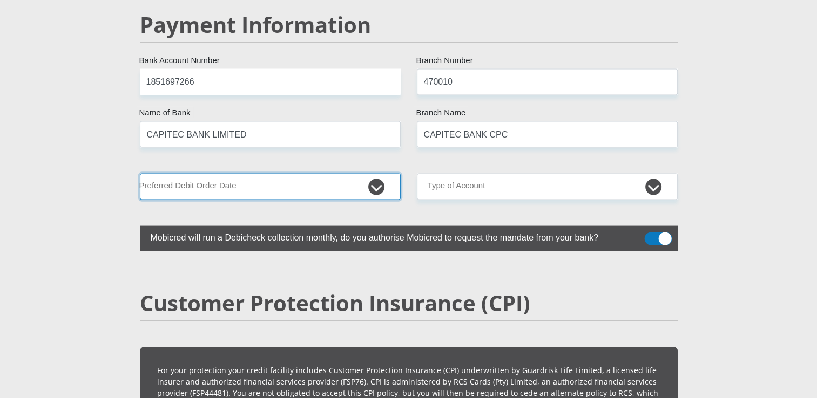
click at [348, 174] on select "1st 2nd 3rd 4th 5th 7th 18th 19th 20th 21st 22nd 23rd 24th 25th 26th 27th 28th …" at bounding box center [270, 187] width 261 height 26
select select "24"
click at [140, 174] on select "1st 2nd 3rd 4th 5th 7th 18th 19th 20th 21st 22nd 23rd 24th 25th 26th 27th 28th …" at bounding box center [270, 187] width 261 height 26
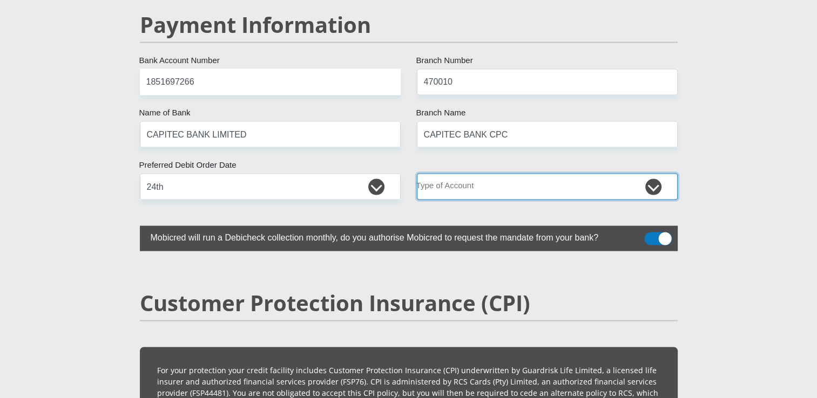
click at [548, 174] on select "Cheque Savings" at bounding box center [547, 187] width 261 height 26
select select "SAV"
click at [417, 174] on select "Cheque Savings" at bounding box center [547, 187] width 261 height 26
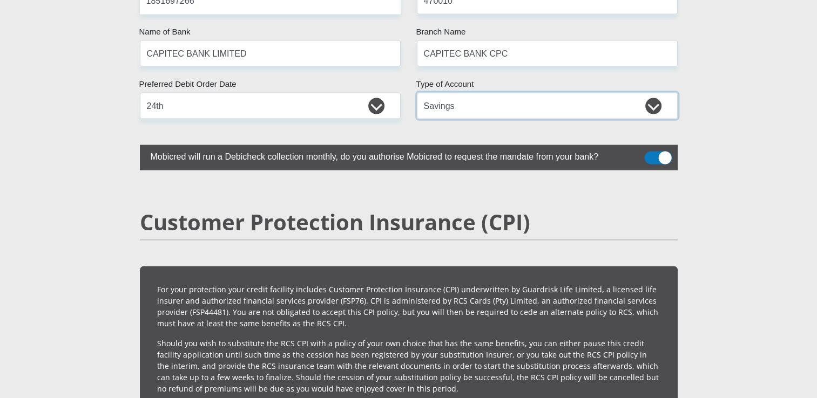
scroll to position [2213, 0]
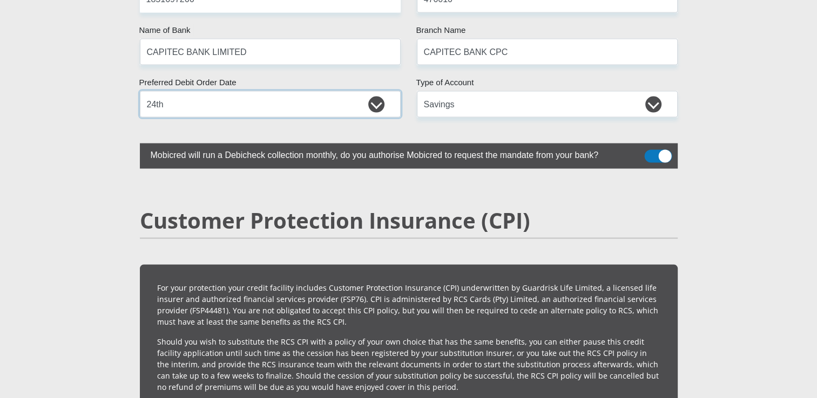
click at [369, 91] on select "1st 2nd 3rd 4th 5th 7th 18th 19th 20th 21st 22nd 23rd 24th 25th 26th 27th 28th …" at bounding box center [270, 104] width 261 height 26
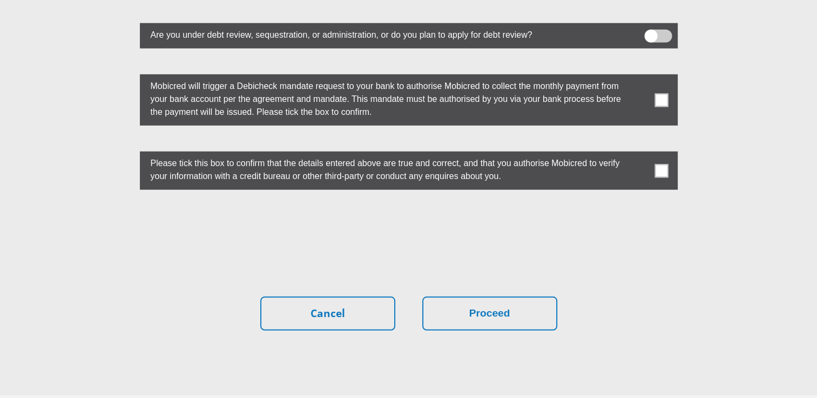
scroll to position [3004, 0]
click at [658, 93] on span at bounding box center [660, 99] width 13 height 13
click at [640, 77] on input "checkbox" at bounding box center [640, 77] width 0 height 0
click at [661, 164] on span at bounding box center [660, 170] width 13 height 13
click at [640, 154] on input "checkbox" at bounding box center [640, 154] width 0 height 0
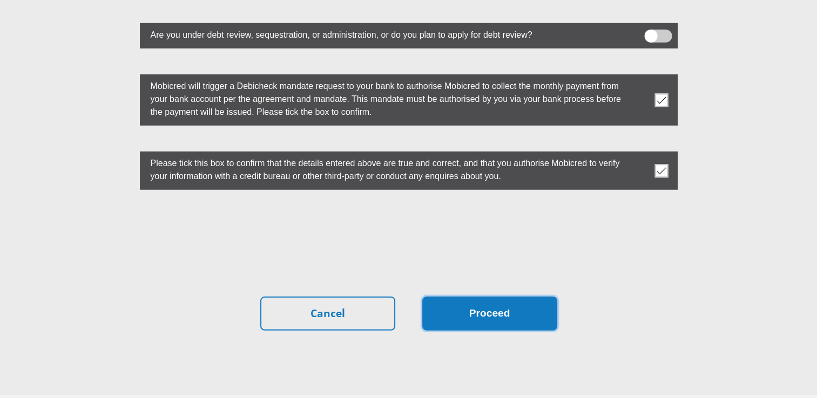
click at [470, 297] on button "Proceed" at bounding box center [489, 314] width 135 height 34
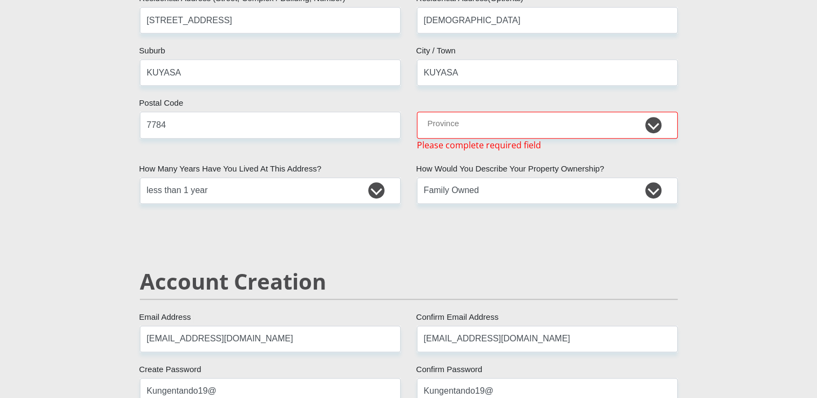
scroll to position [510, 0]
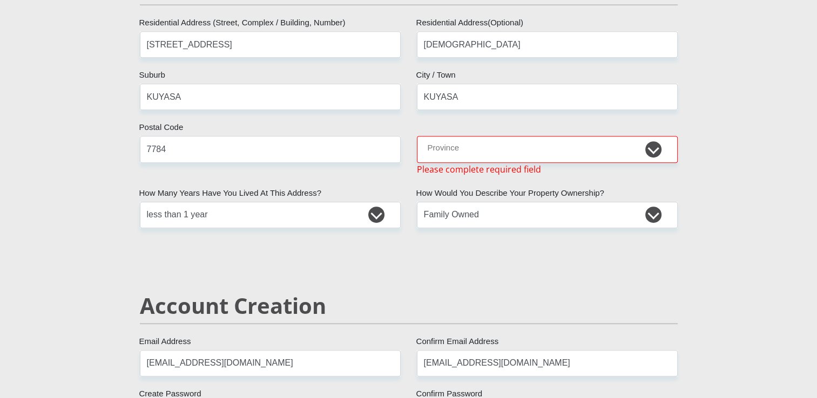
click at [555, 162] on div "Eastern Cape Free State Gauteng KwaZulu-Natal Limpopo Mpumalanga Northern Cape …" at bounding box center [547, 155] width 277 height 39
click at [566, 157] on select "Eastern Cape Free State Gauteng KwaZulu-Natal Limpopo Mpumalanga Northern Cape …" at bounding box center [547, 149] width 261 height 26
select select "Western Cape"
click at [417, 136] on select "Eastern Cape Free State Gauteng KwaZulu-Natal Limpopo Mpumalanga Northern Cape …" at bounding box center [547, 149] width 261 height 26
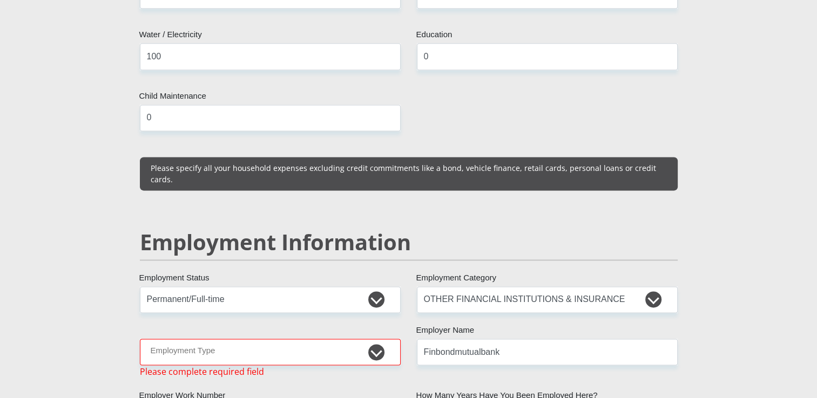
scroll to position [1590, 0]
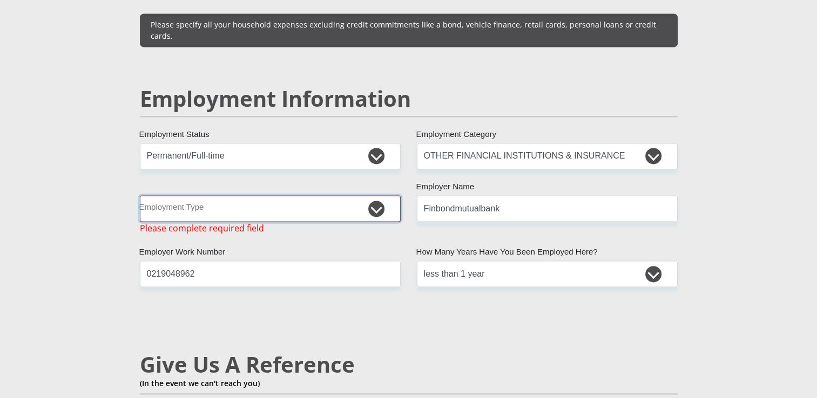
click at [357, 195] on select "College/Lecturer Craft Seller Creative Driver Executive Farmer Forces - Non Com…" at bounding box center [270, 208] width 261 height 26
select select "Sales"
click at [140, 195] on select "College/Lecturer Craft Seller Creative Driver Executive Farmer Forces - Non Com…" at bounding box center [270, 208] width 261 height 26
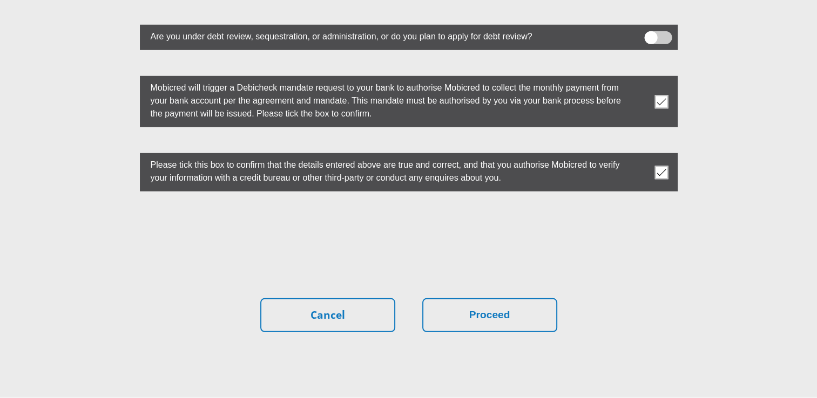
scroll to position [3035, 0]
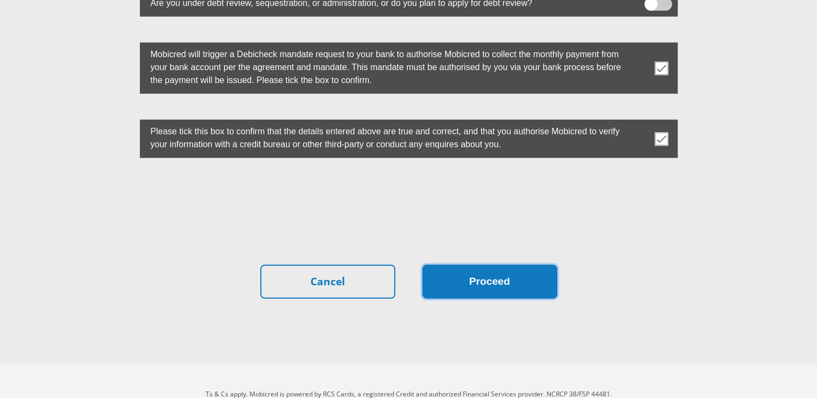
click at [471, 265] on button "Proceed" at bounding box center [489, 282] width 135 height 34
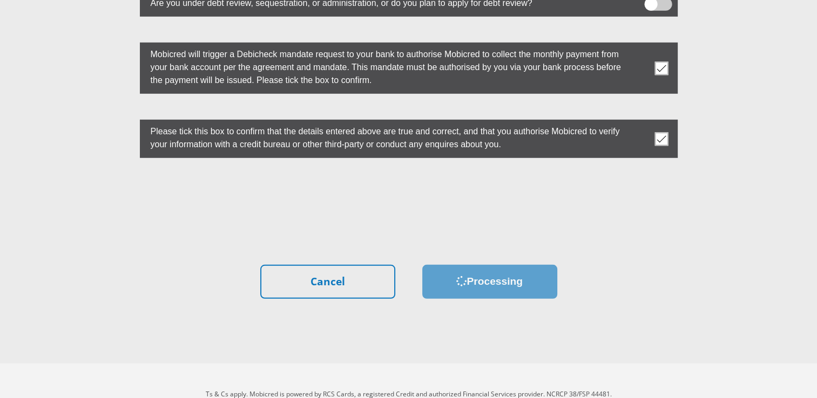
scroll to position [0, 0]
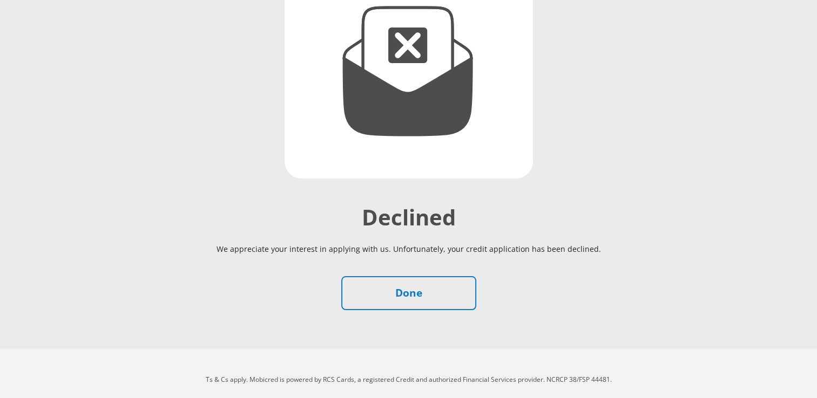
scroll to position [180, 0]
